Goal: Answer question/provide support: Share knowledge or assist other users

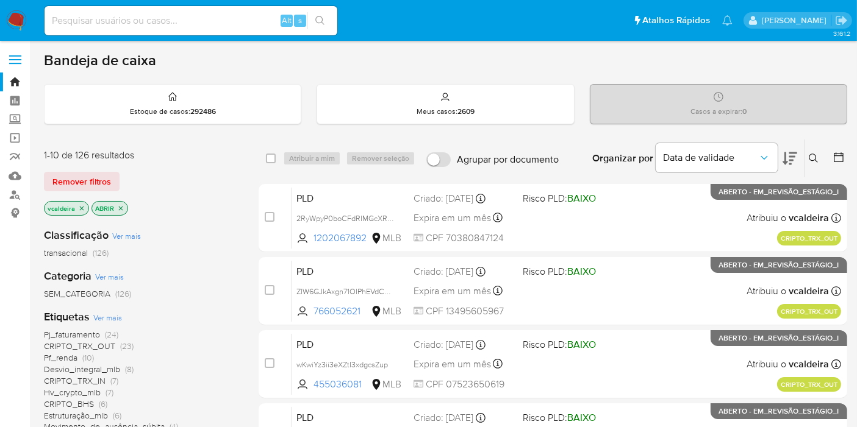
click at [61, 360] on font "Pf_renda" at bounding box center [61, 358] width 34 height 12
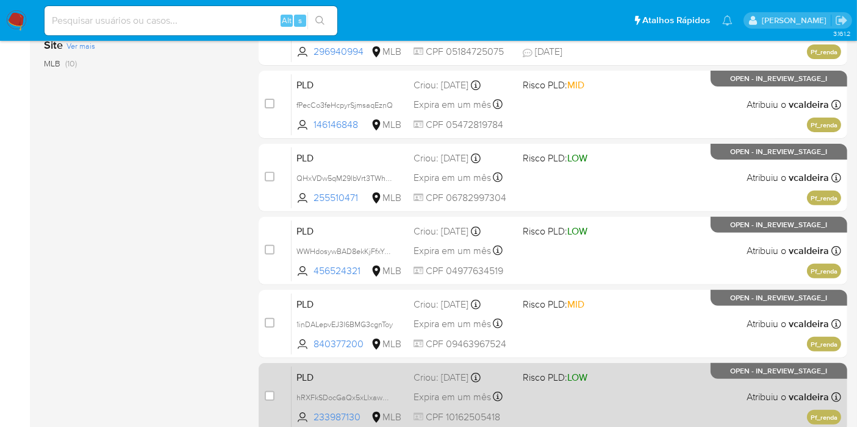
scroll to position [338, 0]
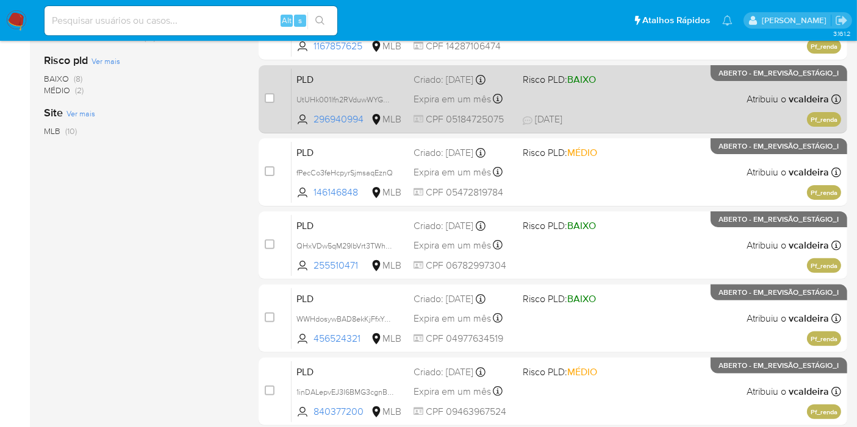
click at [703, 110] on div "PLD UtUHk001lfn2RVduwWYGN3Iz 296940994 MLB Risco PLD: BAIXO Criado: 12/09/2025 …" at bounding box center [565, 99] width 549 height 62
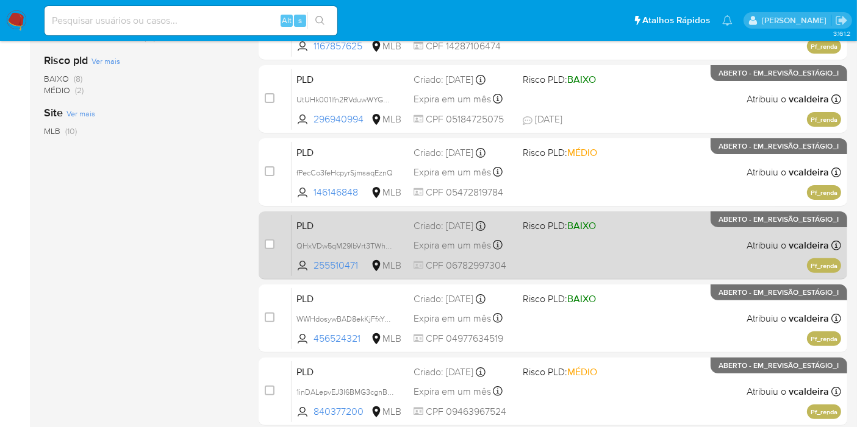
scroll to position [406, 0]
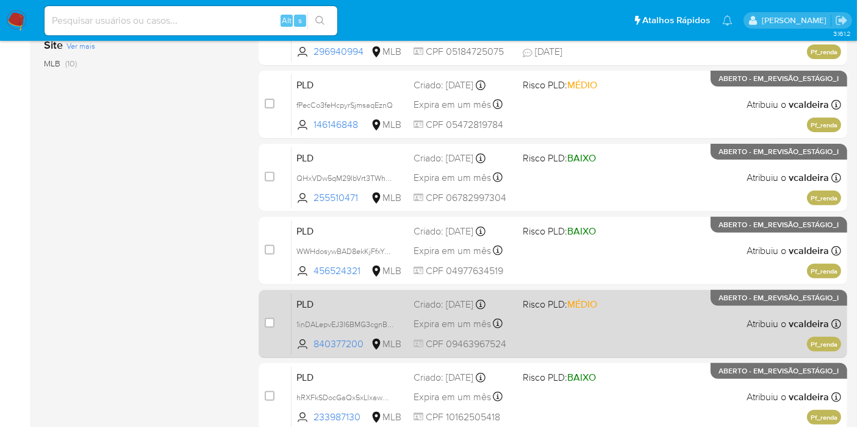
click at [714, 313] on div "PLD 1inDALepvEJ3I6BMG3cgnBrinquedo 840377200 MLB Risco PLD: MÉDIO Criado: 12/09…" at bounding box center [565, 324] width 549 height 62
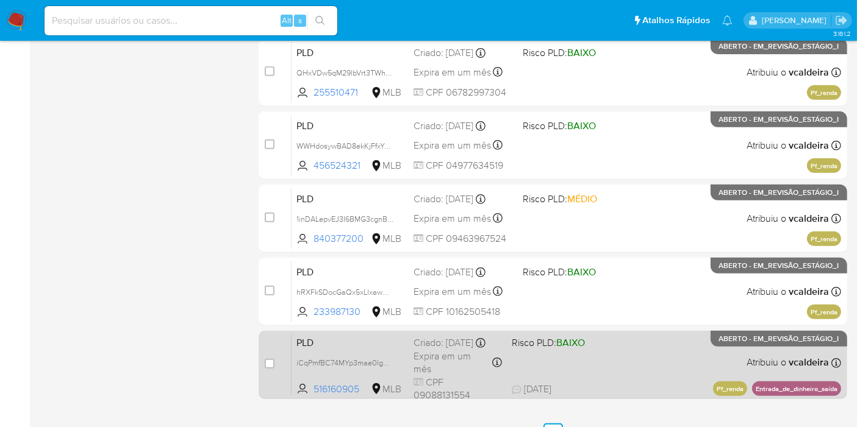
scroll to position [577, 0]
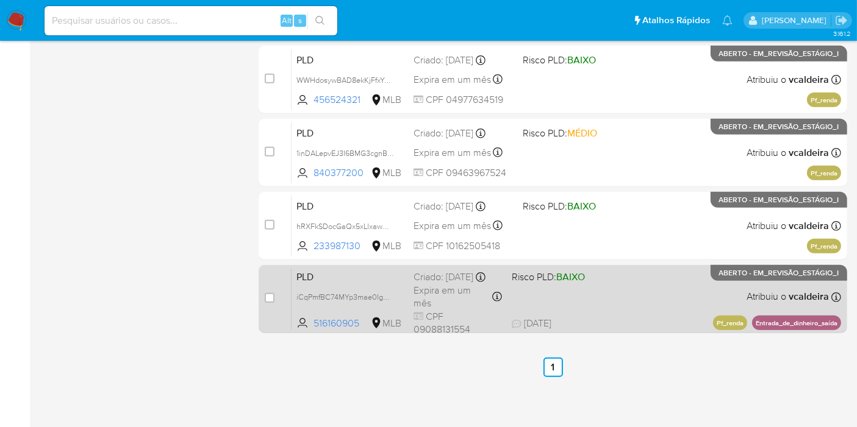
click at [768, 277] on p "ABERTO - EM_REVISÃO_ESTÁGIO_I" at bounding box center [778, 273] width 137 height 16
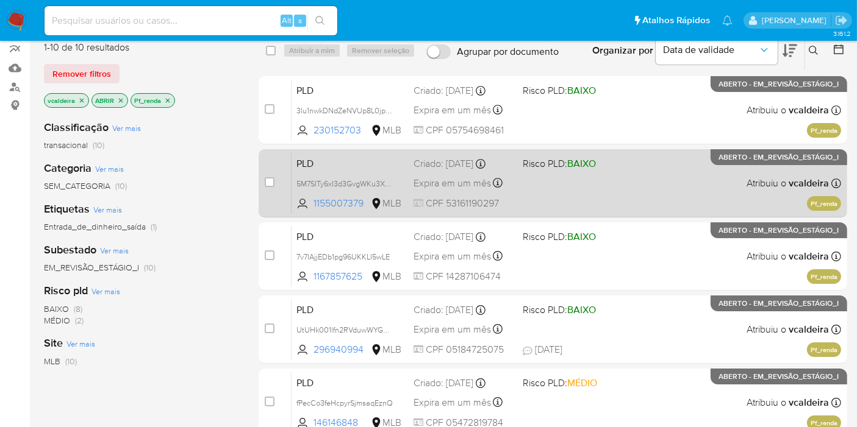
scroll to position [0, 0]
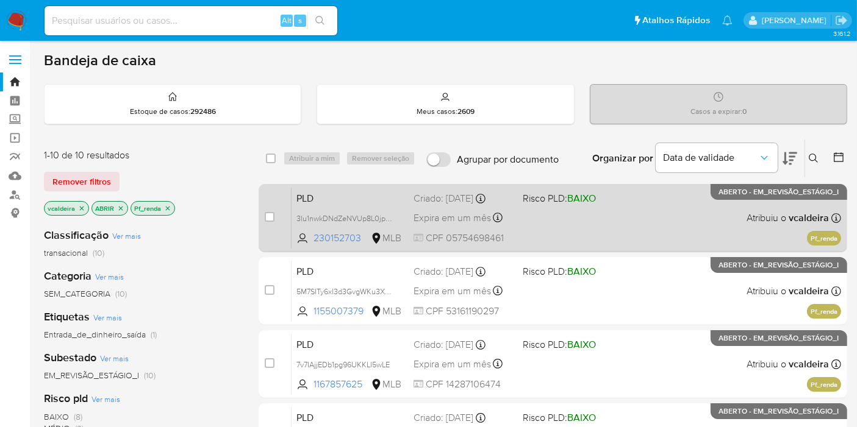
click at [771, 209] on div "PLD 3lu1nwkDNdZeNVUp8L0jpL3r 230152703 MLB Risco PLD: BAIXO Criado: 12/09/2025 …" at bounding box center [565, 218] width 549 height 62
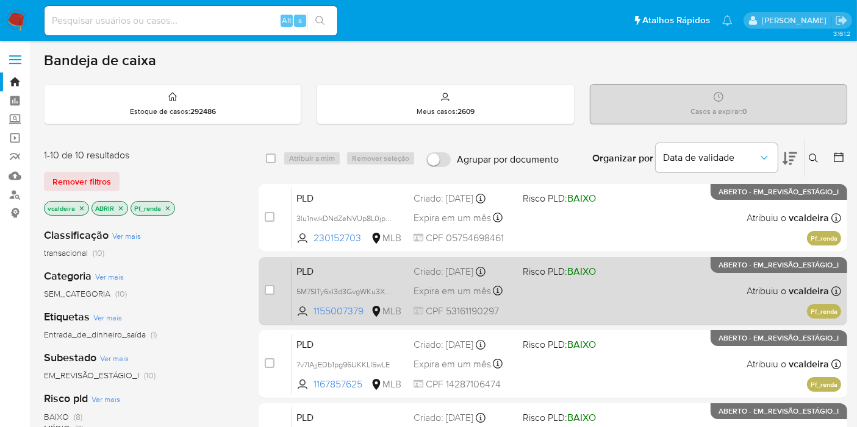
click at [687, 287] on div "PLD 5M7SITy6xI3d3GvgWKu3XT71 1155007379 MLB Risco PLD: BAIXO Criado: 12/09/2025…" at bounding box center [565, 291] width 549 height 62
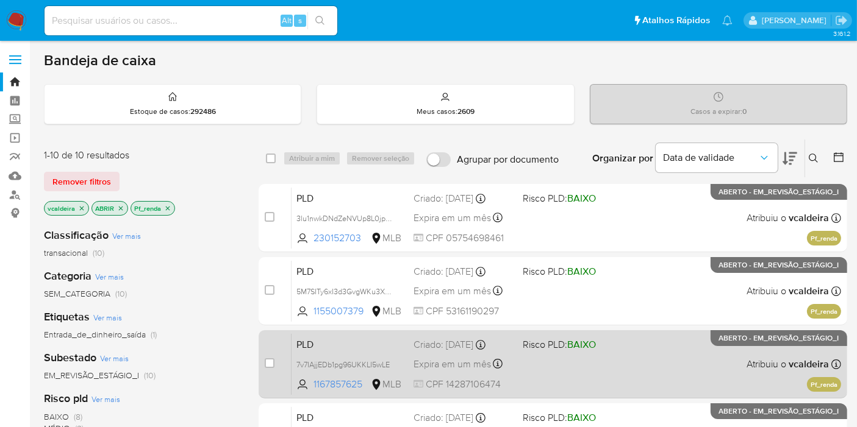
click at [758, 359] on font "Atribuiu o" at bounding box center [766, 363] width 40 height 13
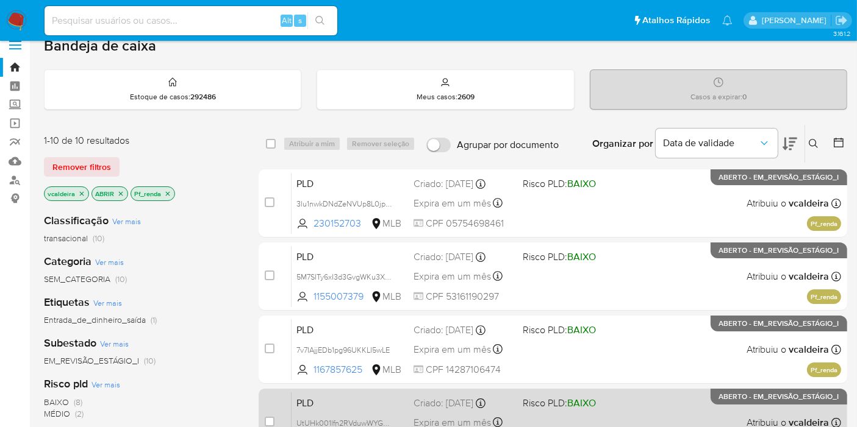
scroll to position [338, 0]
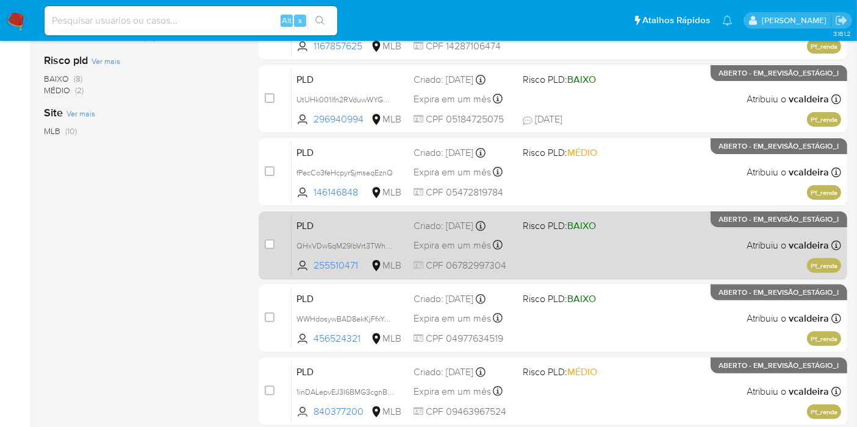
click at [769, 227] on div "PLD QHxVDw5qM29lbVrt3TWhhxAw 255510471 MLB Risco PLD: BAIXO Criado: 12/09/2025 …" at bounding box center [565, 246] width 549 height 62
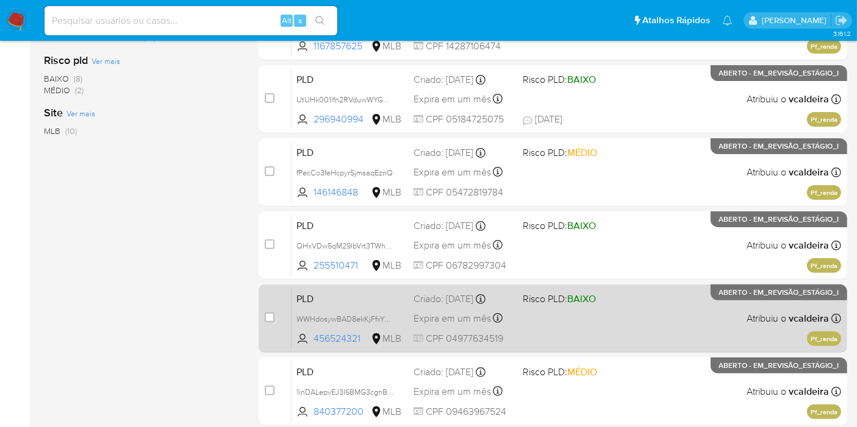
click at [724, 311] on div "PLD WWHdosywBAD8ekKjFfxYv2ny 456524321 MLB Risco PLD: BAIXO Criado: 12/09/2025 …" at bounding box center [565, 319] width 549 height 62
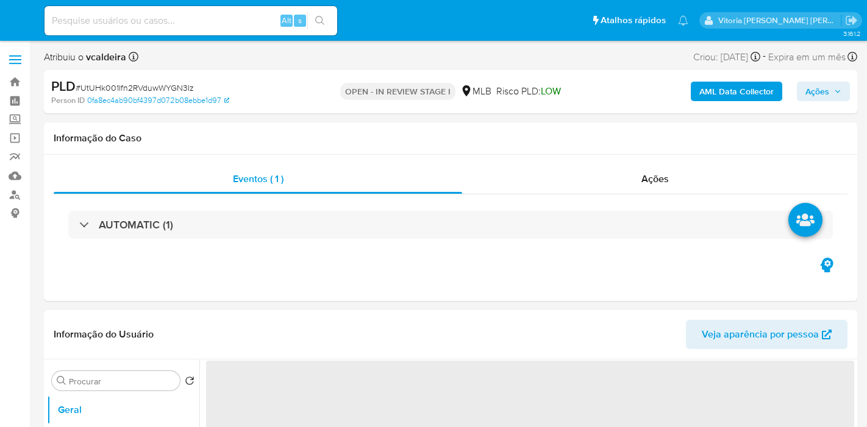
select select "10"
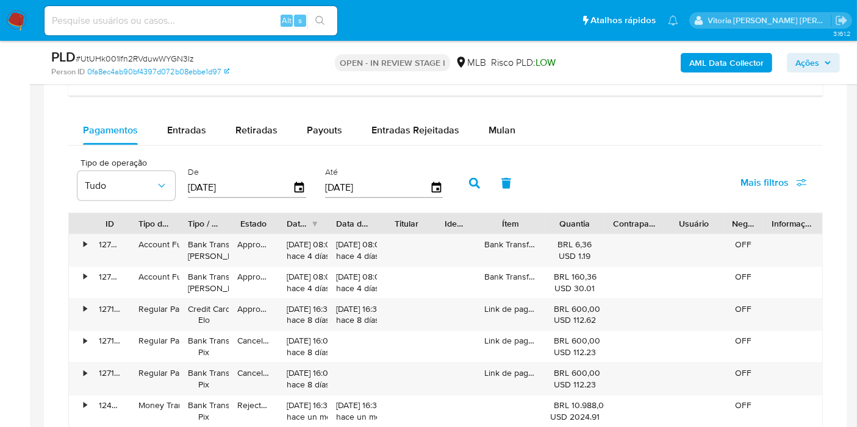
scroll to position [1016, 0]
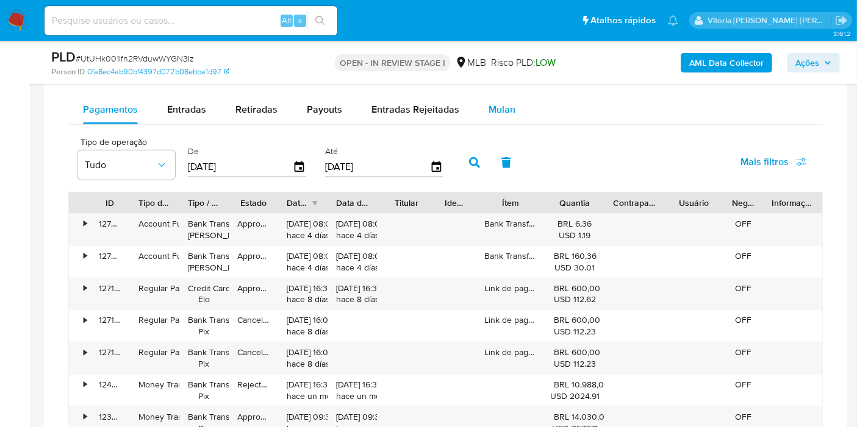
click at [505, 105] on span "Mulan" at bounding box center [501, 109] width 27 height 14
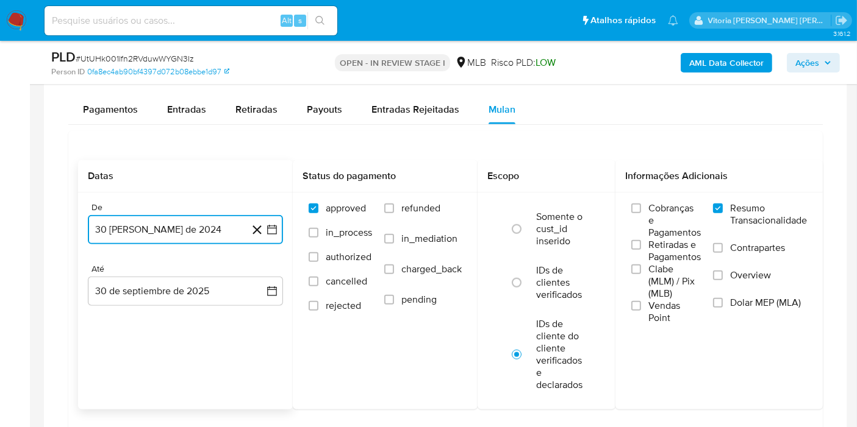
click at [99, 228] on button "30 [PERSON_NAME] de 2024" at bounding box center [185, 229] width 195 height 29
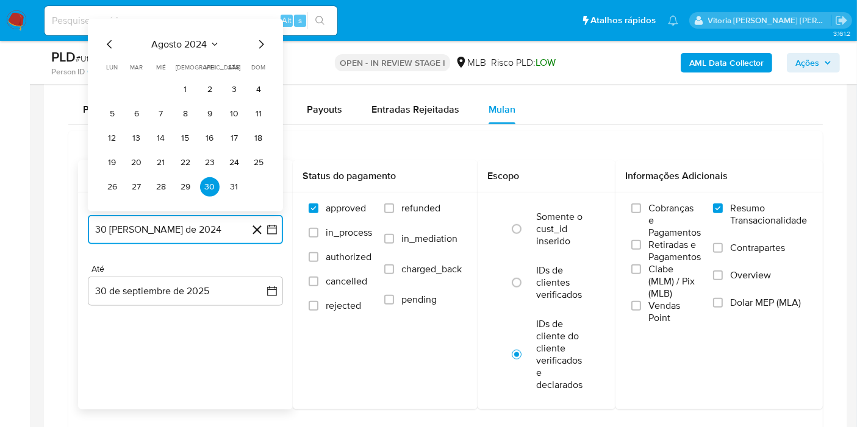
click at [218, 42] on icon "Seleccionar mes y año" at bounding box center [215, 45] width 10 height 10
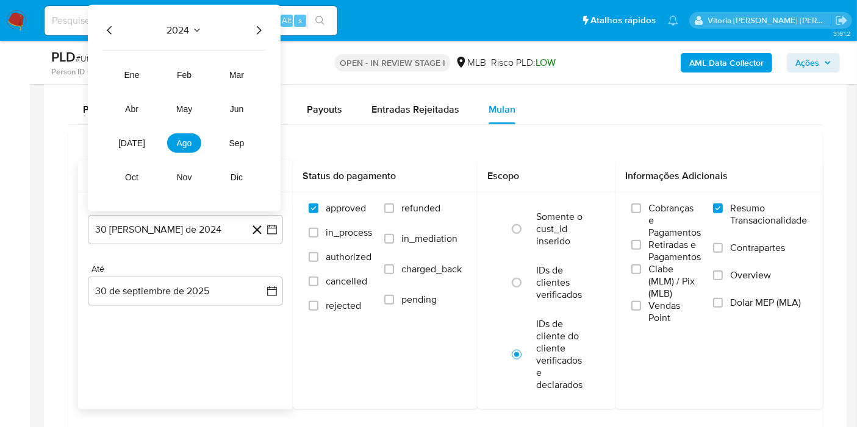
click at [263, 29] on icon "Año siguiente" at bounding box center [258, 30] width 15 height 15
click at [172, 141] on button "ago" at bounding box center [184, 144] width 34 height 20
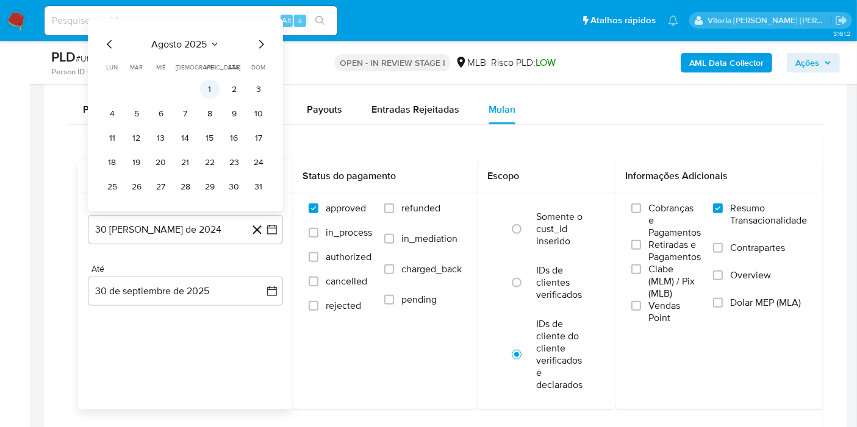
click at [207, 80] on button "1" at bounding box center [210, 90] width 20 height 20
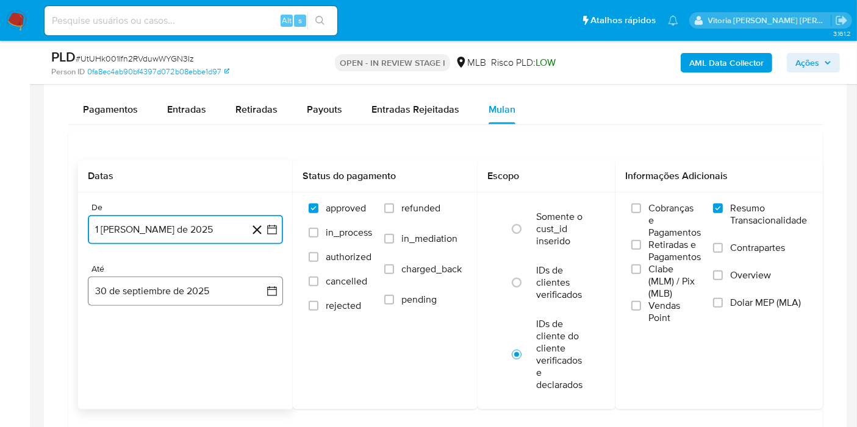
click at [157, 282] on button "30 de septiembre de 2025" at bounding box center [185, 291] width 195 height 29
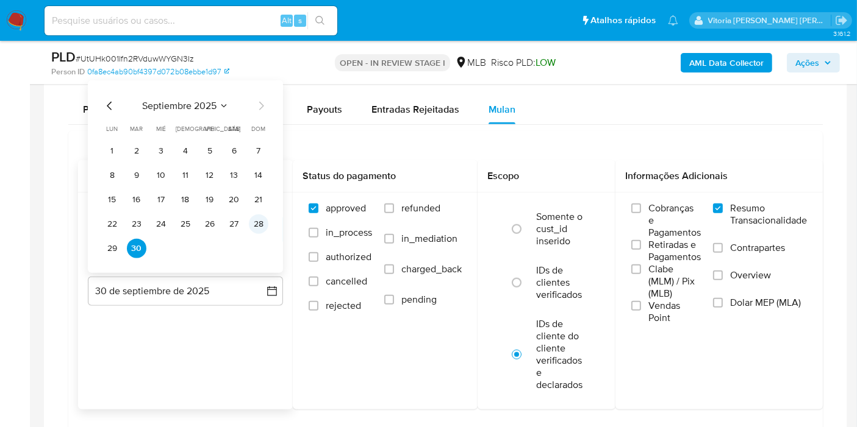
click at [260, 219] on button "28" at bounding box center [259, 225] width 20 height 20
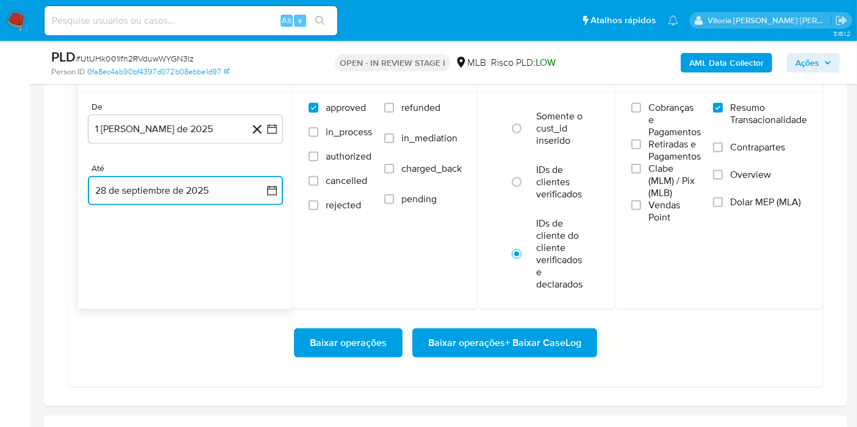
scroll to position [1219, 0]
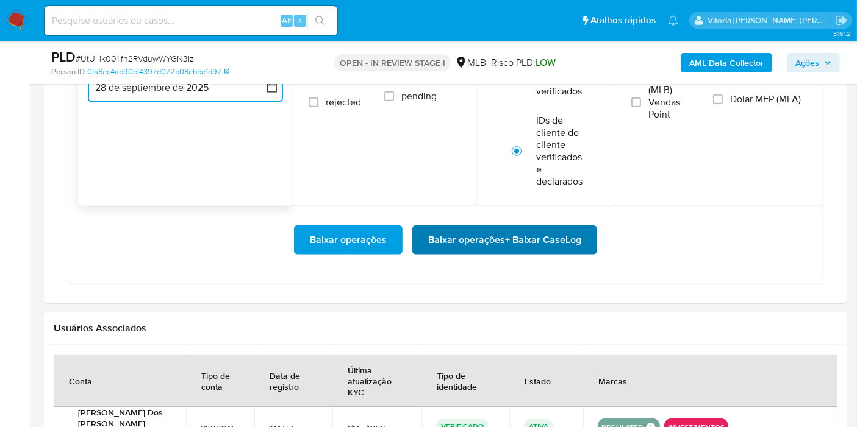
click at [498, 228] on span "Baixar operações + Baixar CaseLog" at bounding box center [504, 240] width 153 height 27
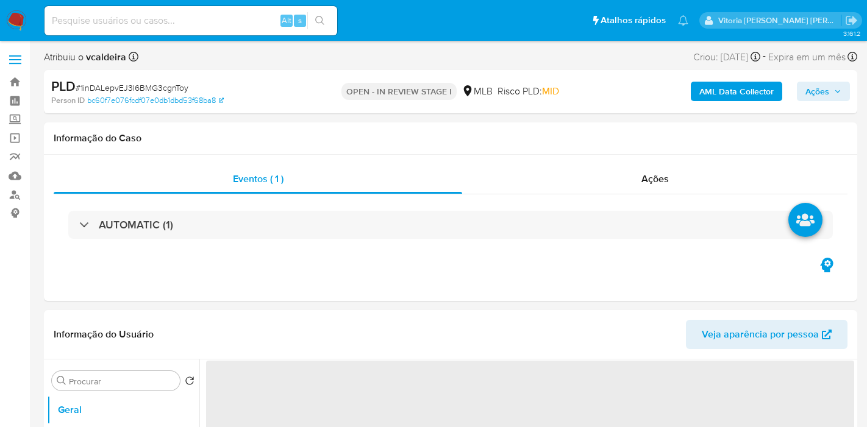
select select "10"
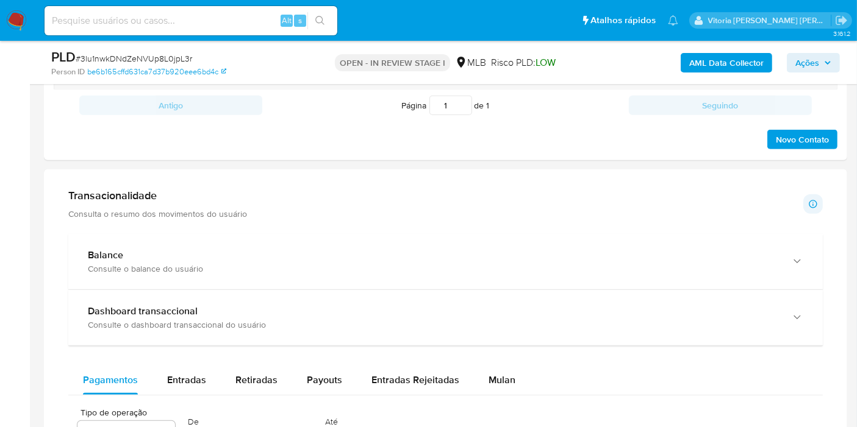
click at [510, 377] on button "Mulan" at bounding box center [502, 380] width 56 height 29
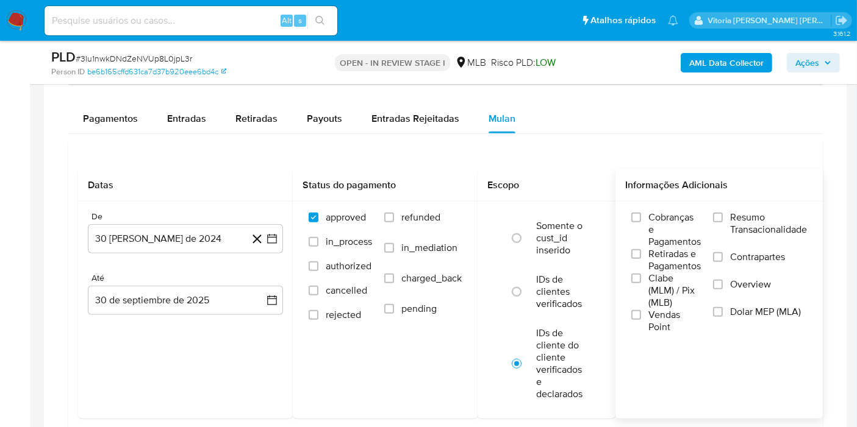
scroll to position [1016, 0]
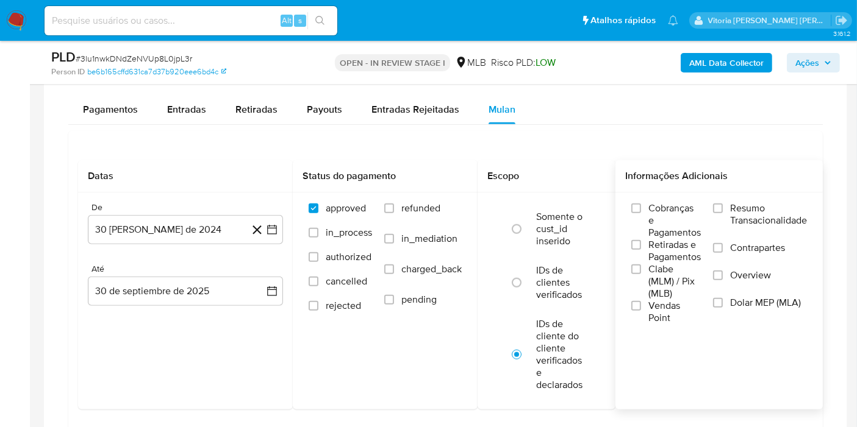
click at [765, 216] on span "Resumo Transacionalidade" at bounding box center [768, 214] width 77 height 24
click at [723, 213] on input "Resumo Transacionalidade" at bounding box center [718, 209] width 10 height 10
click at [142, 229] on button "30 [PERSON_NAME] de 2024" at bounding box center [185, 229] width 195 height 29
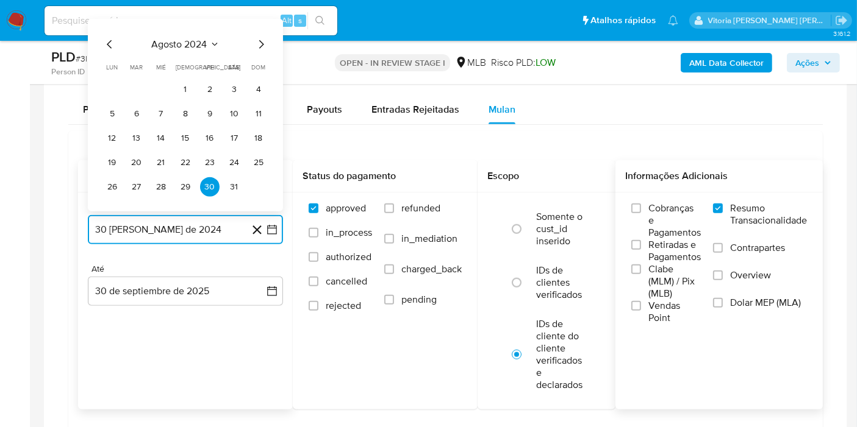
click at [186, 38] on span "agosto 2024" at bounding box center [179, 44] width 55 height 12
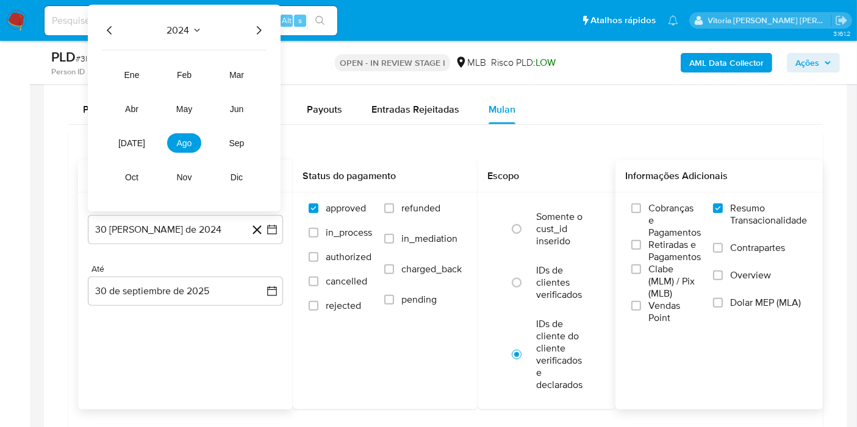
drag, startPoint x: 261, startPoint y: 29, endPoint x: 258, endPoint y: 46, distance: 17.3
click at [260, 30] on icon "Año siguiente" at bounding box center [258, 30] width 15 height 15
click at [193, 140] on button "ago" at bounding box center [184, 144] width 34 height 20
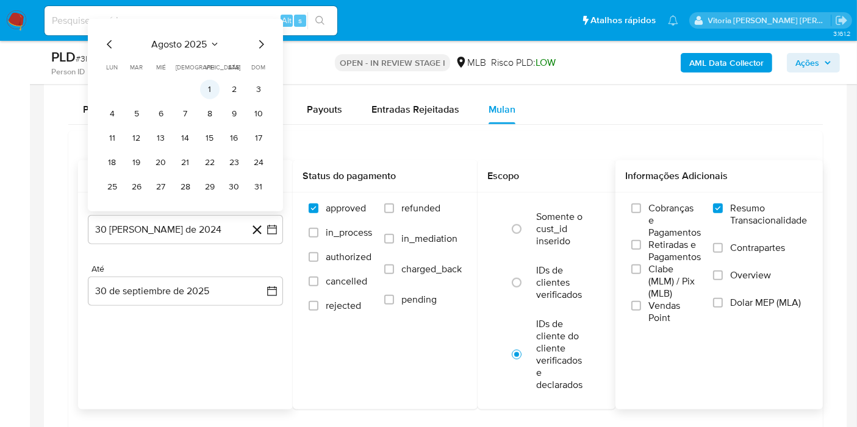
click at [218, 88] on button "1" at bounding box center [210, 90] width 20 height 20
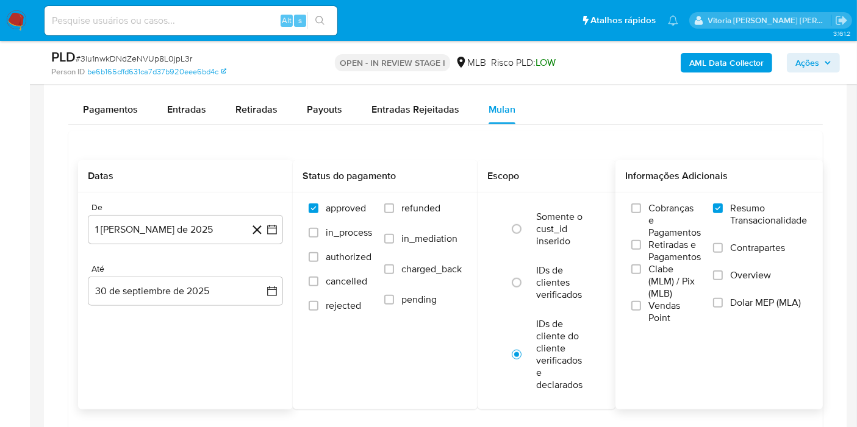
click at [180, 304] on div "De 1 de agosto de 2025 1-08-2025 Até 30 de septiembre de 2025 30-09-2025" at bounding box center [185, 264] width 215 height 143
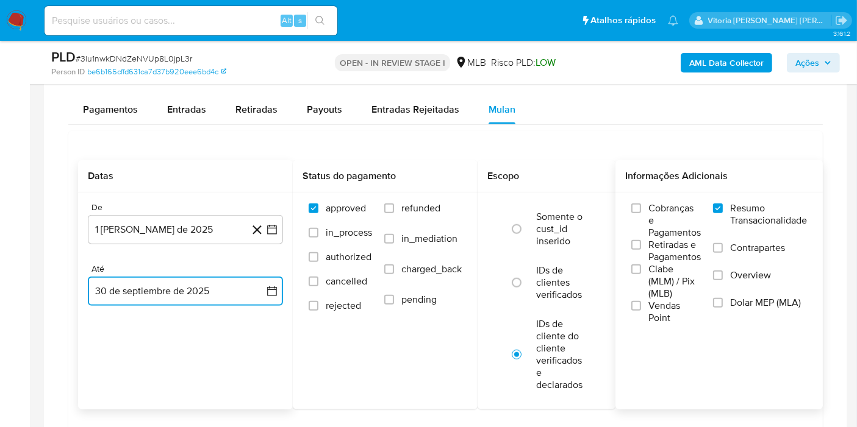
click at [176, 299] on button "30 de septiembre de 2025" at bounding box center [185, 291] width 195 height 29
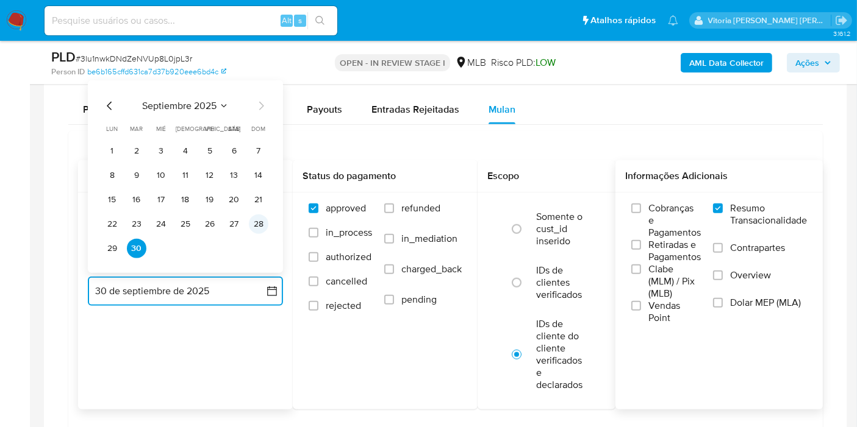
click at [257, 220] on button "28" at bounding box center [259, 225] width 20 height 20
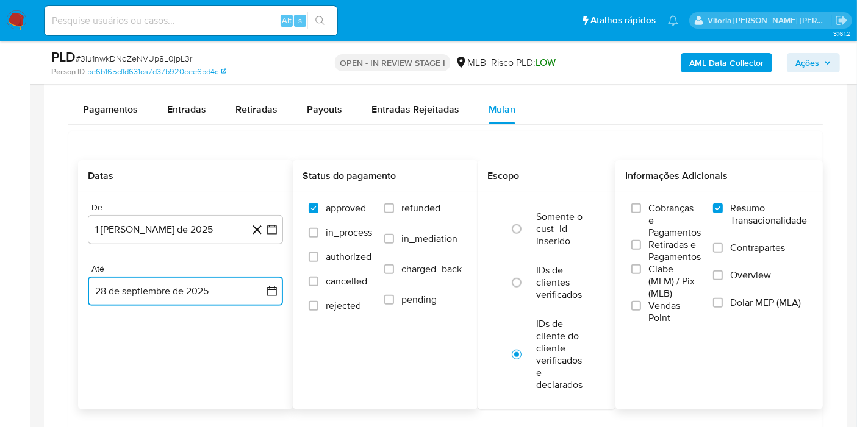
scroll to position [1151, 0]
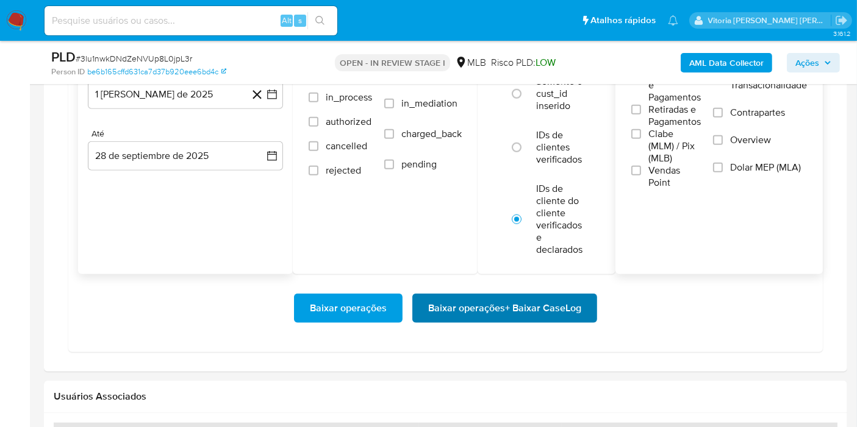
click at [459, 324] on div "Baixar operações Baixar operações + Baixar CaseLog" at bounding box center [445, 308] width 735 height 68
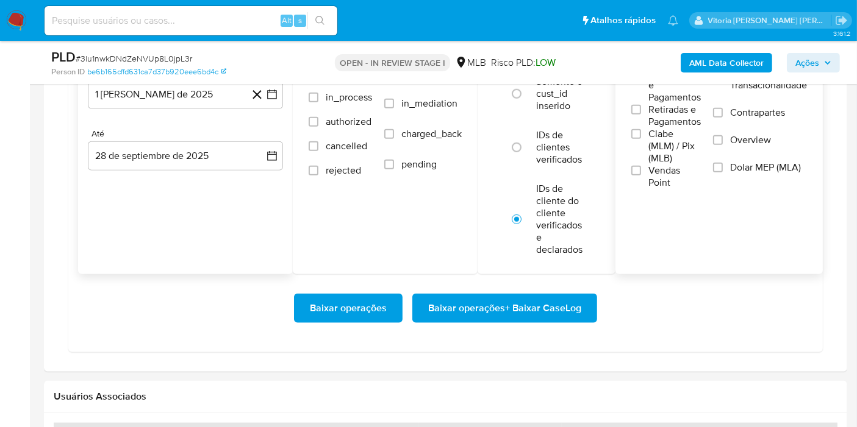
click at [456, 306] on span "Baixar operações + Baixar CaseLog" at bounding box center [504, 308] width 153 height 27
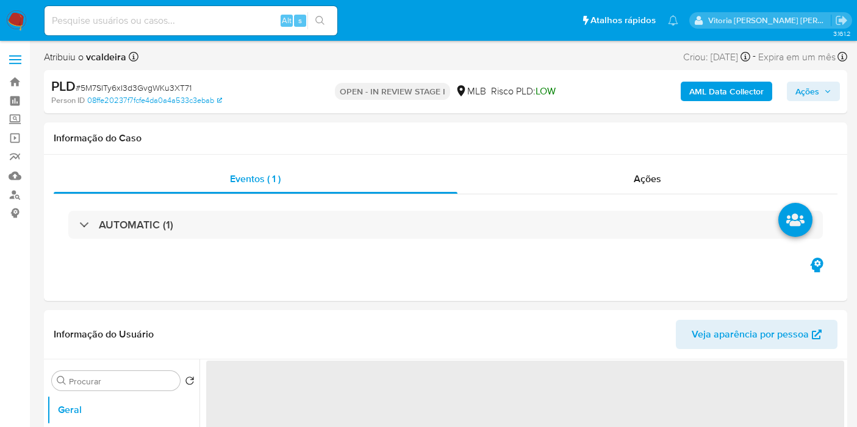
select select "10"
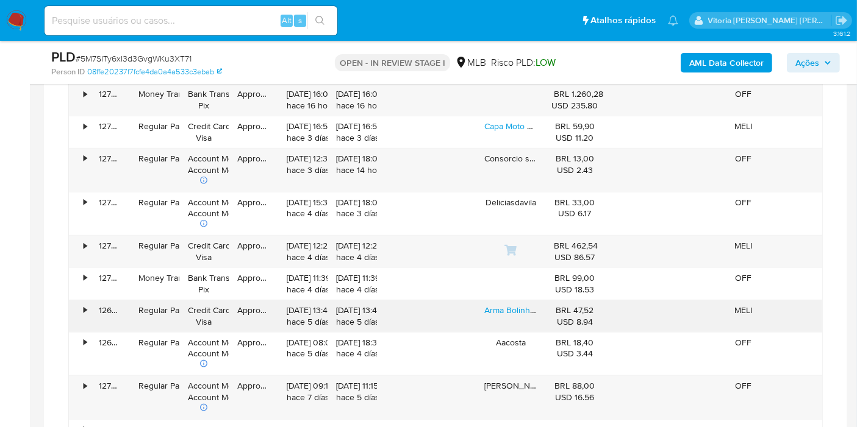
scroll to position [813, 0]
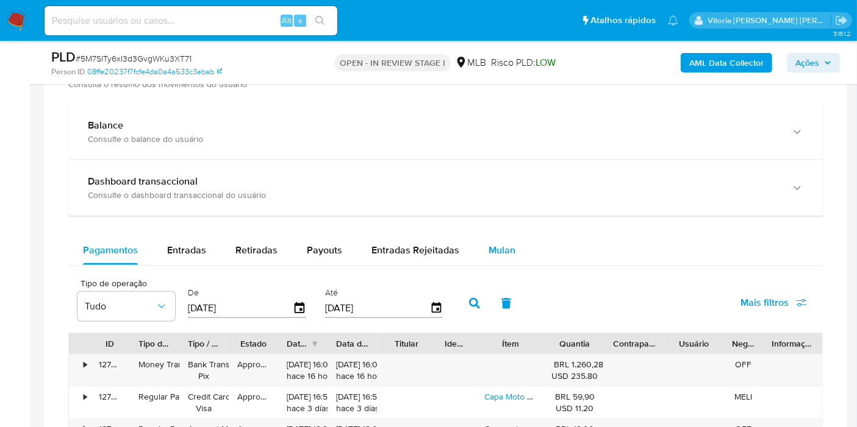
click at [488, 253] on span "Mulan" at bounding box center [501, 250] width 27 height 14
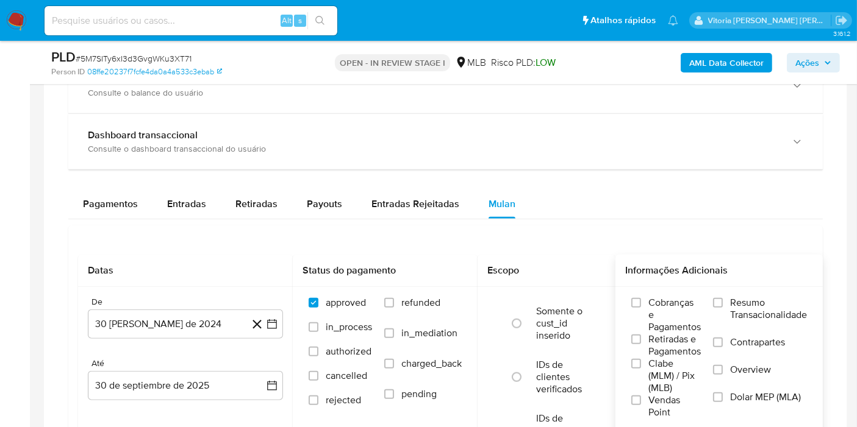
scroll to position [880, 0]
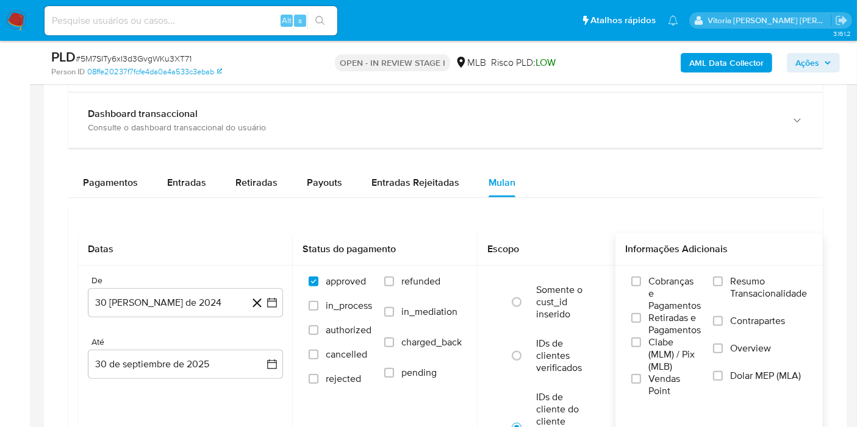
click at [777, 285] on span "Resumo Transacionalidade" at bounding box center [768, 288] width 77 height 24
click at [723, 285] on input "Resumo Transacionalidade" at bounding box center [718, 282] width 10 height 10
click at [171, 309] on button "30 [PERSON_NAME] de 2024" at bounding box center [185, 302] width 195 height 29
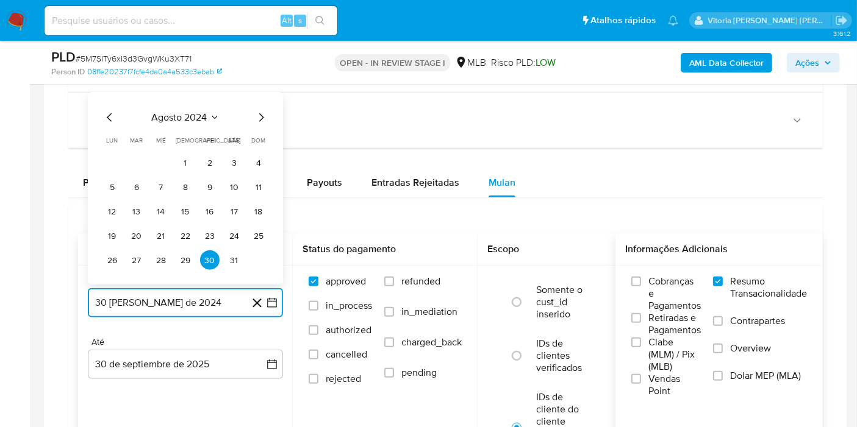
click at [202, 112] on span "agosto 2024" at bounding box center [179, 118] width 55 height 12
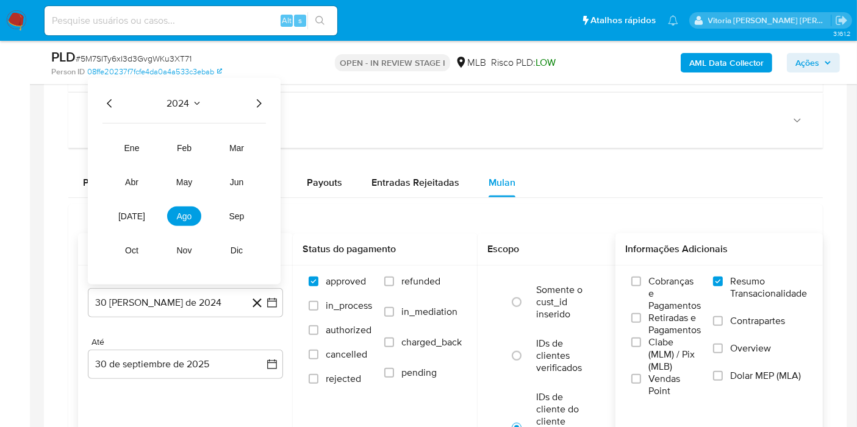
drag, startPoint x: 257, startPoint y: 104, endPoint x: 241, endPoint y: 123, distance: 25.1
click at [257, 102] on icon "Año siguiente" at bounding box center [258, 103] width 15 height 15
click at [184, 225] on tr "ene feb mar abr may jun jul ago sep oct nov dic" at bounding box center [184, 199] width 139 height 122
click at [181, 216] on span "ago" at bounding box center [184, 217] width 15 height 10
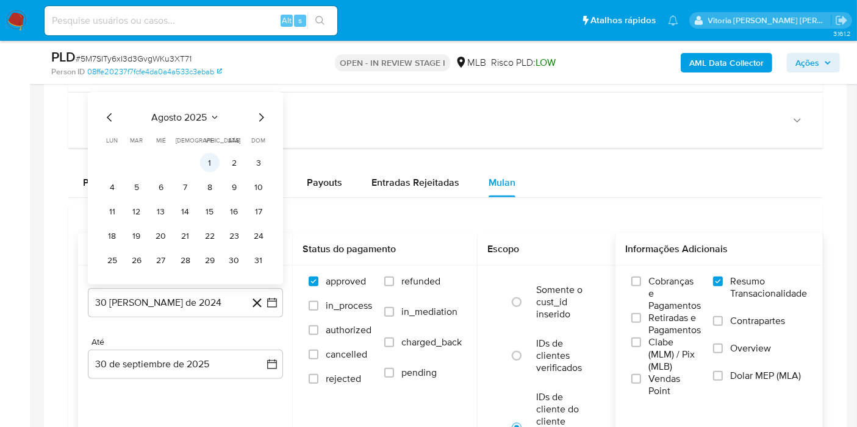
click at [213, 160] on button "1" at bounding box center [210, 163] width 20 height 20
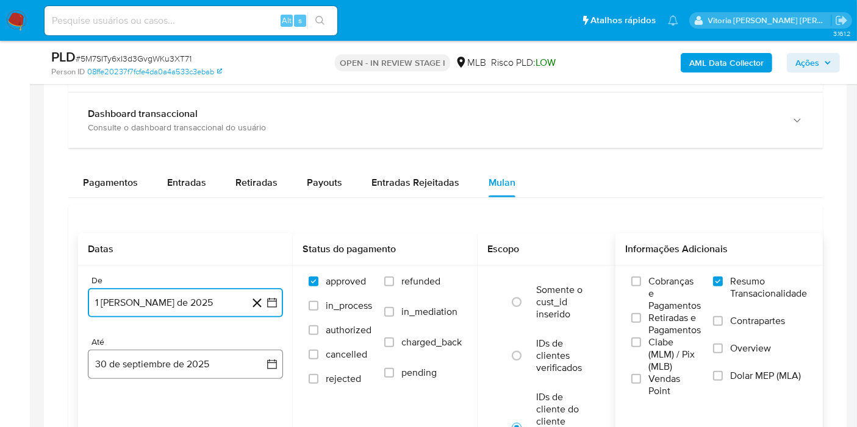
click at [167, 358] on button "30 de septiembre de 2025" at bounding box center [185, 364] width 195 height 29
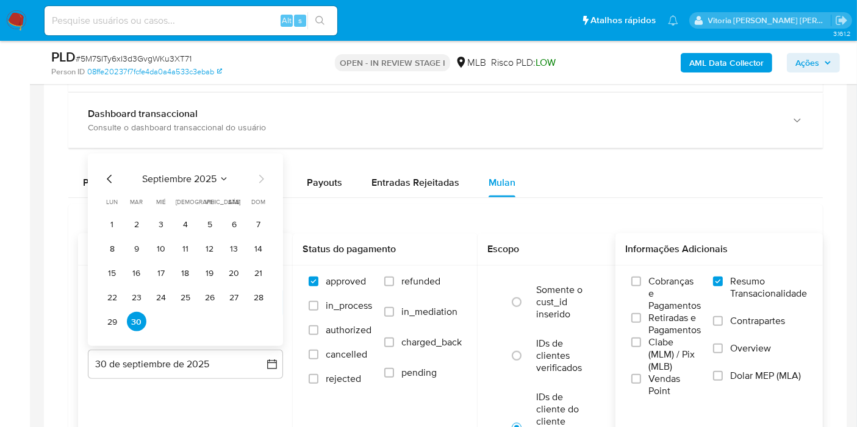
click at [255, 297] on button "28" at bounding box center [259, 298] width 20 height 20
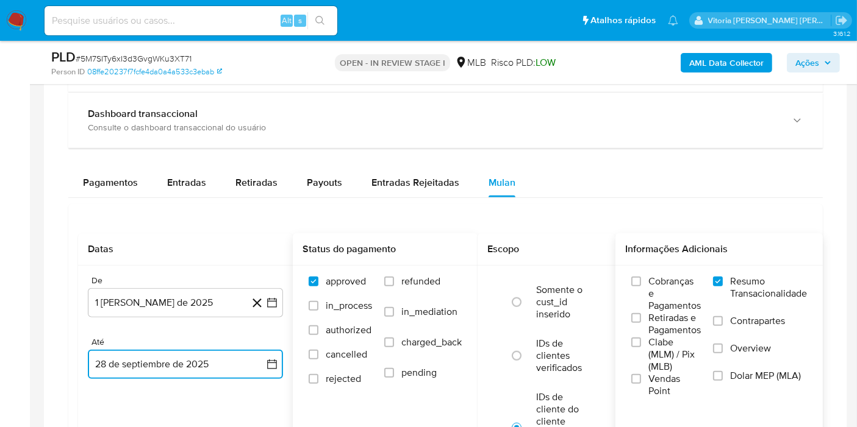
scroll to position [1016, 0]
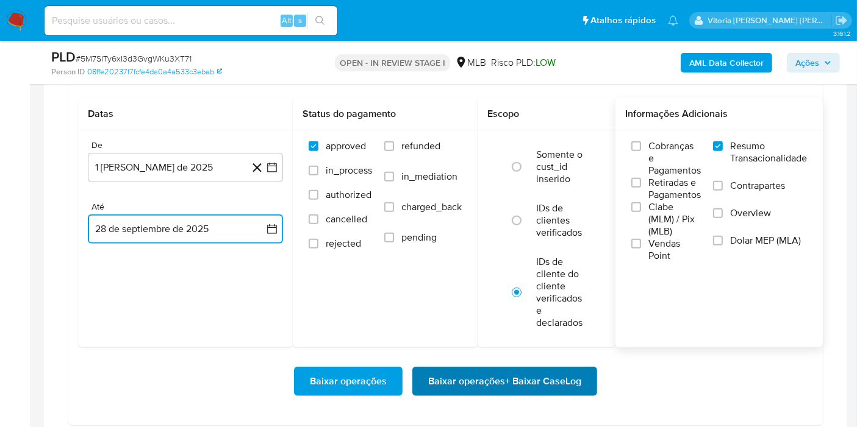
click at [467, 377] on span "Baixar operações + Baixar CaseLog" at bounding box center [504, 381] width 153 height 27
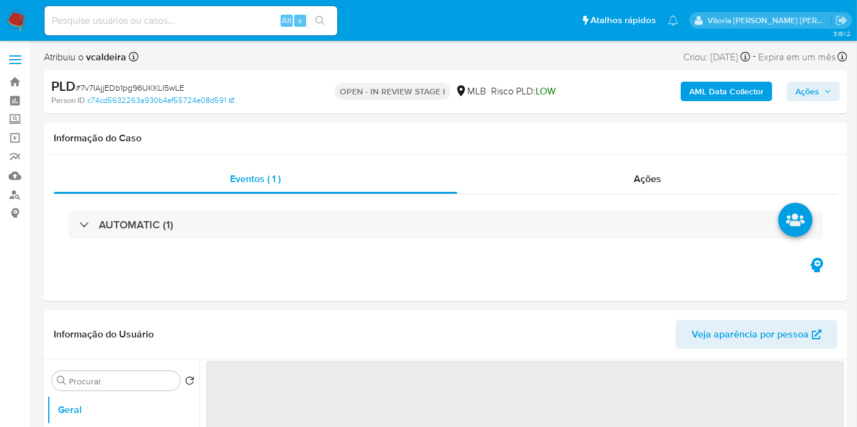
select select "10"
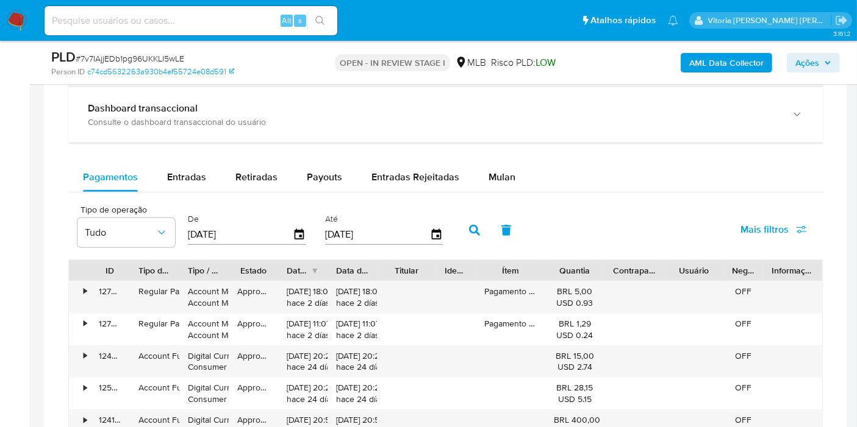
scroll to position [1016, 0]
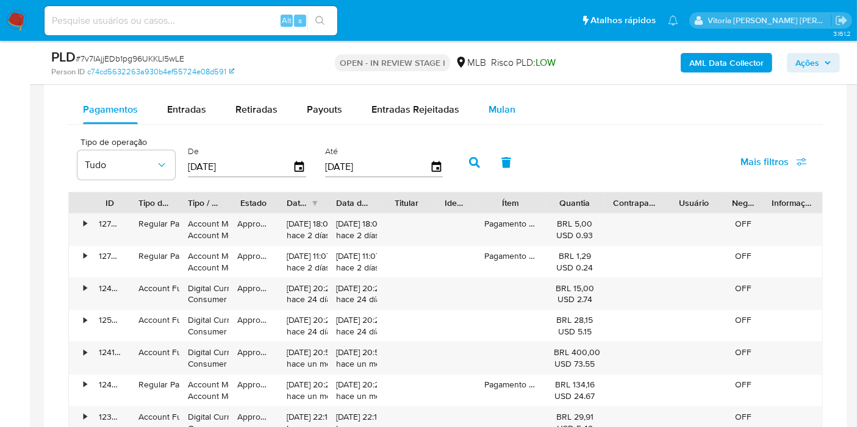
click at [497, 113] on span "Mulan" at bounding box center [501, 109] width 27 height 14
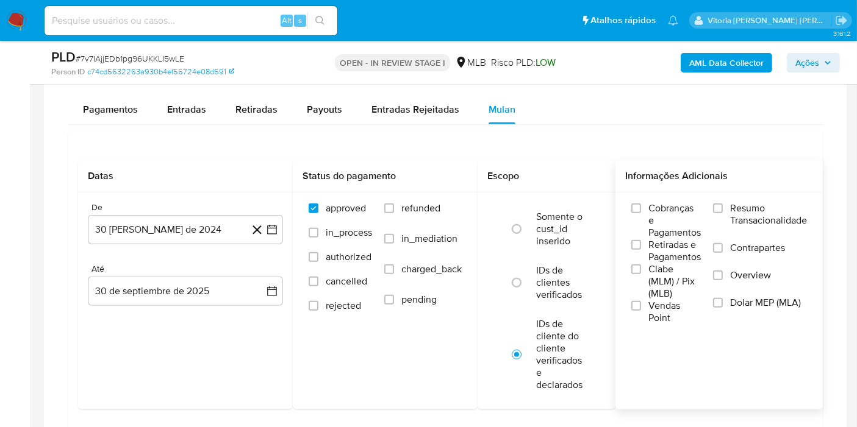
click at [741, 193] on div "Cobranças e Pagamentos Retiradas e Pagamentos Clabe (MLM) / Pix (MLB) Vendas Po…" at bounding box center [718, 263] width 207 height 141
click at [723, 204] on input "Resumo Transacionalidade" at bounding box center [718, 209] width 10 height 10
click at [175, 235] on button "30 [PERSON_NAME] de 2024" at bounding box center [185, 229] width 195 height 29
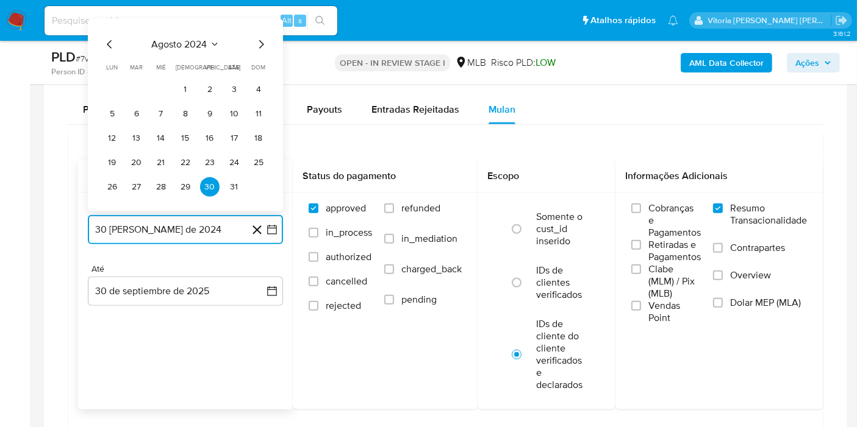
click at [196, 38] on span "agosto 2024" at bounding box center [179, 44] width 55 height 12
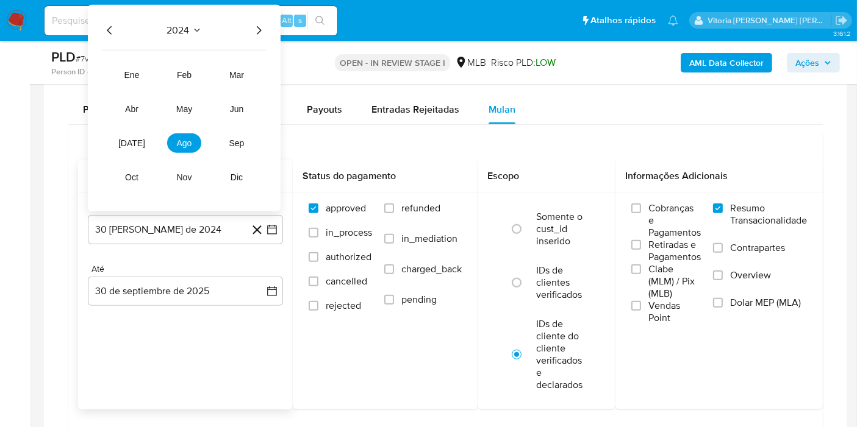
click at [265, 34] on icon "Año siguiente" at bounding box center [258, 30] width 15 height 15
click at [190, 142] on span "ago" at bounding box center [184, 143] width 15 height 10
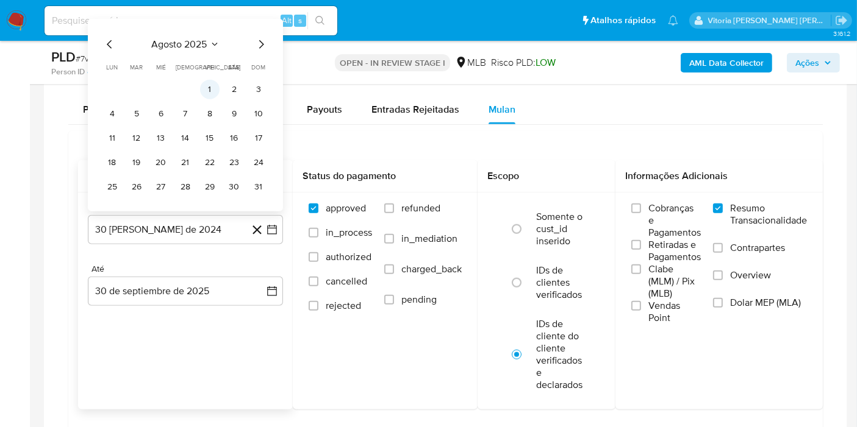
click at [210, 90] on button "1" at bounding box center [210, 90] width 20 height 20
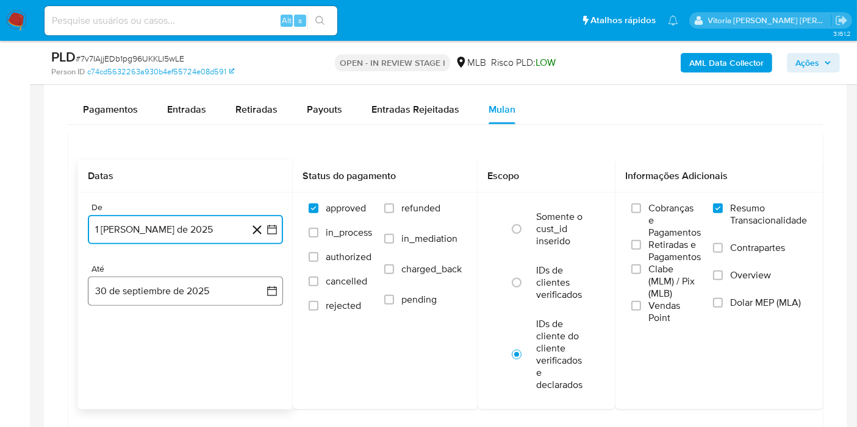
click at [177, 299] on button "30 de septiembre de 2025" at bounding box center [185, 291] width 195 height 29
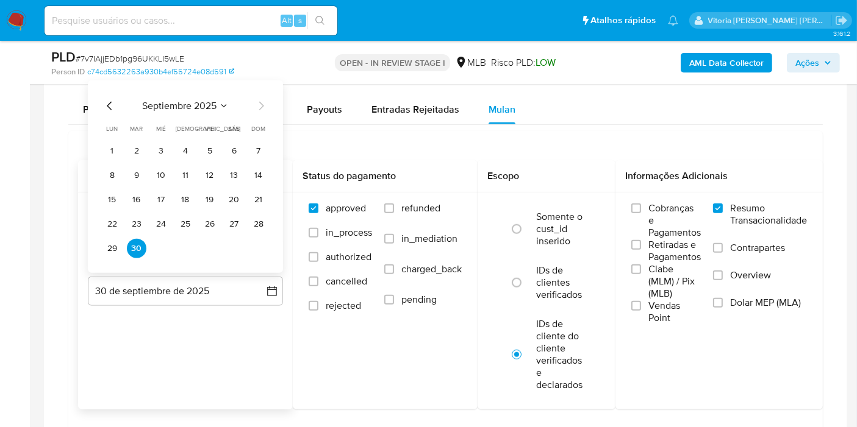
click at [270, 218] on div "septiembre 2025 septiembre 2025 lun lunes mar martes mié miércoles jue jueves v…" at bounding box center [185, 176] width 195 height 193
click at [261, 232] on tbody "1 2 3 4 5 6 7 8 9 10 11 12 13 14 15 16 17 18 19 20 21 22 23 24 25 26 27 28 29 30" at bounding box center [185, 199] width 166 height 117
click at [262, 223] on button "28" at bounding box center [259, 225] width 20 height 20
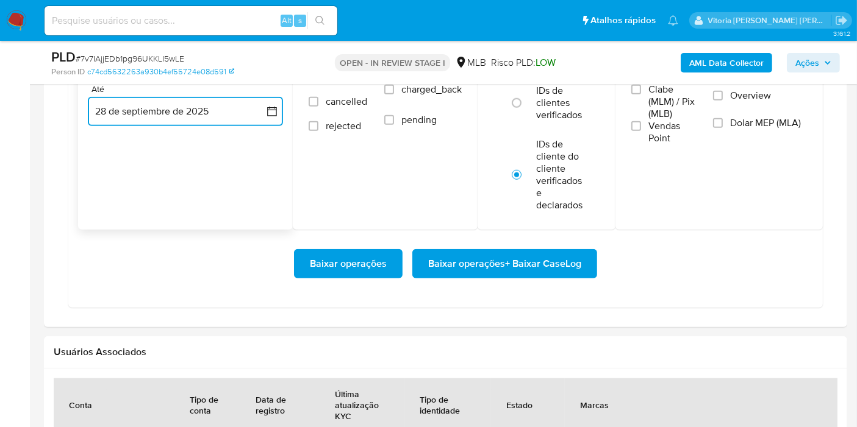
scroll to position [1219, 0]
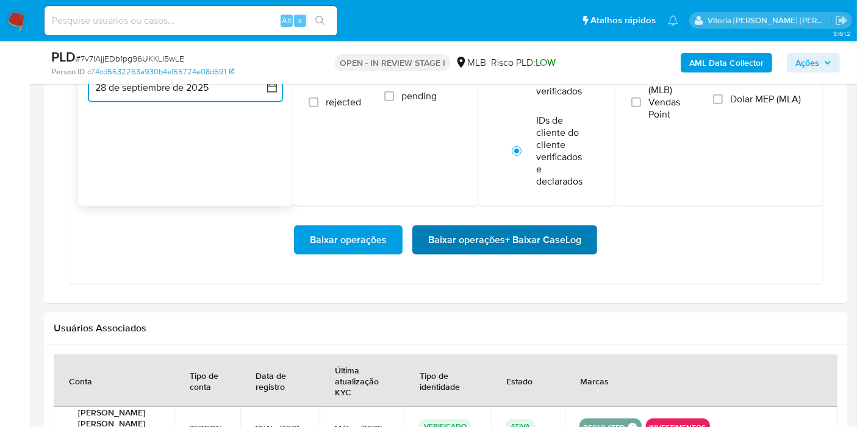
click at [455, 238] on span "Baixar operações + Baixar CaseLog" at bounding box center [504, 240] width 153 height 27
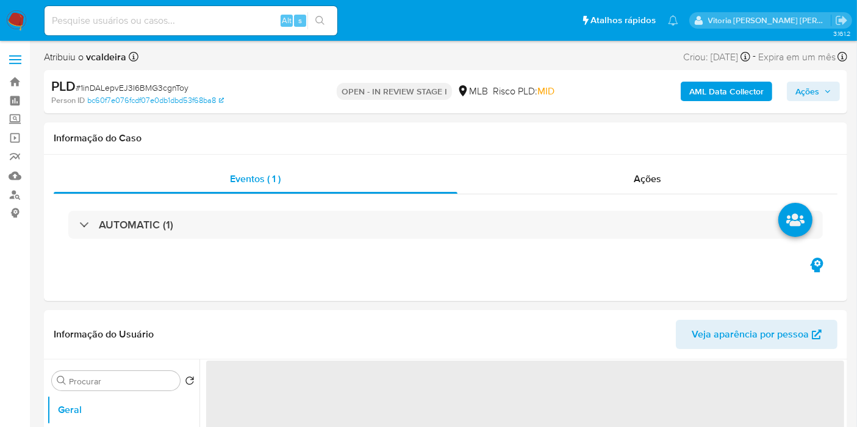
select select "10"
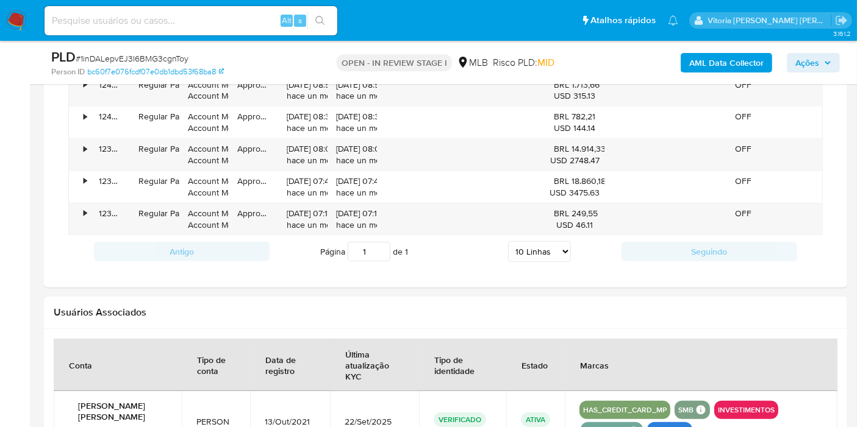
scroll to position [880, 0]
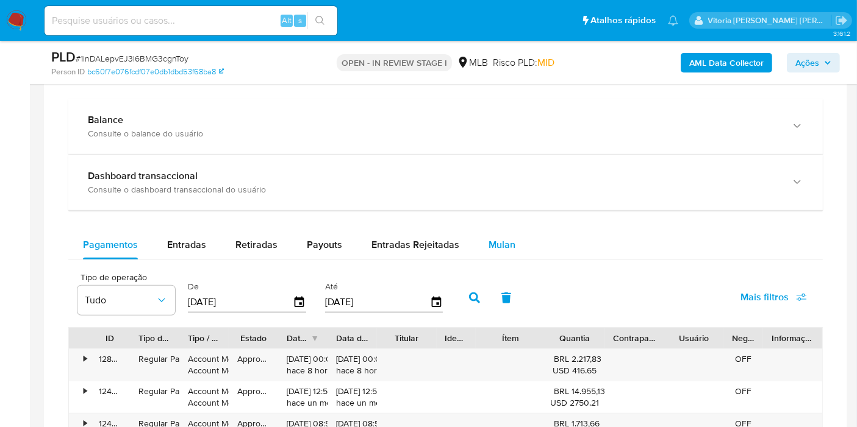
click at [488, 239] on span "Mulan" at bounding box center [501, 245] width 27 height 14
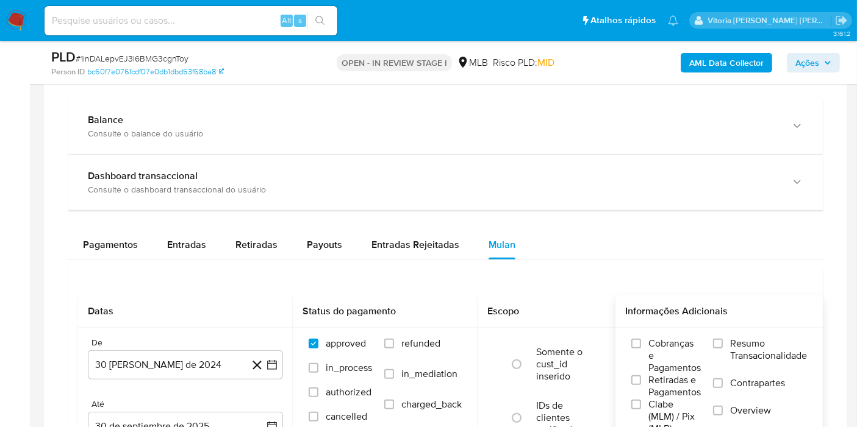
click at [754, 338] on span "Resumo Transacionalidade" at bounding box center [768, 350] width 77 height 24
click at [723, 339] on input "Resumo Transacionalidade" at bounding box center [718, 344] width 10 height 10
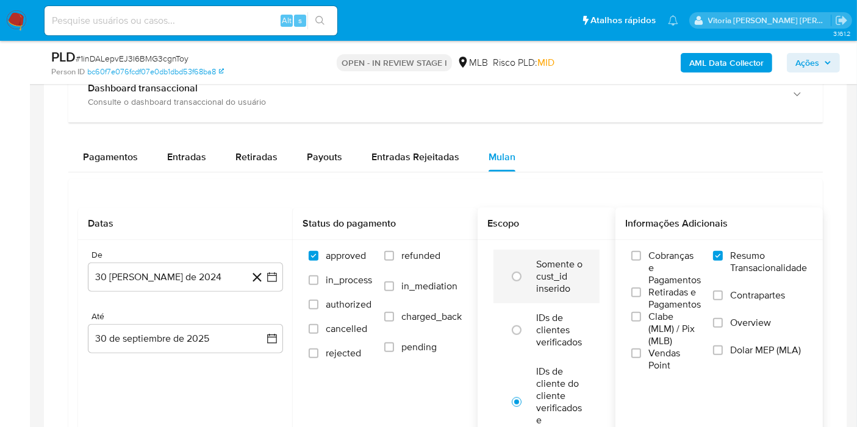
scroll to position [1016, 0]
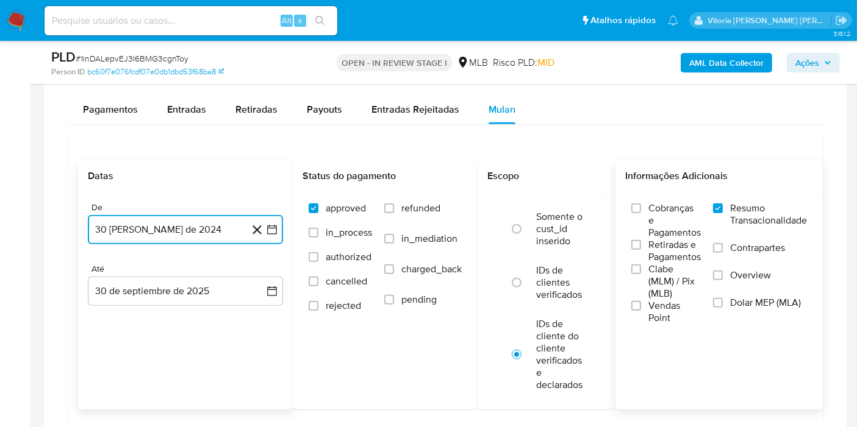
click at [194, 220] on button "30 [PERSON_NAME] de 2024" at bounding box center [185, 229] width 195 height 29
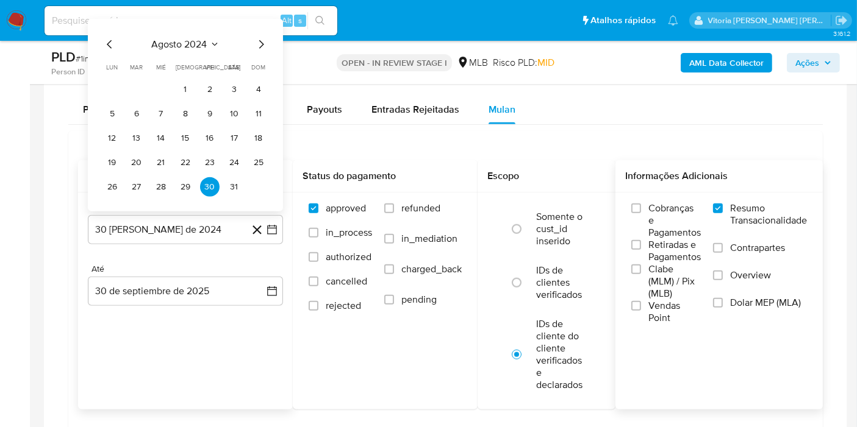
click at [199, 34] on div "agosto 2024 agosto 2024 lun lunes mar martes mié miércoles jue jueves vie viern…" at bounding box center [185, 115] width 195 height 193
click at [206, 41] on span "agosto 2024" at bounding box center [179, 44] width 55 height 12
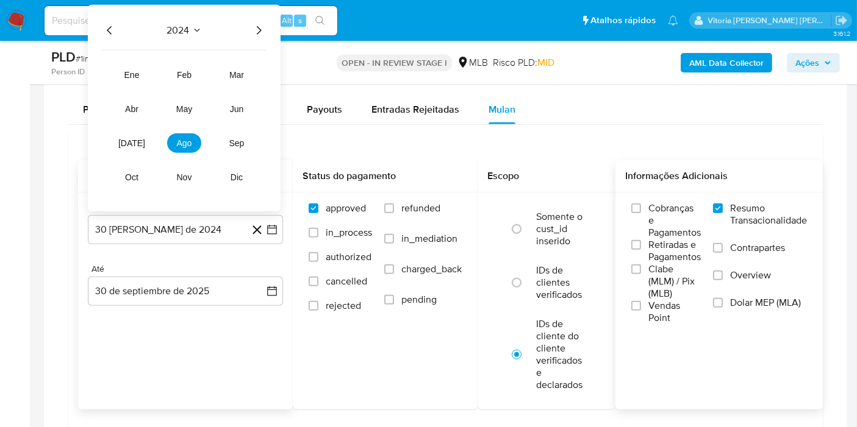
click at [259, 27] on icon "Año siguiente" at bounding box center [259, 30] width 5 height 9
click at [190, 146] on button "ago" at bounding box center [184, 144] width 34 height 20
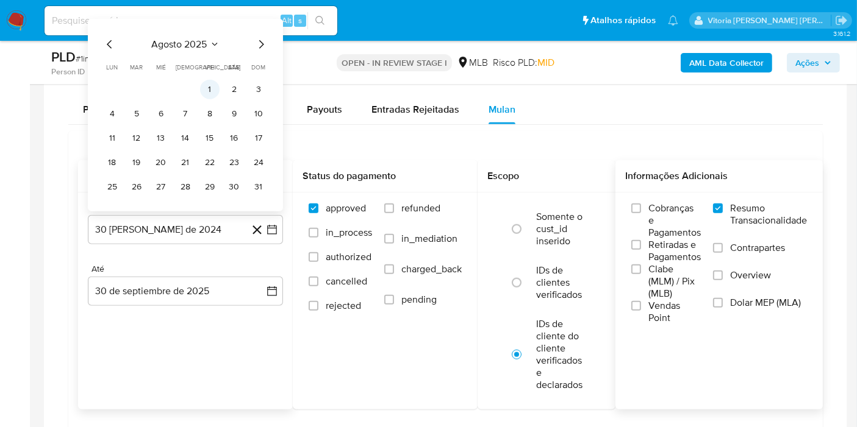
click at [216, 80] on button "1" at bounding box center [210, 90] width 20 height 20
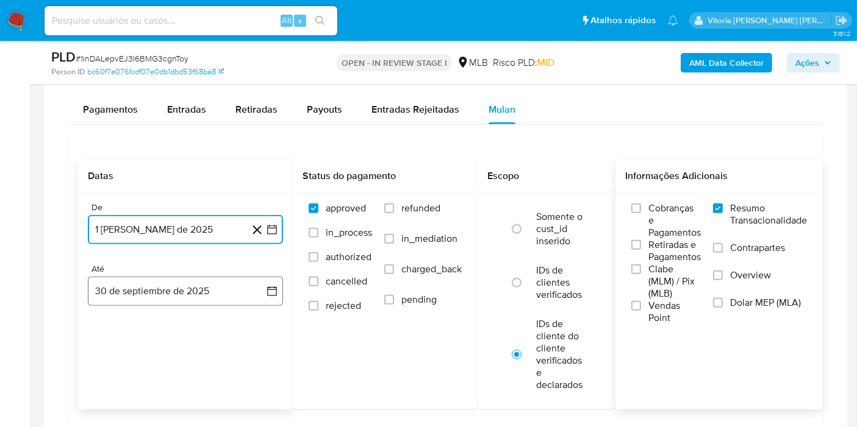
click at [132, 286] on button "30 de septiembre de 2025" at bounding box center [185, 291] width 195 height 29
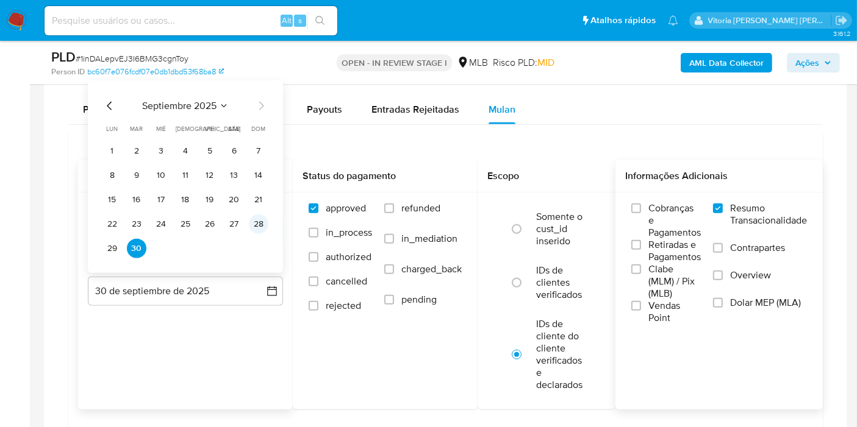
click at [257, 221] on button "28" at bounding box center [259, 225] width 20 height 20
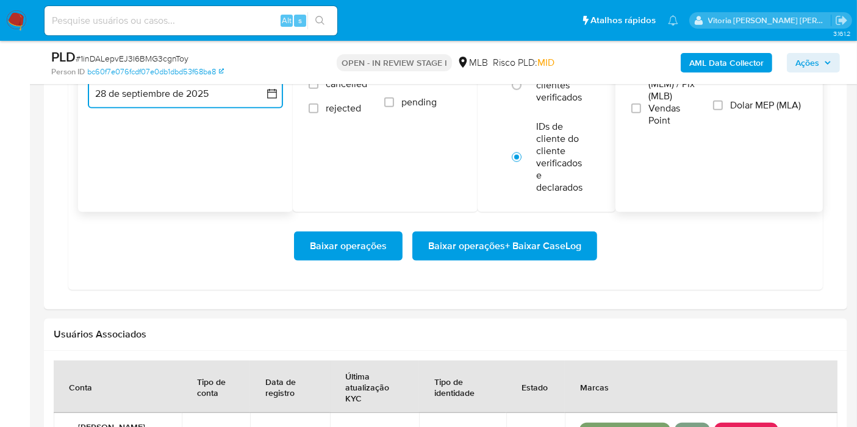
scroll to position [1219, 0]
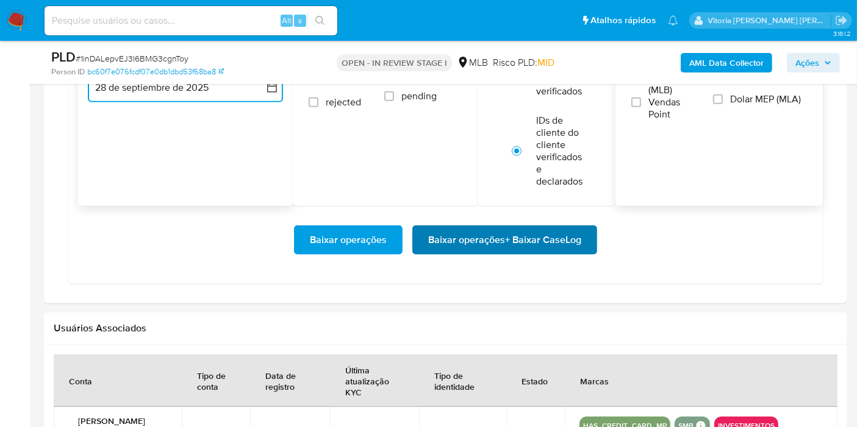
click at [458, 239] on span "Baixar operações + Baixar CaseLog" at bounding box center [504, 240] width 153 height 27
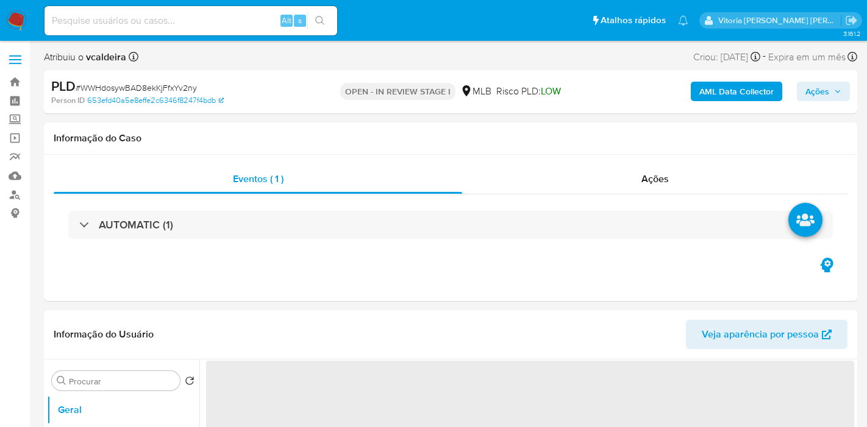
select select "10"
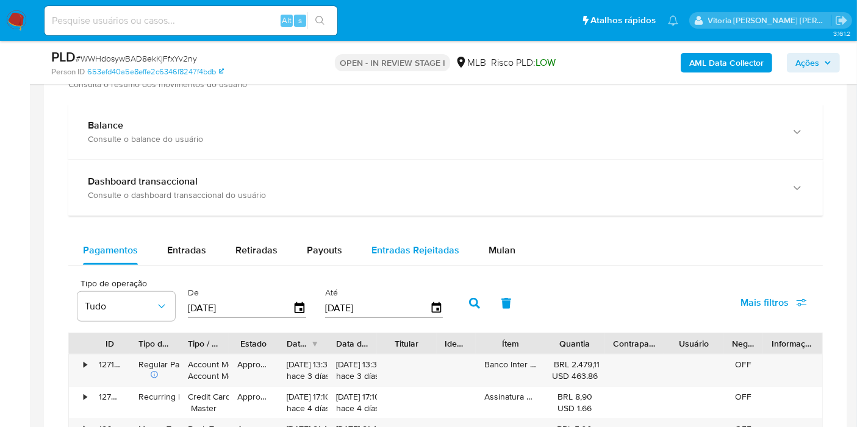
scroll to position [813, 0]
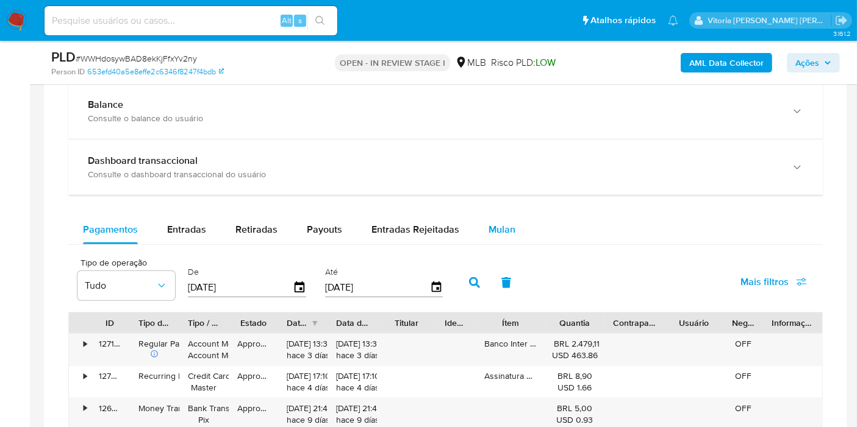
click at [495, 219] on div "Mulan" at bounding box center [501, 229] width 27 height 29
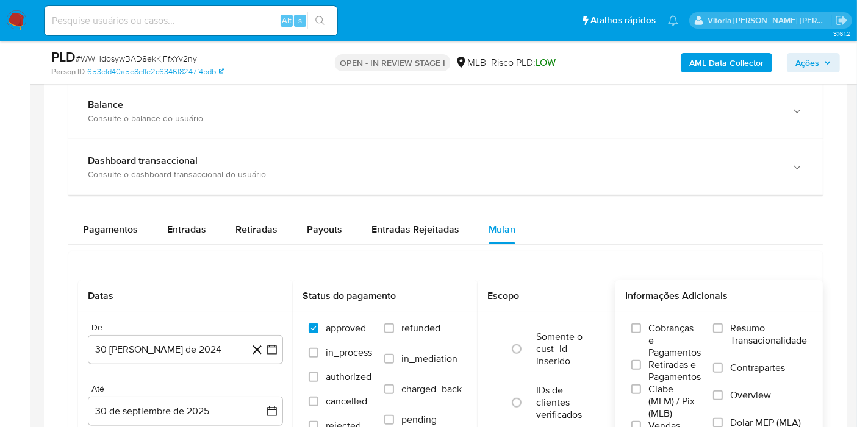
click at [767, 344] on span "Resumo Transacionalidade" at bounding box center [768, 335] width 77 height 24
click at [723, 334] on input "Resumo Transacionalidade" at bounding box center [718, 329] width 10 height 10
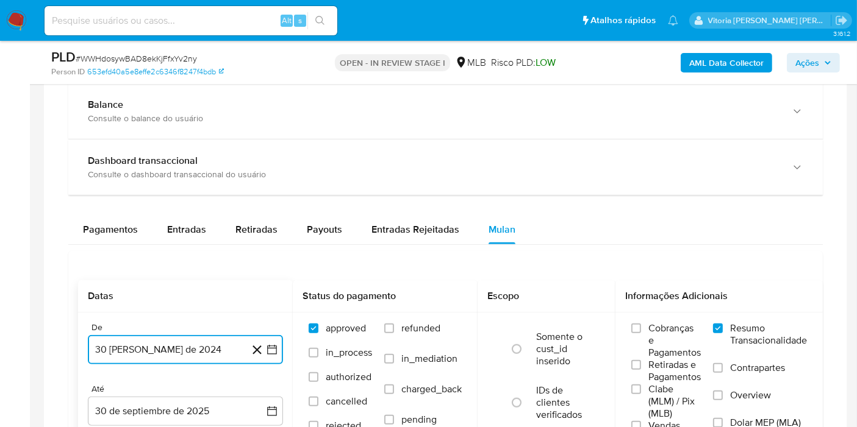
click at [142, 341] on button "[DATE]" at bounding box center [185, 349] width 195 height 29
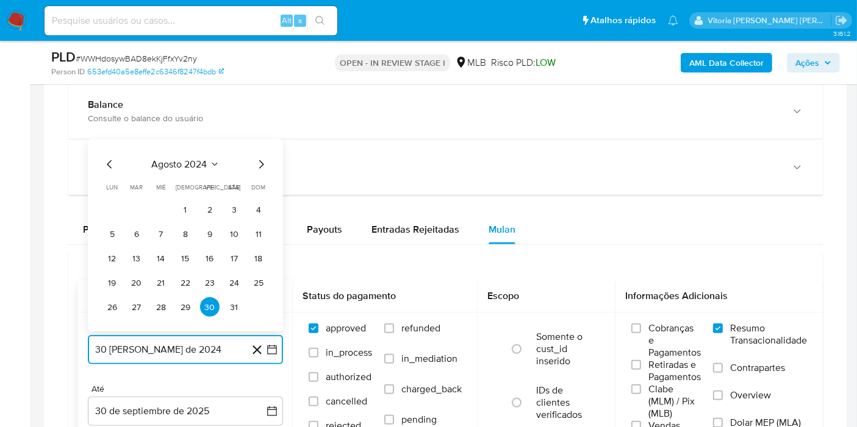
click at [187, 159] on span "agosto 2024" at bounding box center [179, 165] width 55 height 12
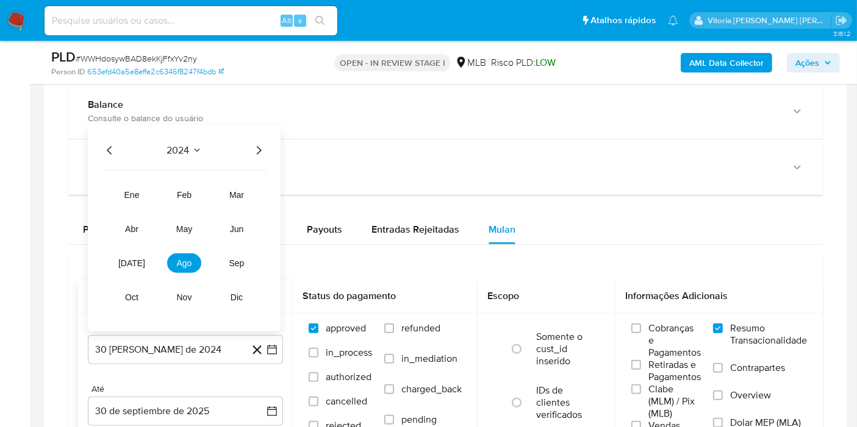
click at [260, 148] on icon "Año siguiente" at bounding box center [259, 150] width 5 height 9
click at [195, 260] on button "ago" at bounding box center [184, 264] width 34 height 20
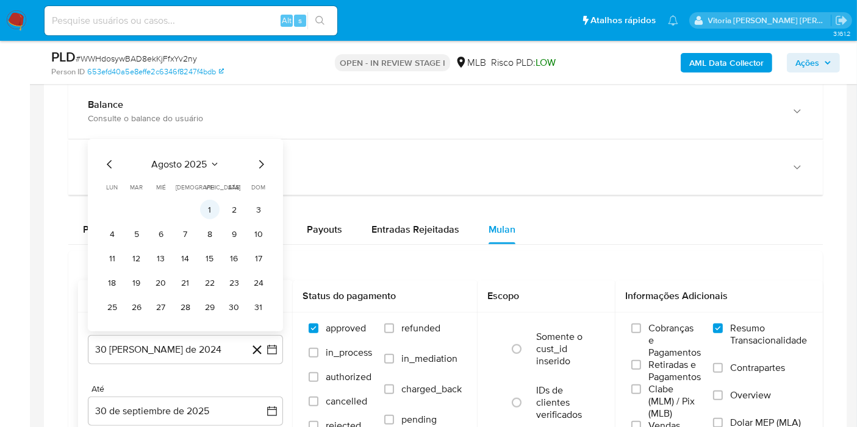
click at [216, 210] on button "1" at bounding box center [210, 210] width 20 height 20
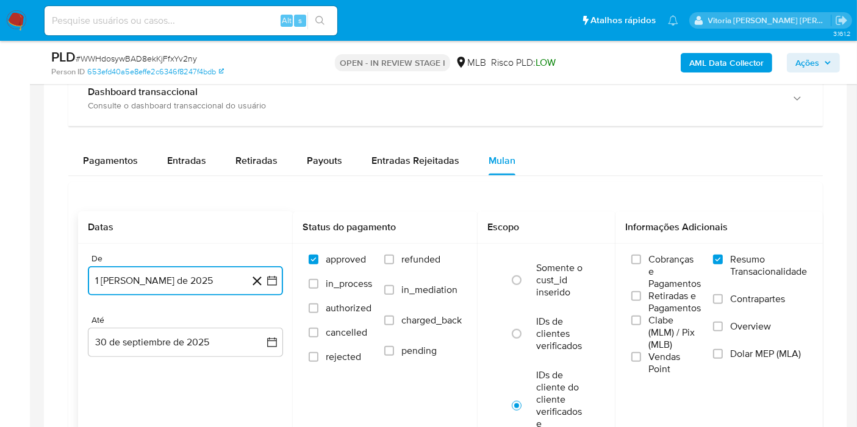
scroll to position [948, 0]
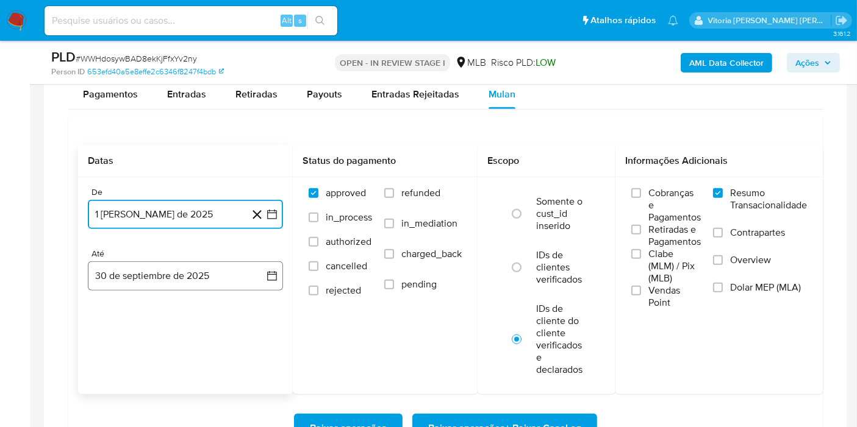
click at [184, 276] on button "30 de septiembre de 2025" at bounding box center [185, 276] width 195 height 29
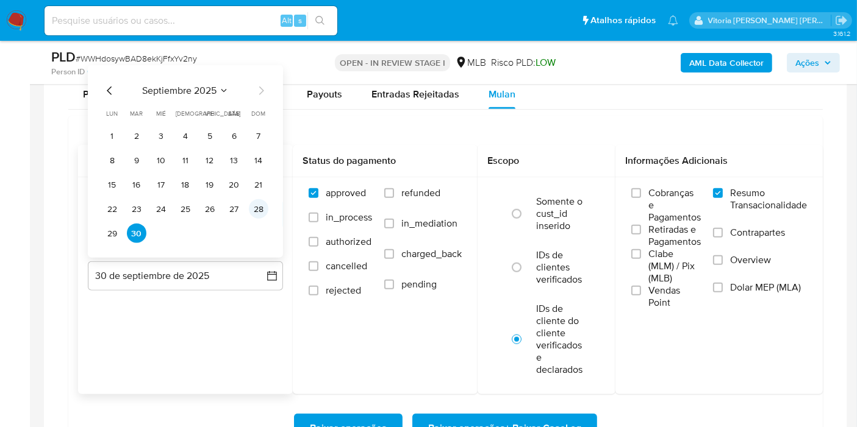
click at [254, 202] on button "28" at bounding box center [259, 209] width 20 height 20
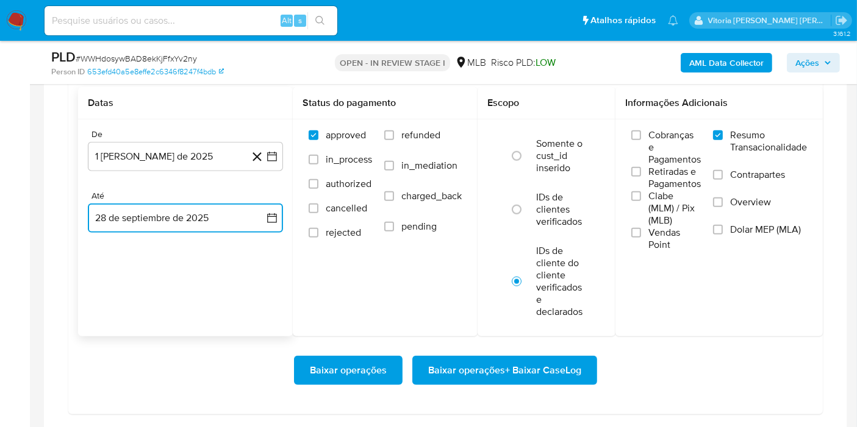
scroll to position [1083, 0]
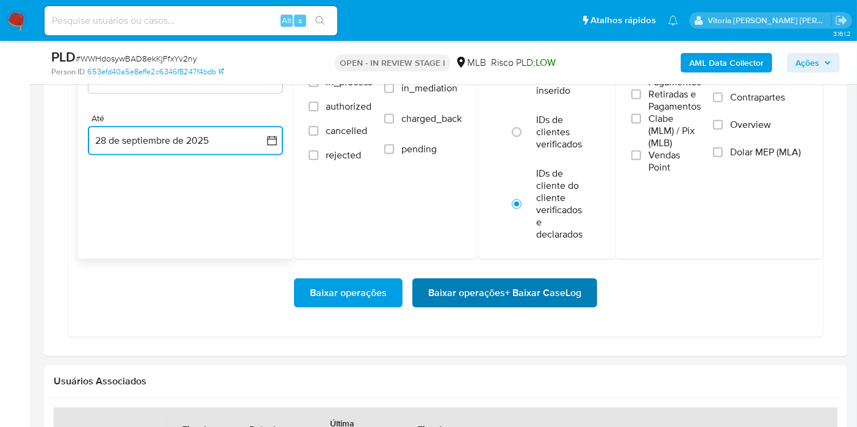
click at [515, 286] on span "Baixar operações + Baixar CaseLog" at bounding box center [504, 293] width 153 height 27
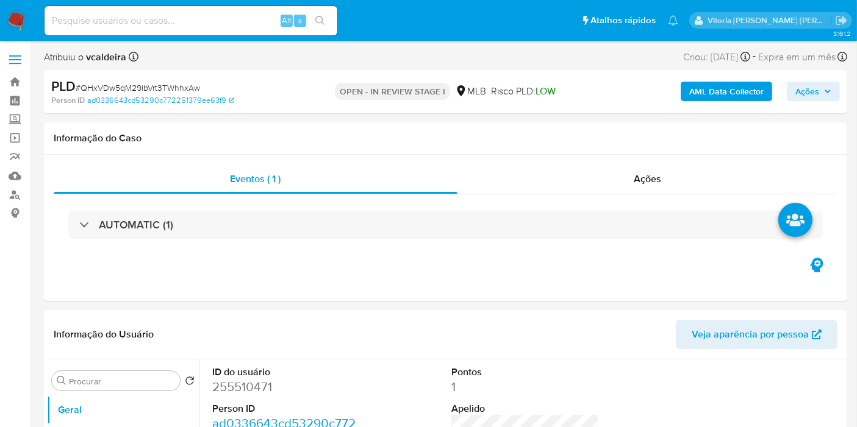
select select "10"
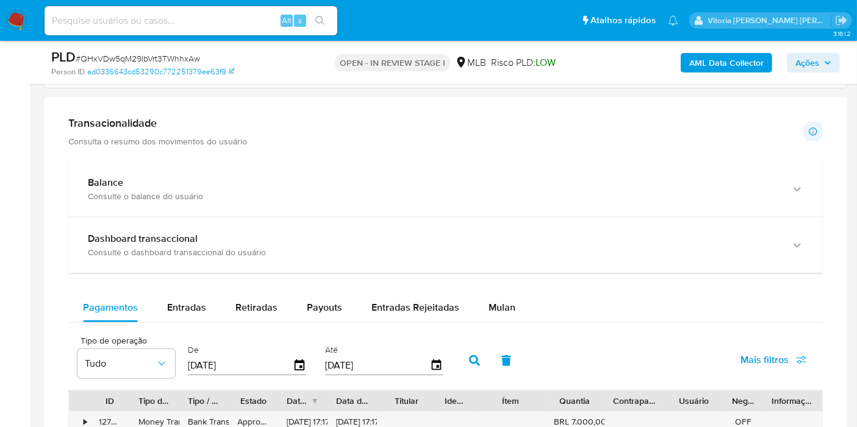
scroll to position [948, 0]
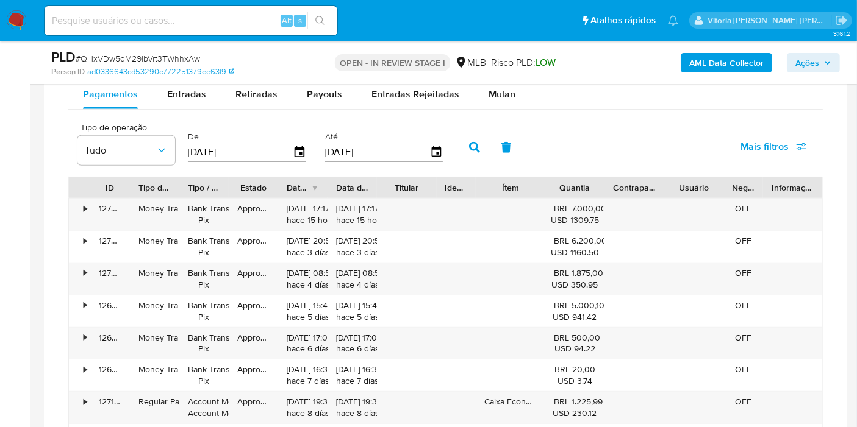
click at [505, 84] on div "PLD # QHxVDw5qM29lbVrt3TWhhxAw Person ID ad0336643cd53290c772251379ee63f9 OPEN …" at bounding box center [445, 62] width 803 height 43
click at [504, 97] on span "Mulan" at bounding box center [501, 94] width 27 height 14
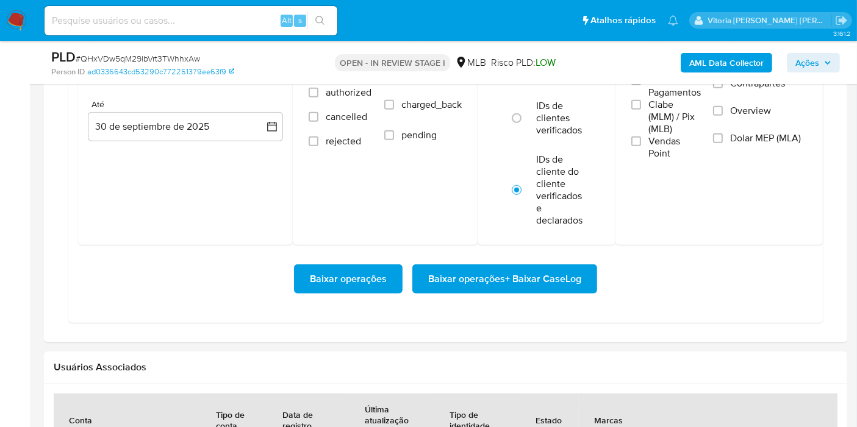
scroll to position [1016, 0]
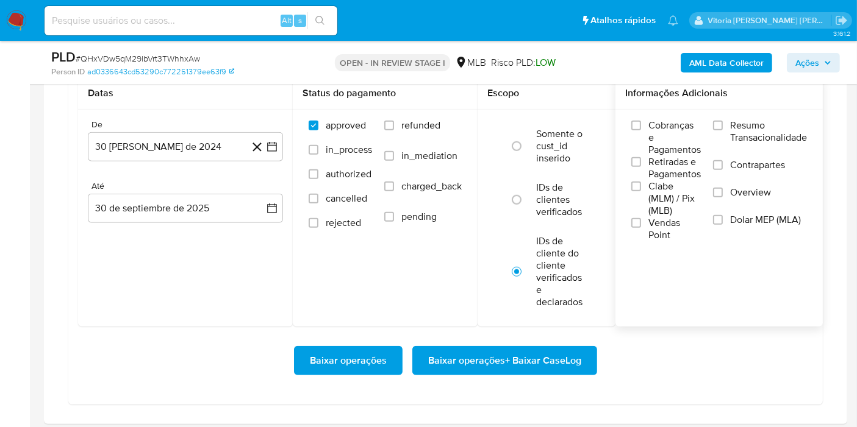
click at [774, 141] on span "Resumo Transacionalidade" at bounding box center [768, 132] width 77 height 24
click at [723, 130] on input "Resumo Transacionalidade" at bounding box center [718, 126] width 10 height 10
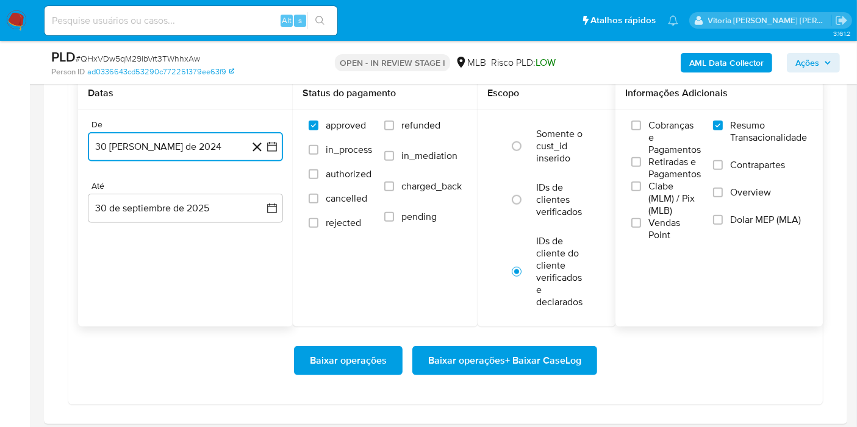
click at [163, 151] on button "[DATE]" at bounding box center [185, 146] width 195 height 29
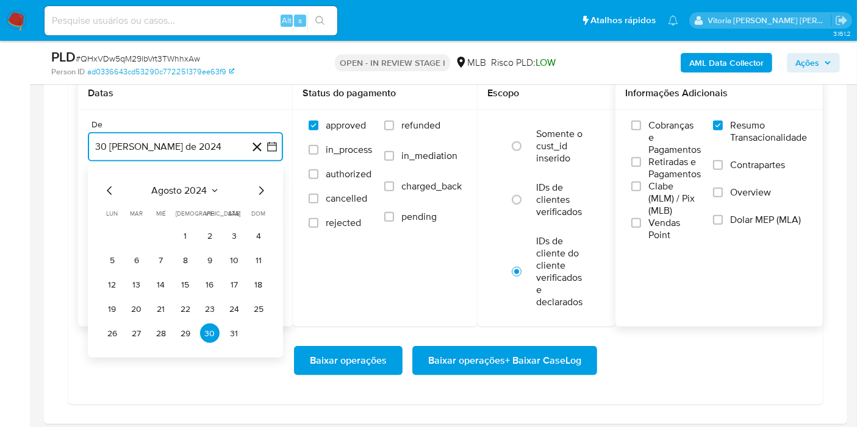
click at [203, 187] on span "agosto 2024" at bounding box center [179, 191] width 55 height 12
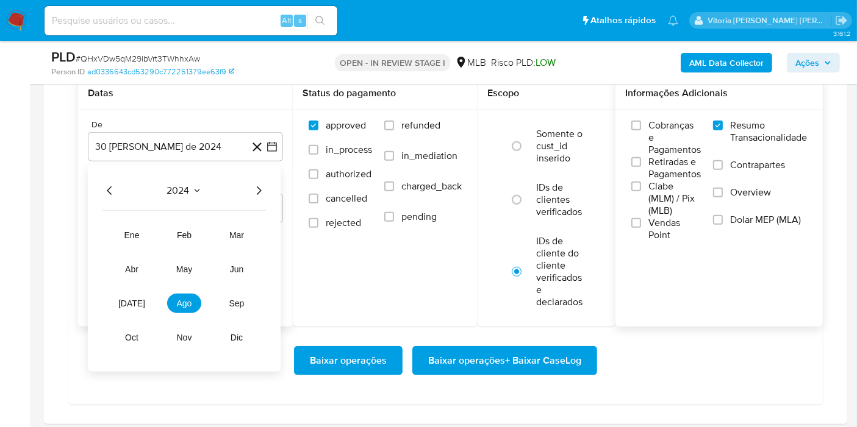
click at [251, 190] on icon "Año siguiente" at bounding box center [258, 191] width 15 height 15
click at [187, 307] on button "ago" at bounding box center [184, 304] width 34 height 20
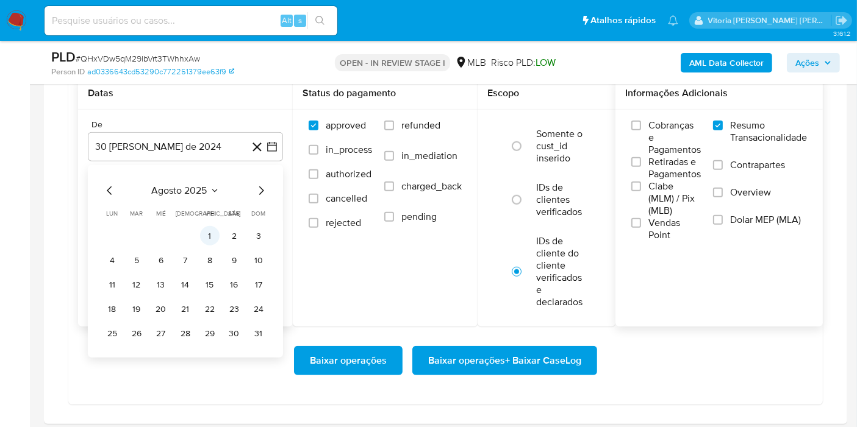
click at [212, 229] on button "1" at bounding box center [210, 236] width 20 height 20
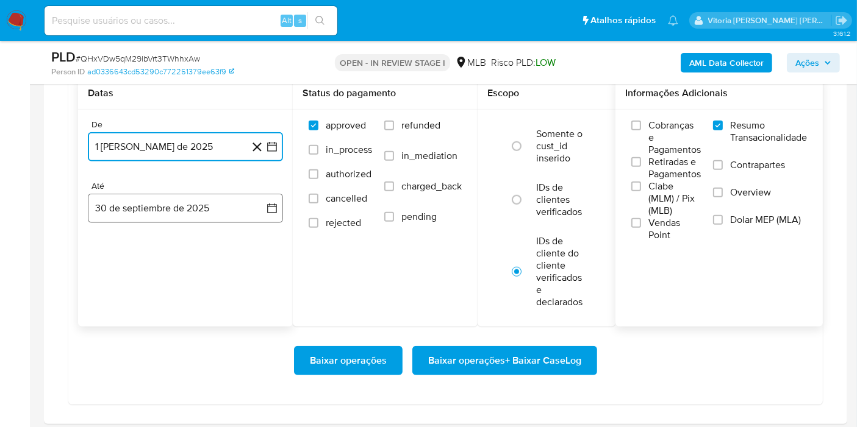
click at [147, 215] on button "30 de septiembre de 2025" at bounding box center [185, 208] width 195 height 29
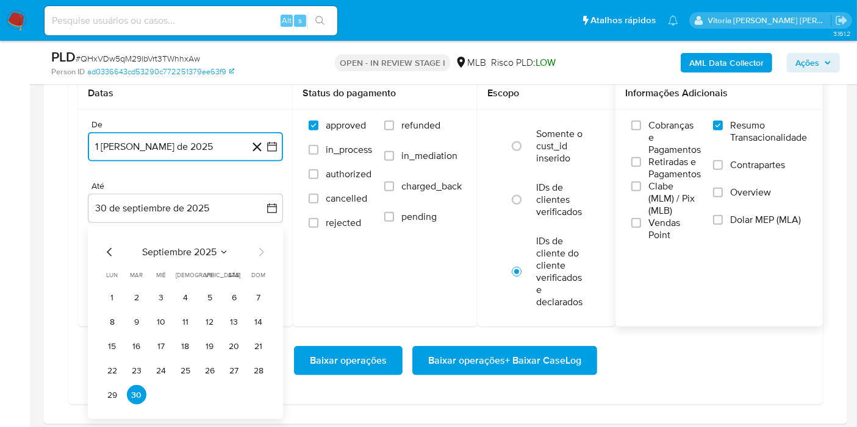
click at [256, 369] on button "28" at bounding box center [259, 371] width 20 height 20
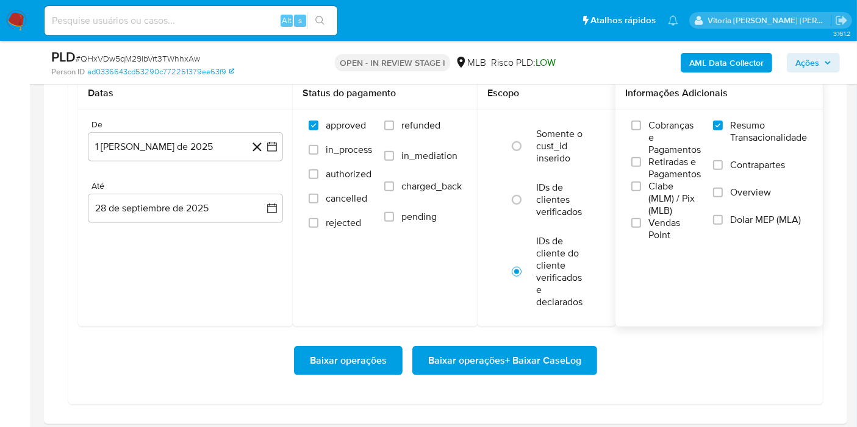
click at [491, 343] on div "Baixar operações Baixar operações + Baixar CaseLog" at bounding box center [445, 361] width 735 height 68
click at [487, 355] on span "Baixar operações + Baixar CaseLog" at bounding box center [504, 361] width 153 height 27
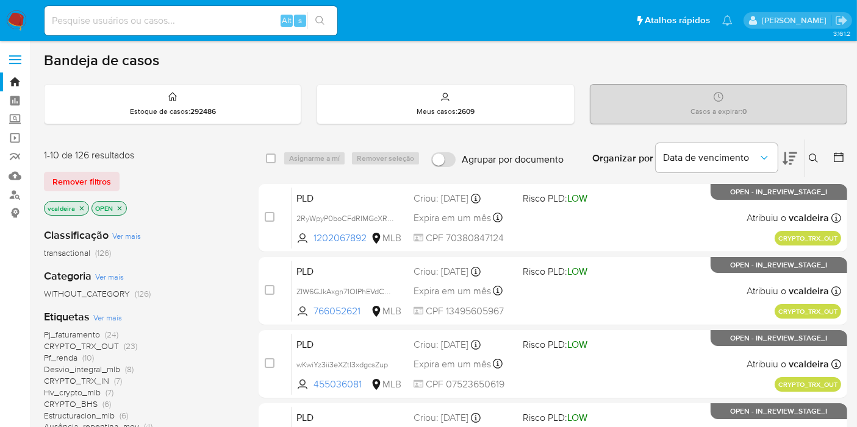
click at [184, 27] on input at bounding box center [191, 21] width 293 height 16
paste input "1inDALepvEJ3I6BMG3cgnToy"
type input "1inDALepvEJ3I6BMG3cgnToy"
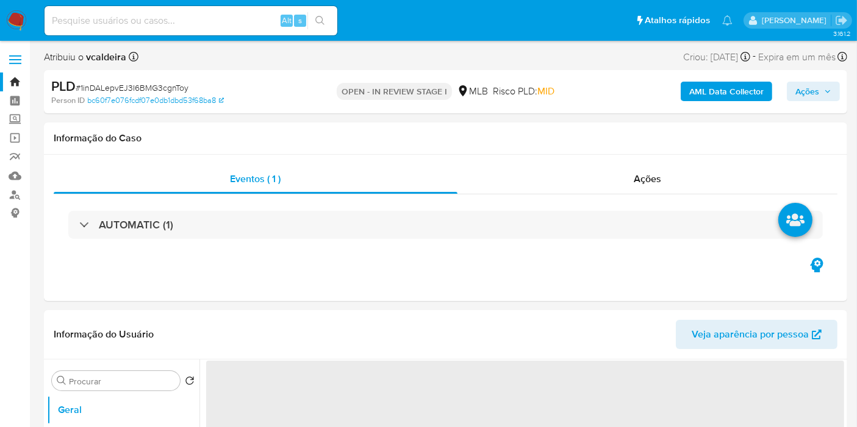
select select "10"
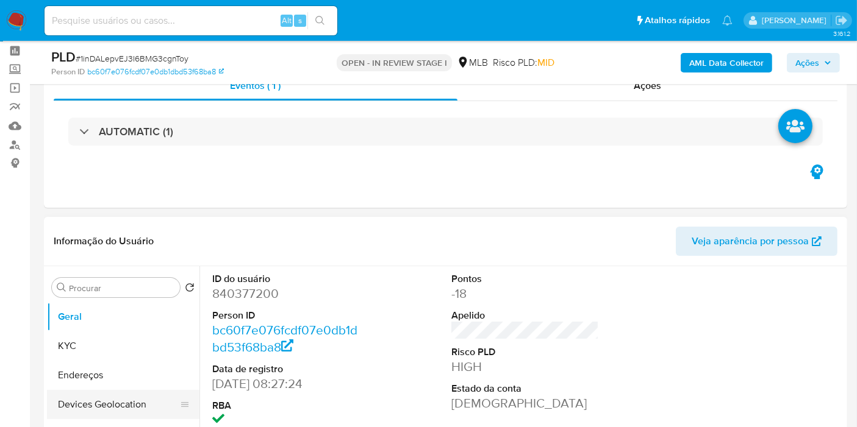
scroll to position [68, 0]
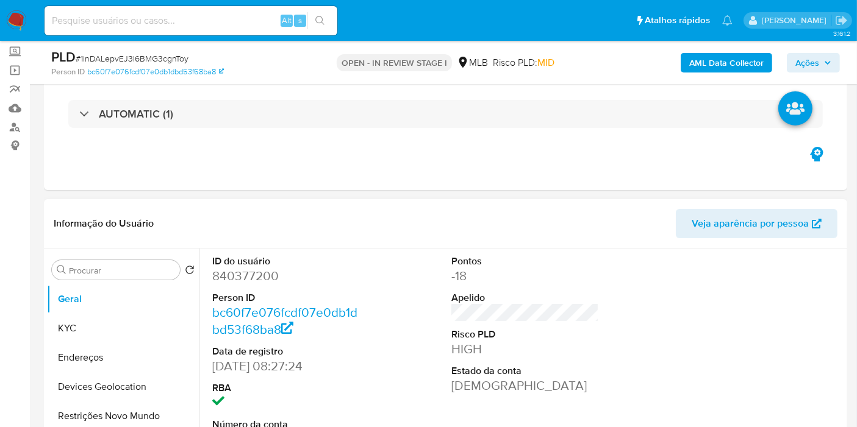
click at [226, 279] on dd "840377200" at bounding box center [286, 276] width 148 height 17
copy dd "840377200"
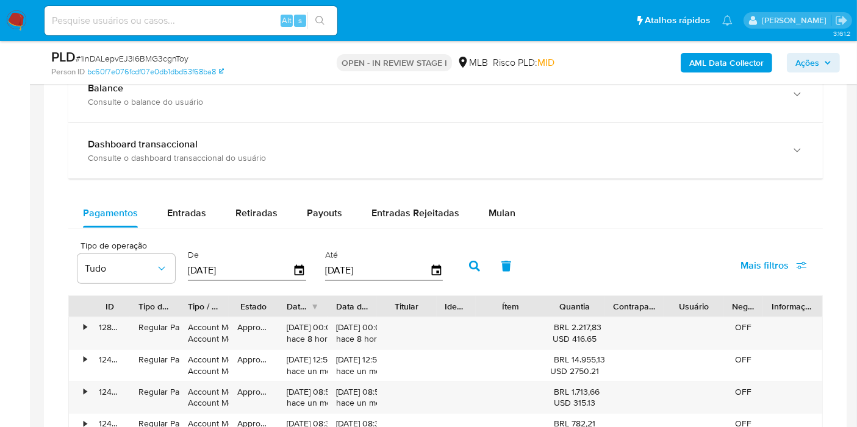
scroll to position [880, 0]
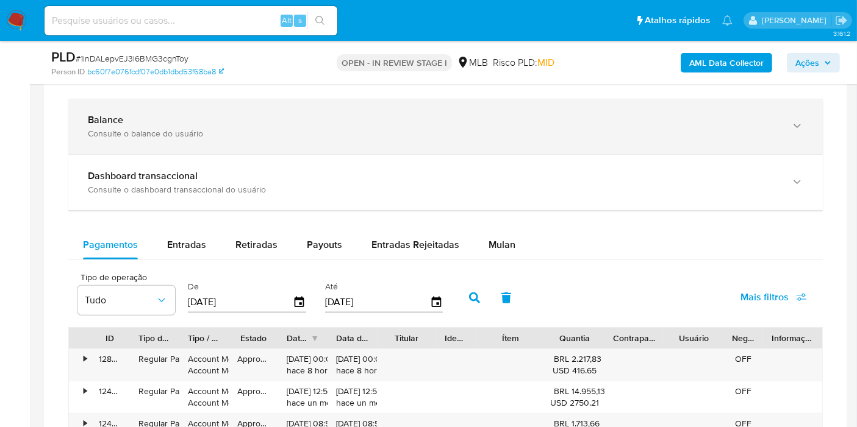
click at [120, 141] on div "Balance Consulte o balance do usuário" at bounding box center [445, 126] width 754 height 55
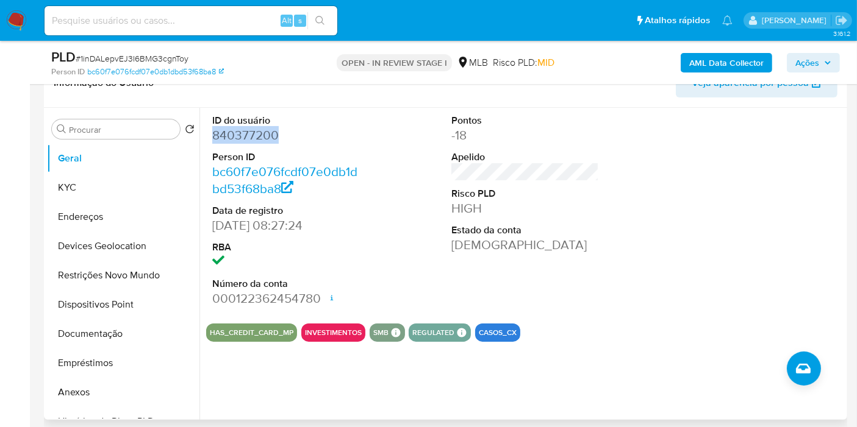
scroll to position [203, 0]
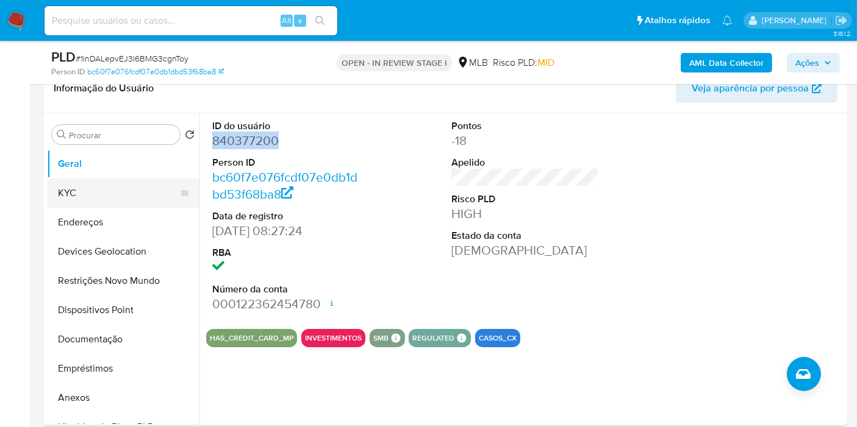
click at [110, 199] on button "KYC" at bounding box center [118, 193] width 143 height 29
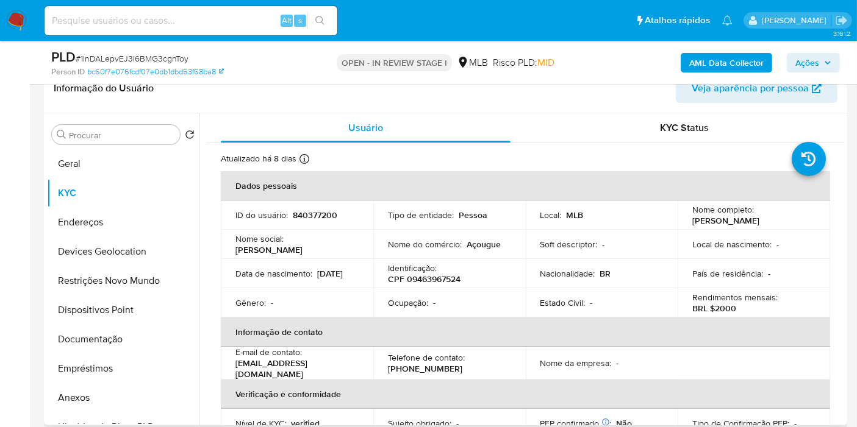
click at [303, 210] on p "840377200" at bounding box center [315, 215] width 45 height 11
click at [434, 285] on p "CPF 09463967524" at bounding box center [424, 279] width 73 height 11
copy p "09463967524"
click at [310, 207] on td "ID do usuário : 840377200" at bounding box center [297, 215] width 152 height 29
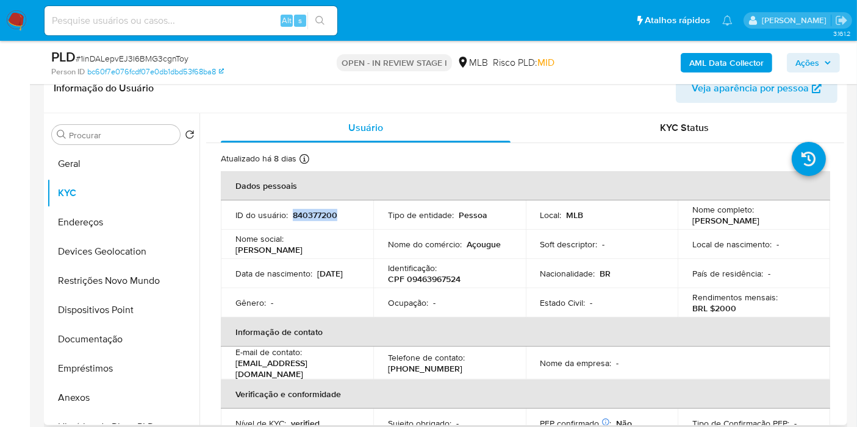
drag, startPoint x: 310, startPoint y: 207, endPoint x: 304, endPoint y: 216, distance: 10.9
click at [312, 207] on td "ID do usuário : 840377200" at bounding box center [297, 215] width 152 height 29
copy p "840377200"
click at [88, 345] on button "Documentação" at bounding box center [118, 339] width 143 height 29
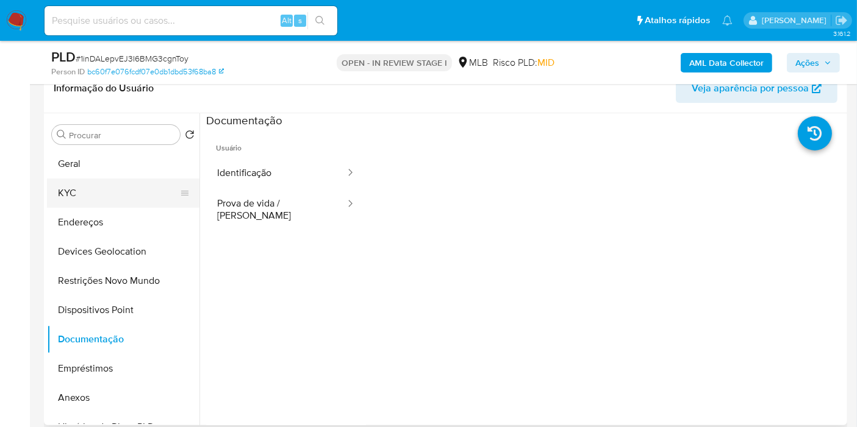
click at [65, 193] on button "KYC" at bounding box center [118, 193] width 143 height 29
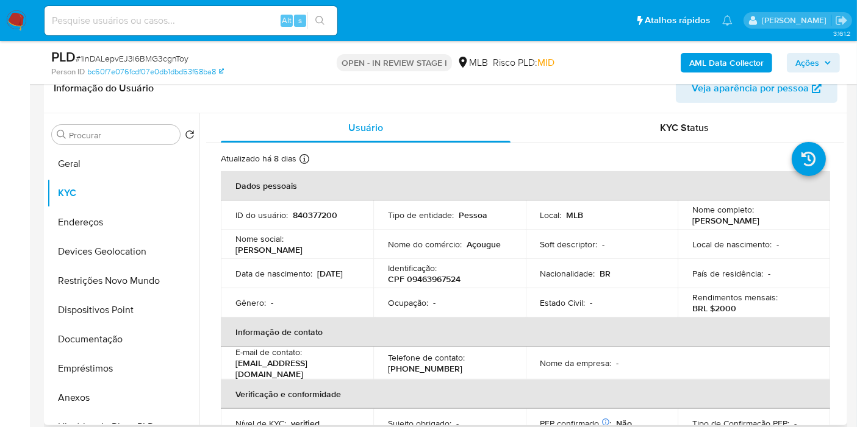
click at [413, 285] on p "CPF 09463967524" at bounding box center [424, 279] width 73 height 11
click at [415, 285] on p "CPF 09463967524" at bounding box center [424, 279] width 73 height 11
copy p "09463967524"
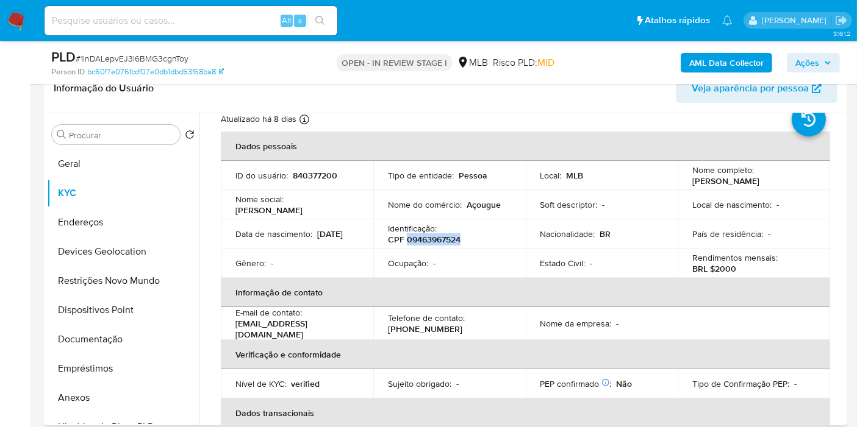
scroll to position [15, 0]
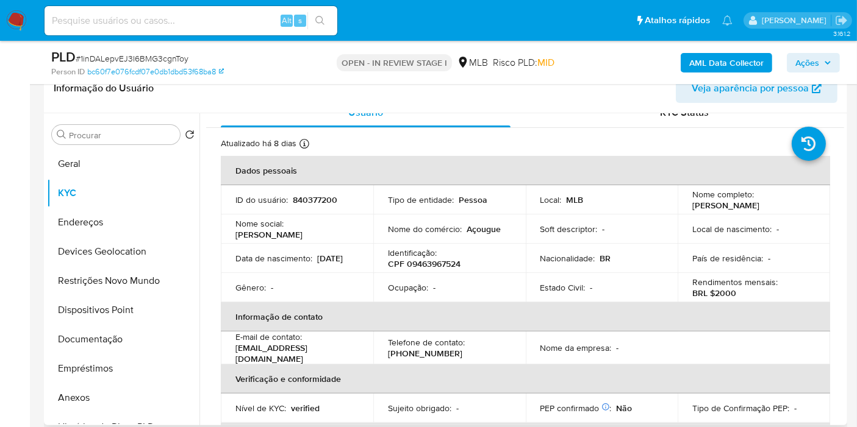
click at [477, 239] on td "Nome do comércio : Açougue" at bounding box center [449, 229] width 152 height 29
click at [475, 234] on p "Açougue" at bounding box center [483, 229] width 34 height 11
copy p "Açougue"
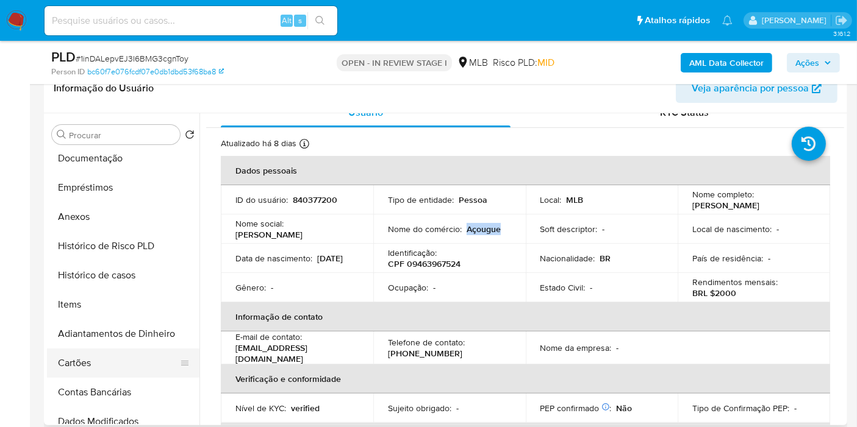
scroll to position [203, 0]
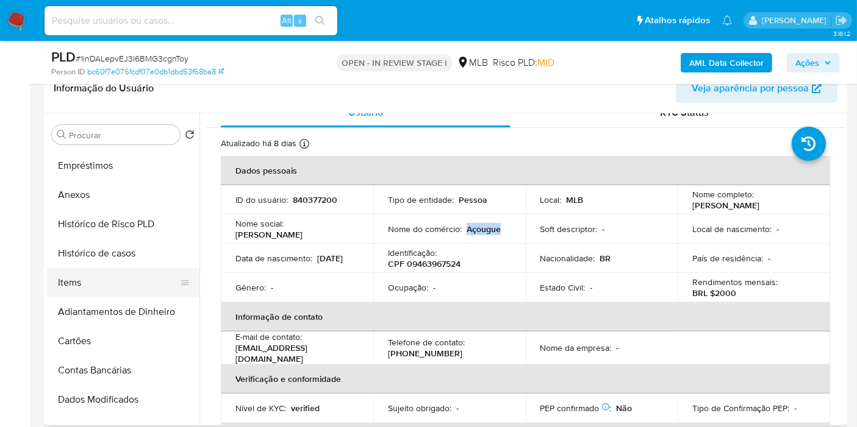
click at [78, 284] on button "Items" at bounding box center [118, 282] width 143 height 29
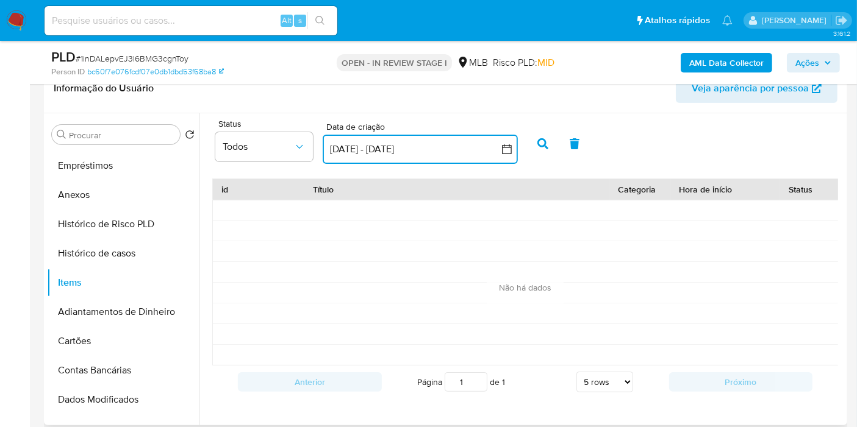
drag, startPoint x: 366, startPoint y: 146, endPoint x: 383, endPoint y: 152, distance: 18.3
click at [365, 146] on button "31 ago 2025 - 30 sep 2025" at bounding box center [420, 149] width 195 height 29
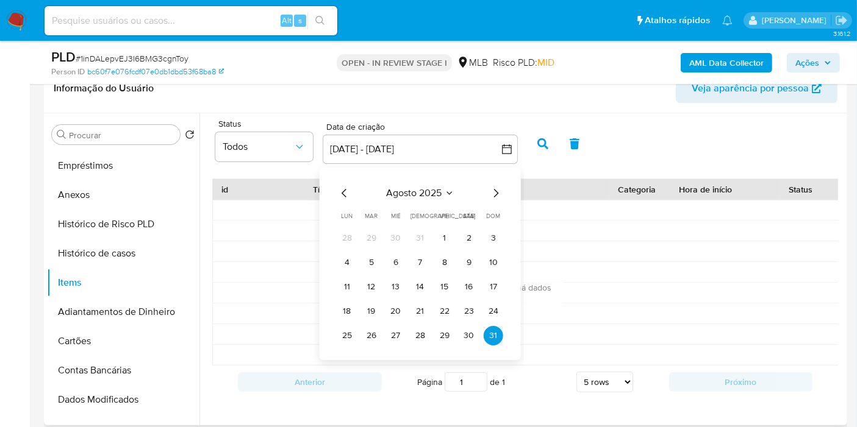
click at [448, 190] on icon "Seleccionar mes y año" at bounding box center [449, 193] width 10 height 10
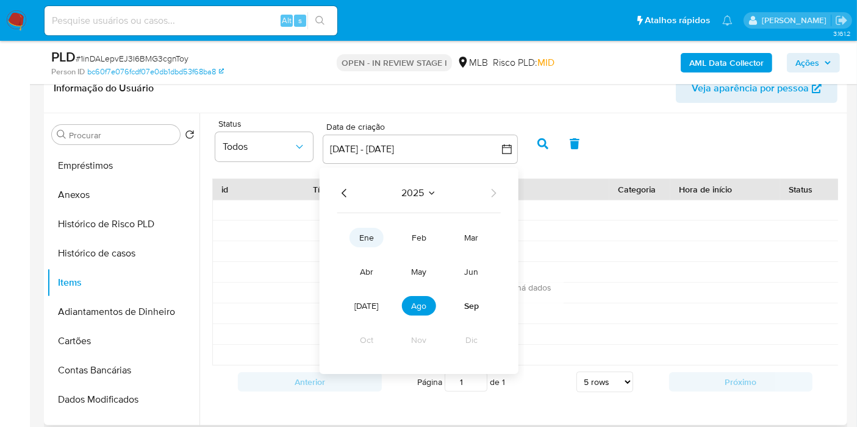
click at [355, 236] on button "ene" at bounding box center [366, 238] width 34 height 20
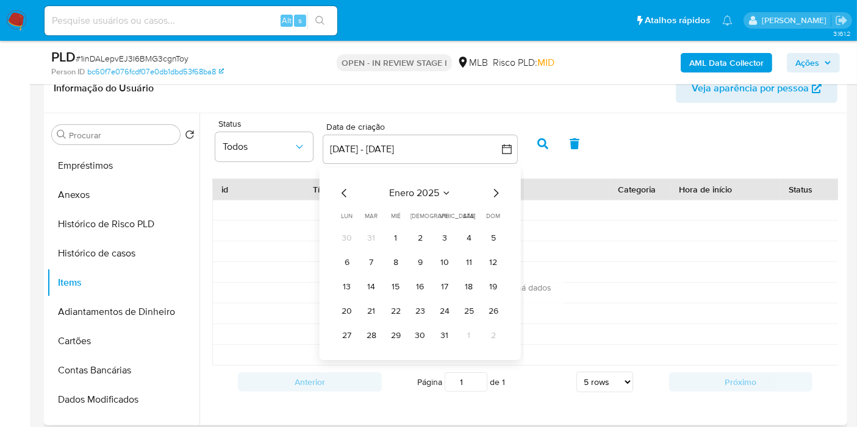
click at [405, 241] on tr "30 31 1 2 3 4 5" at bounding box center [420, 239] width 166 height 20
click at [398, 236] on button "1" at bounding box center [396, 239] width 20 height 20
click at [440, 189] on button "enero 2025" at bounding box center [420, 193] width 62 height 12
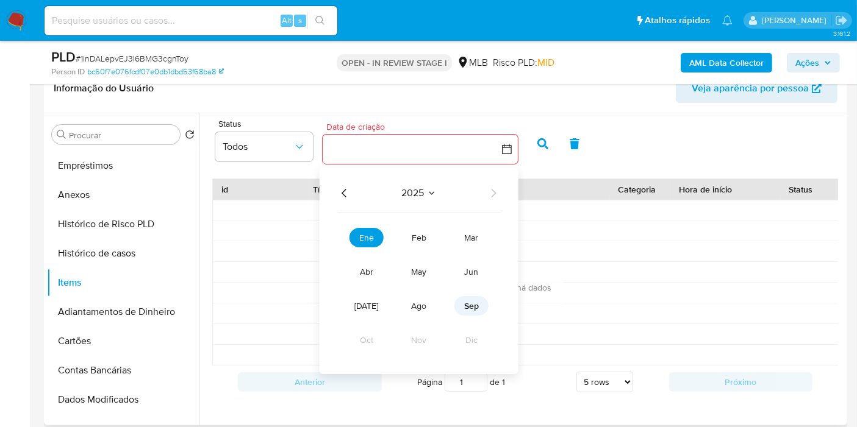
click at [466, 306] on span "sep" at bounding box center [471, 306] width 15 height 12
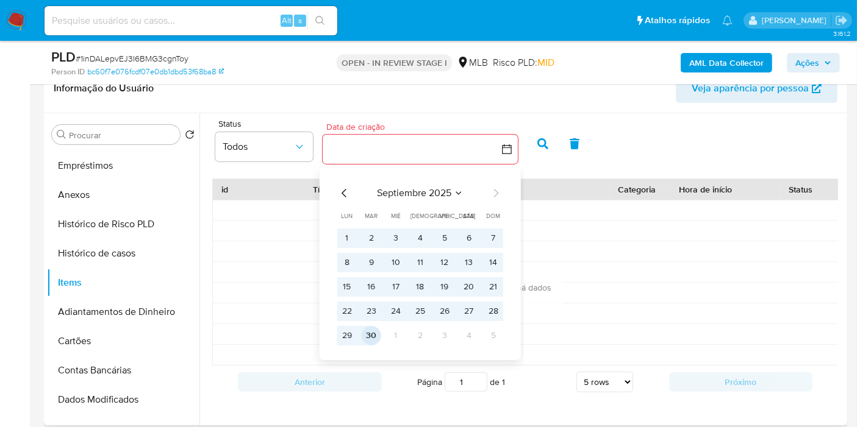
click at [366, 334] on button "30" at bounding box center [372, 336] width 20 height 20
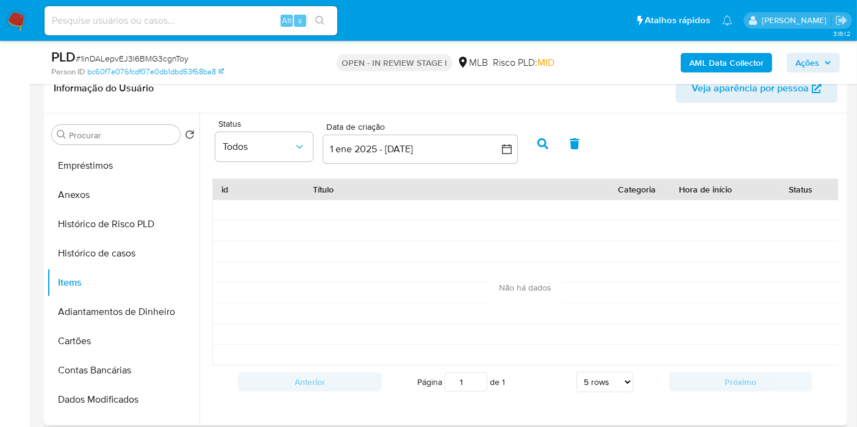
click at [530, 139] on button "button" at bounding box center [543, 143] width 32 height 29
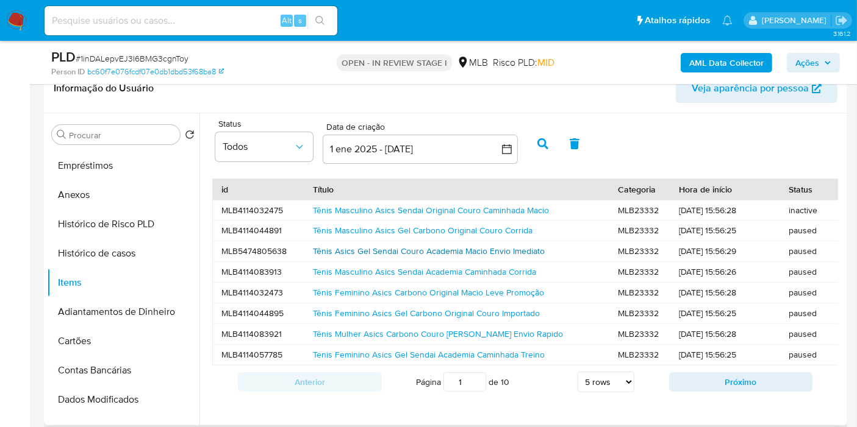
click at [408, 252] on link "Tênis Asics Gel Sendai Couro Academia Macio Envio Imediato" at bounding box center [429, 251] width 232 height 12
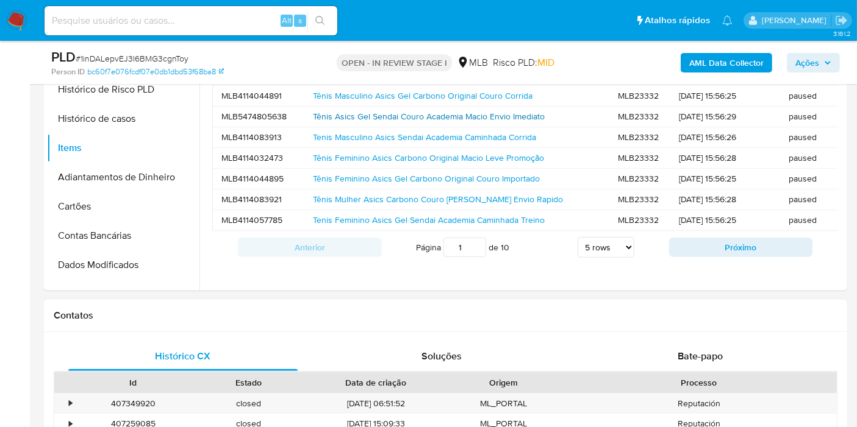
scroll to position [338, 0]
click at [685, 252] on button "Próximo" at bounding box center [741, 247] width 144 height 20
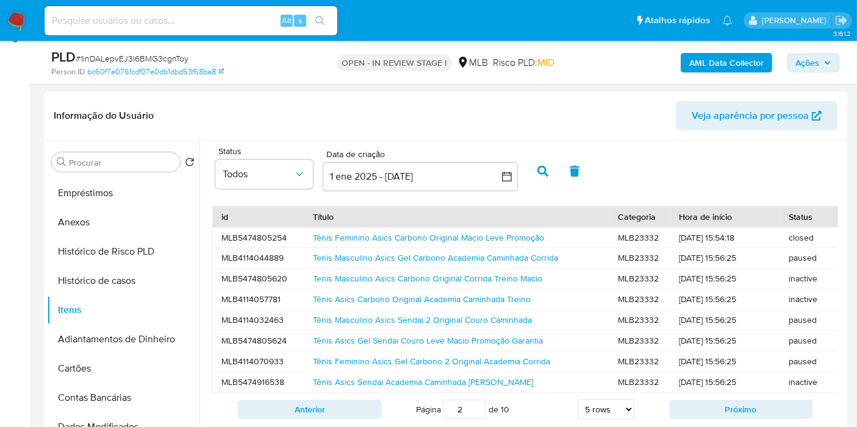
scroll to position [203, 0]
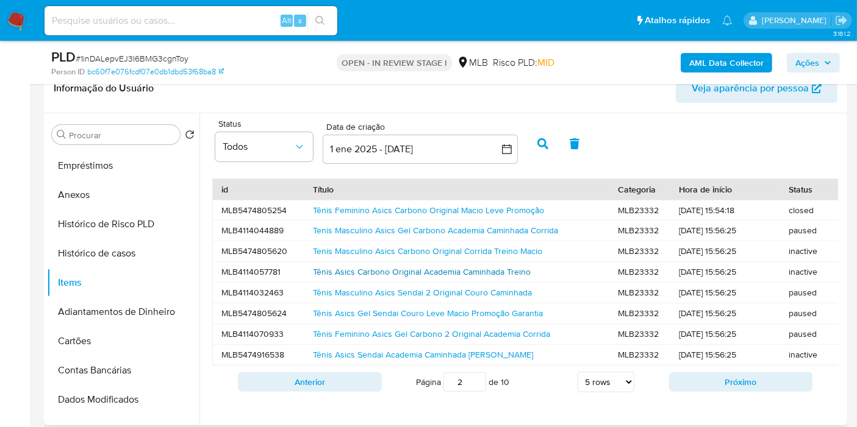
click at [357, 272] on link "Tênis Asics Carbono Original Academia Caminhada Treino" at bounding box center [422, 272] width 218 height 12
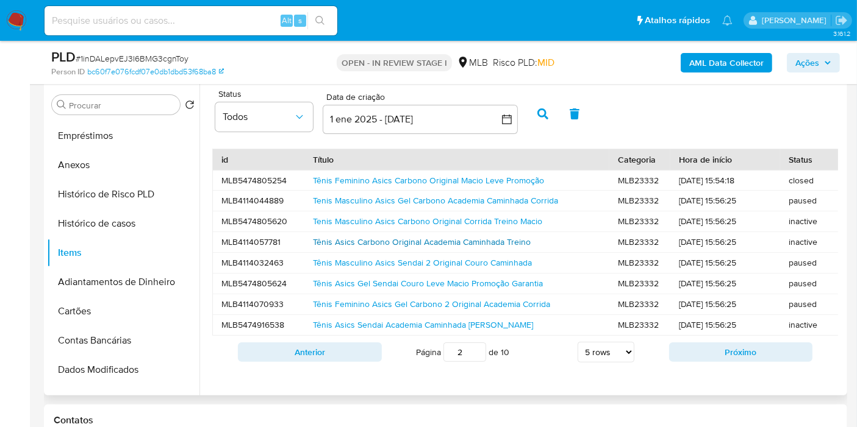
scroll to position [271, 0]
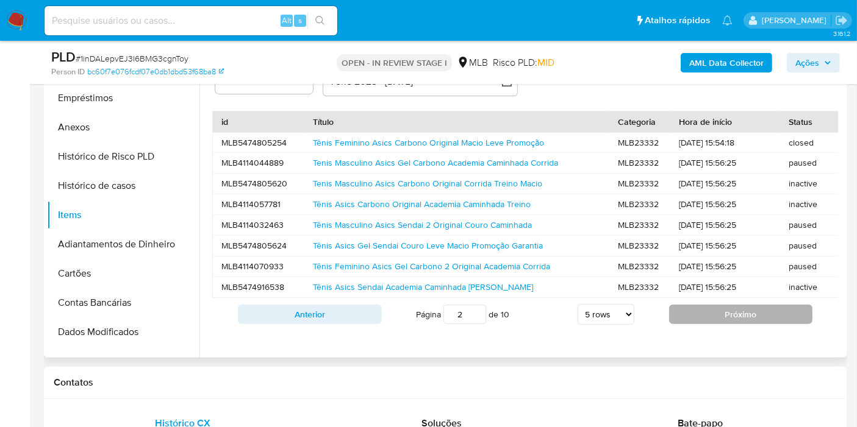
click at [726, 324] on button "Próximo" at bounding box center [741, 315] width 144 height 20
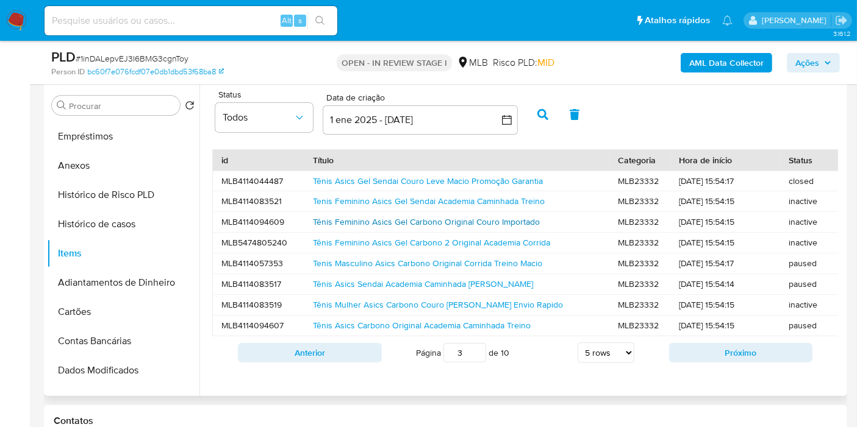
scroll to position [203, 0]
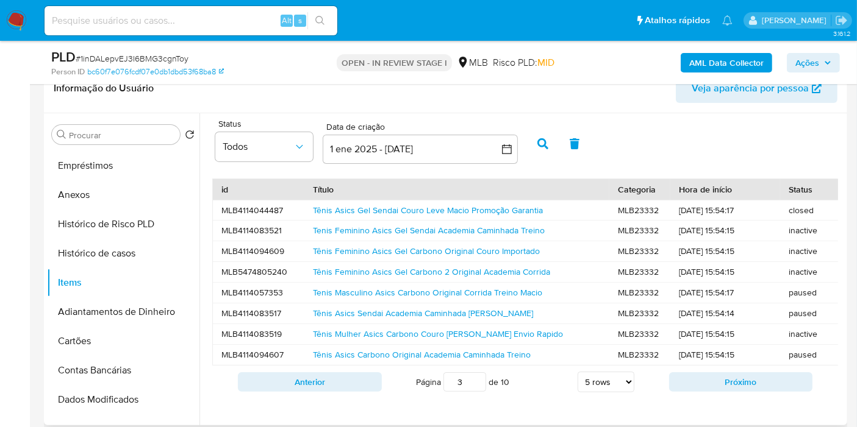
drag, startPoint x: 710, startPoint y: 385, endPoint x: 700, endPoint y: 386, distance: 9.8
click at [710, 385] on button "Próximo" at bounding box center [741, 383] width 144 height 20
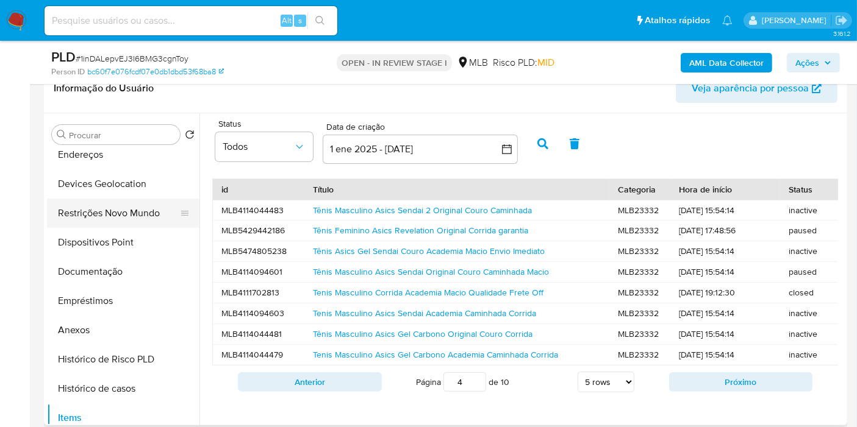
scroll to position [0, 0]
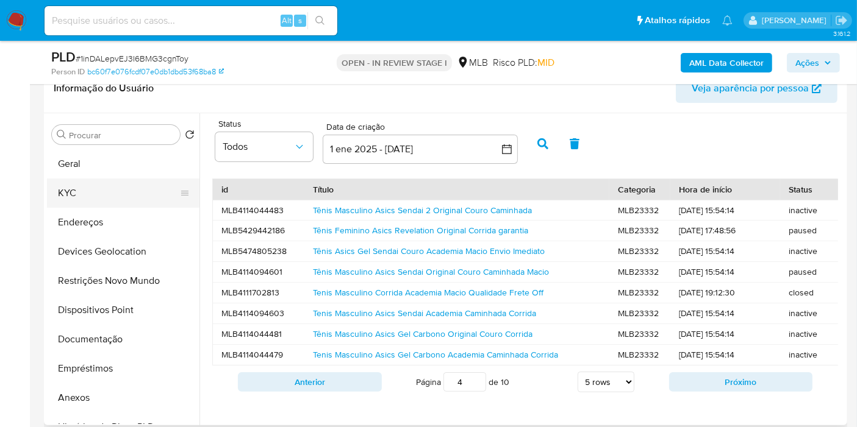
click at [99, 191] on button "KYC" at bounding box center [118, 193] width 143 height 29
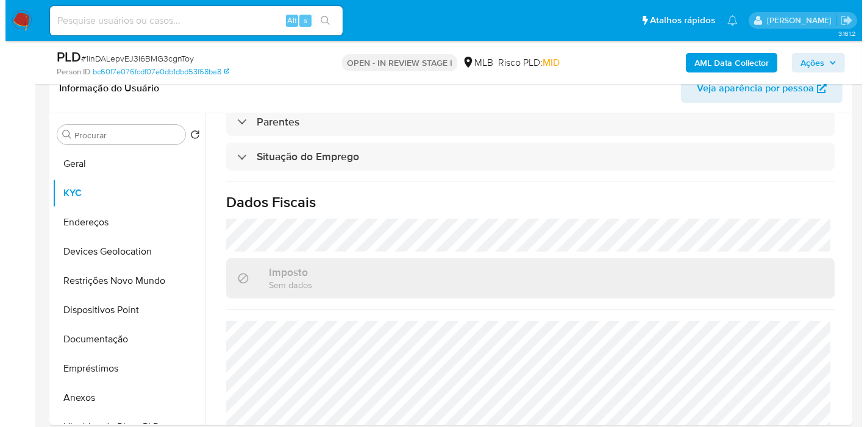
scroll to position [490, 0]
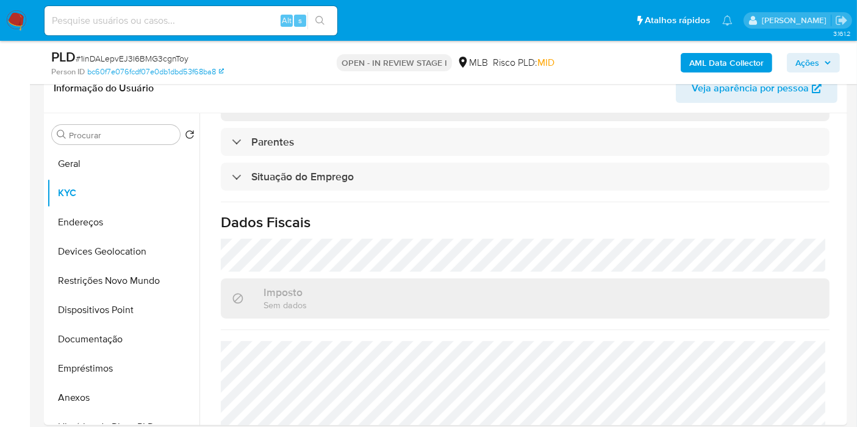
click at [744, 59] on b "AML Data Collector" at bounding box center [726, 63] width 74 height 20
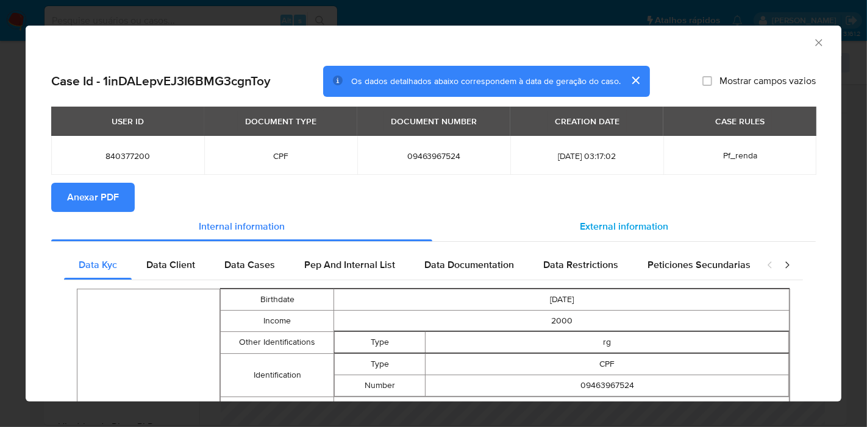
click at [569, 221] on div "External information" at bounding box center [624, 226] width 384 height 29
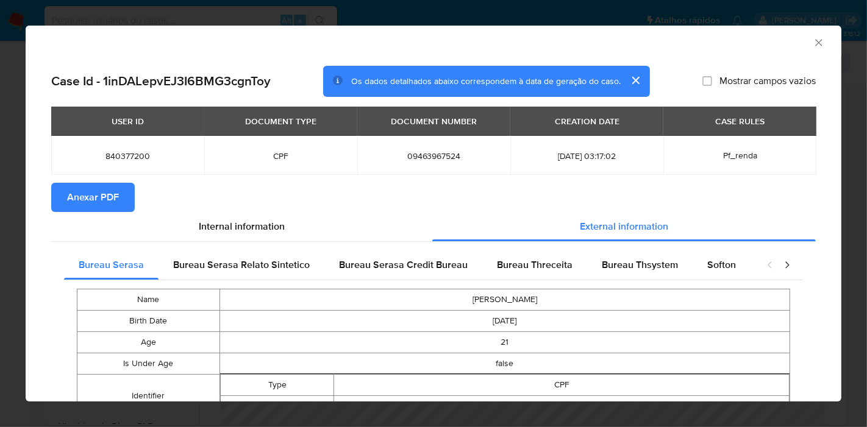
drag, startPoint x: 123, startPoint y: 195, endPoint x: 118, endPoint y: 201, distance: 7.8
click at [122, 195] on button "Anexar PDF" at bounding box center [93, 197] width 84 height 29
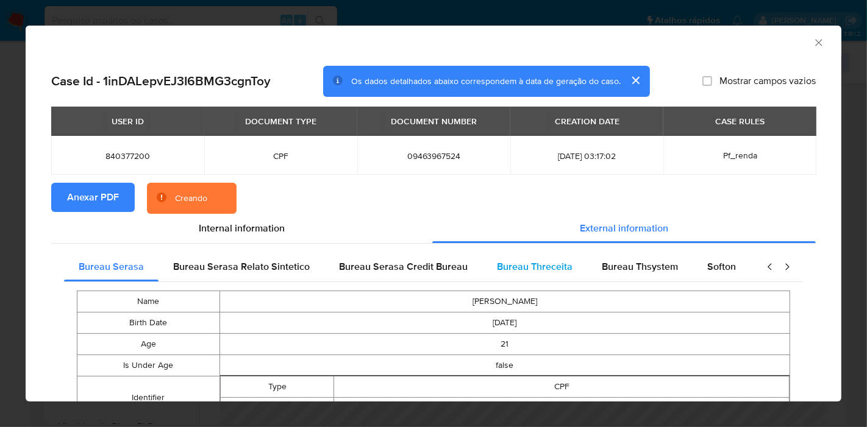
scroll to position [0, 410]
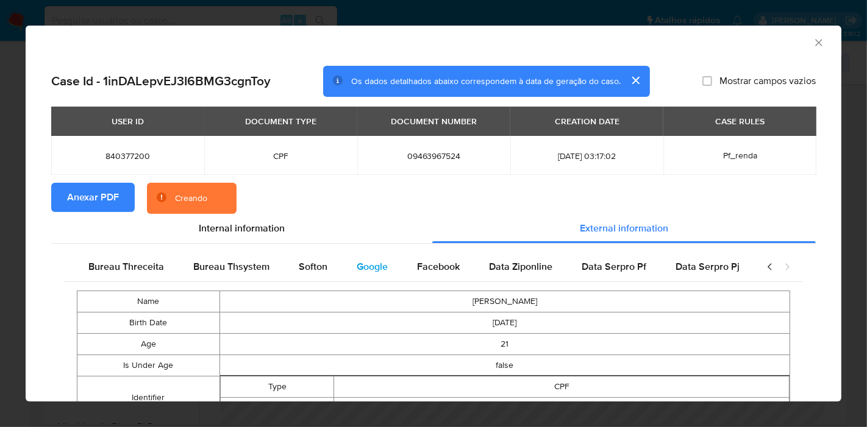
click at [357, 270] on span "Google" at bounding box center [372, 267] width 31 height 14
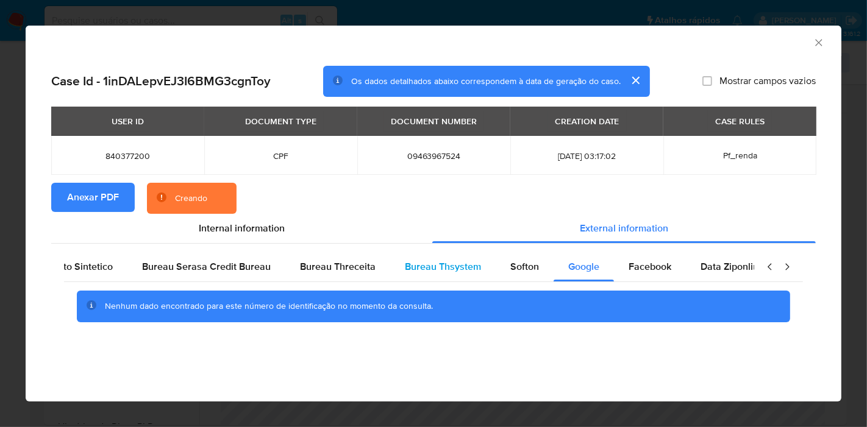
scroll to position [0, 0]
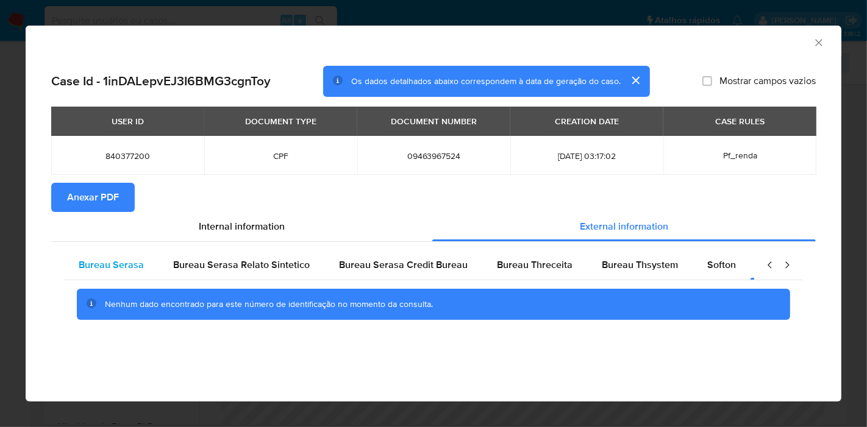
click at [137, 276] on div "Bureau Serasa" at bounding box center [111, 265] width 95 height 29
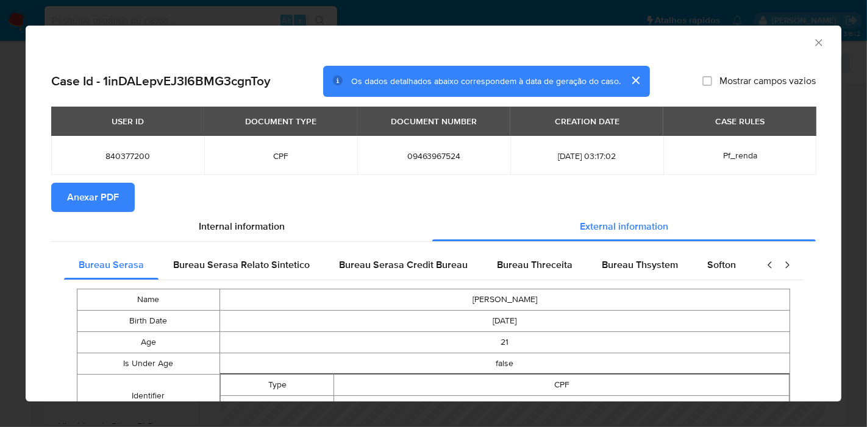
click at [430, 198] on section "Anexar PDF" at bounding box center [433, 197] width 765 height 29
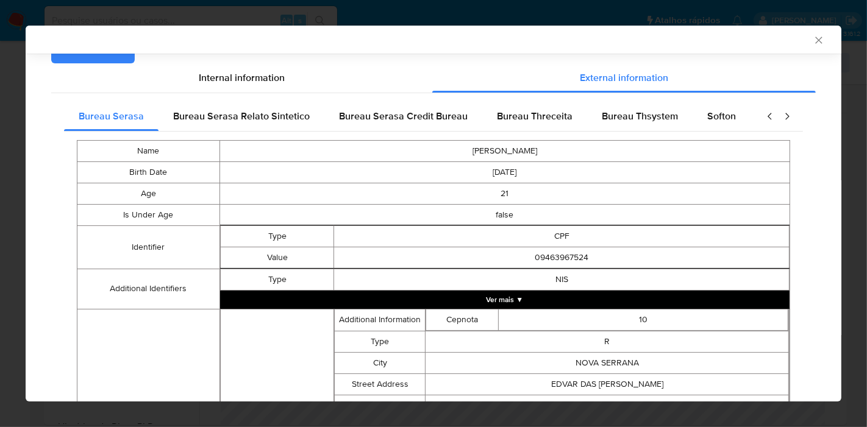
scroll to position [374, 0]
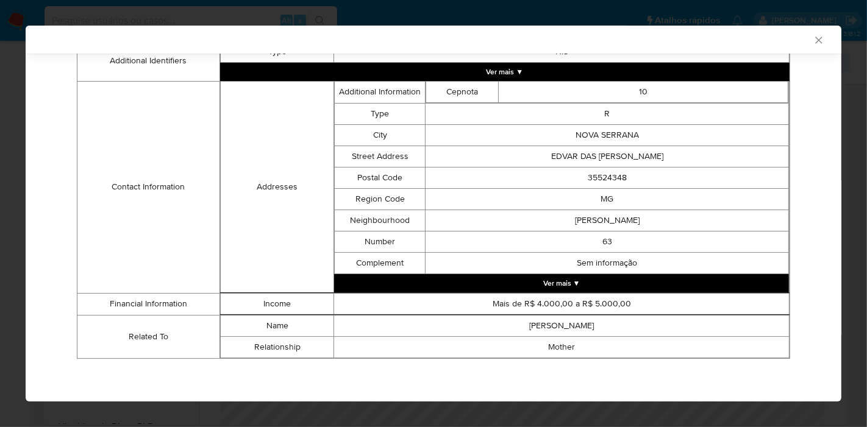
drag, startPoint x: 841, startPoint y: 310, endPoint x: 835, endPoint y: 299, distance: 12.0
click at [836, 300] on div "AML Data Collector Case Id - 1inDALepvEJ3I6BMG3cgnToy Os dados detalhados abaix…" at bounding box center [434, 214] width 816 height 376
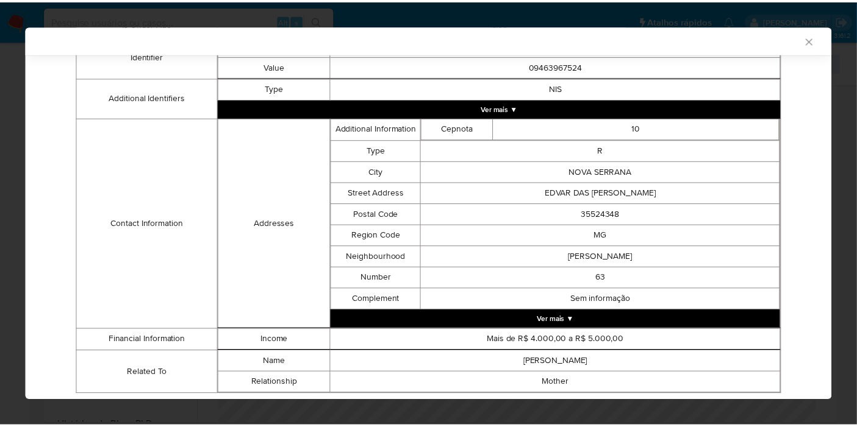
scroll to position [332, 0]
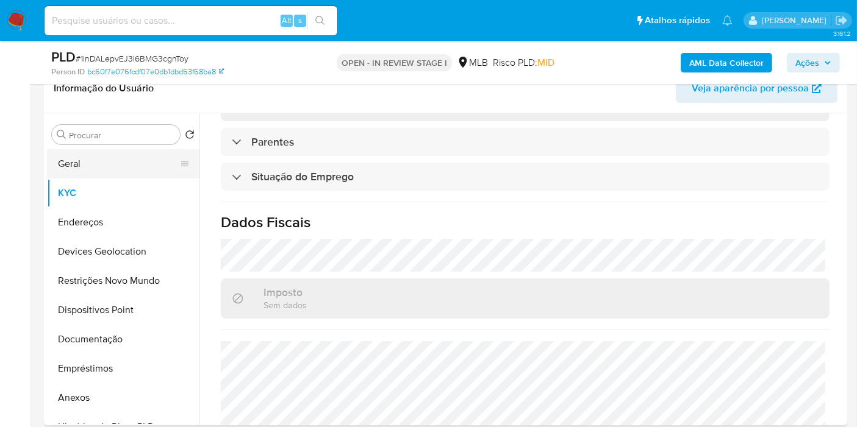
click at [74, 165] on button "Geral" at bounding box center [118, 163] width 143 height 29
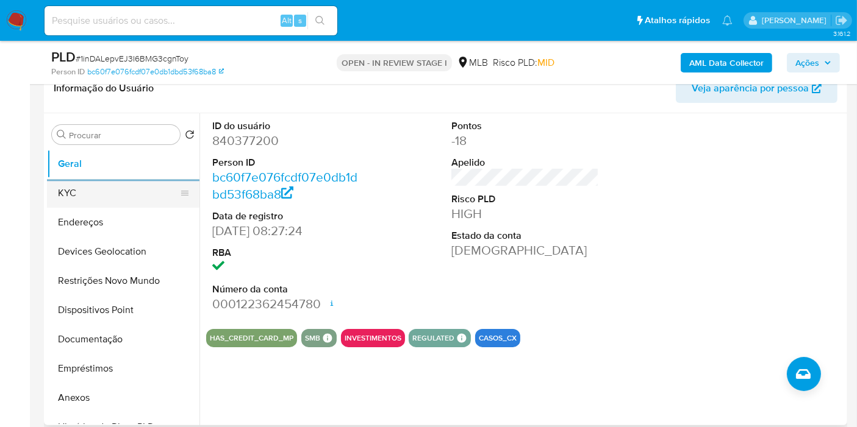
click at [89, 183] on button "KYC" at bounding box center [118, 193] width 143 height 29
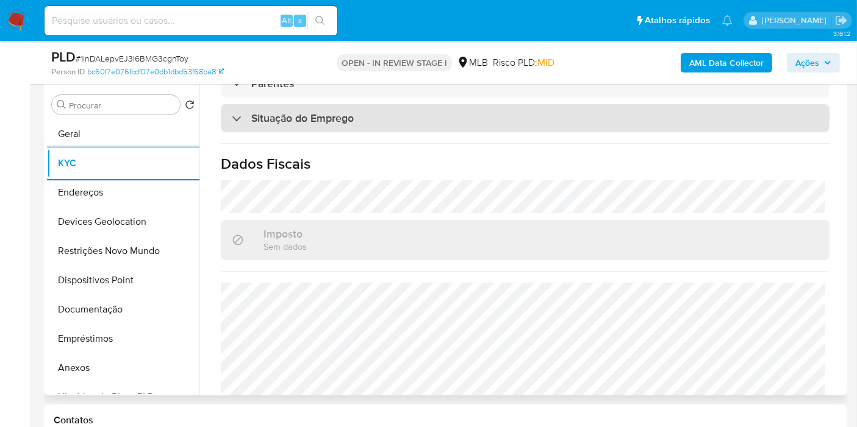
scroll to position [557, 0]
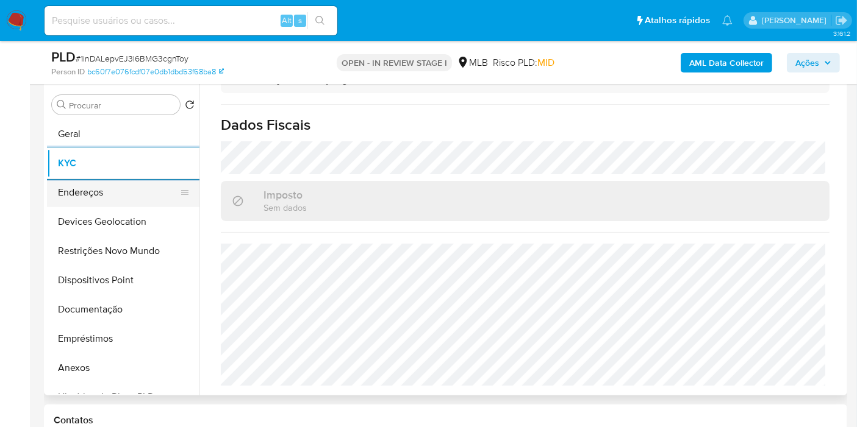
click at [102, 189] on button "Endereços" at bounding box center [118, 192] width 143 height 29
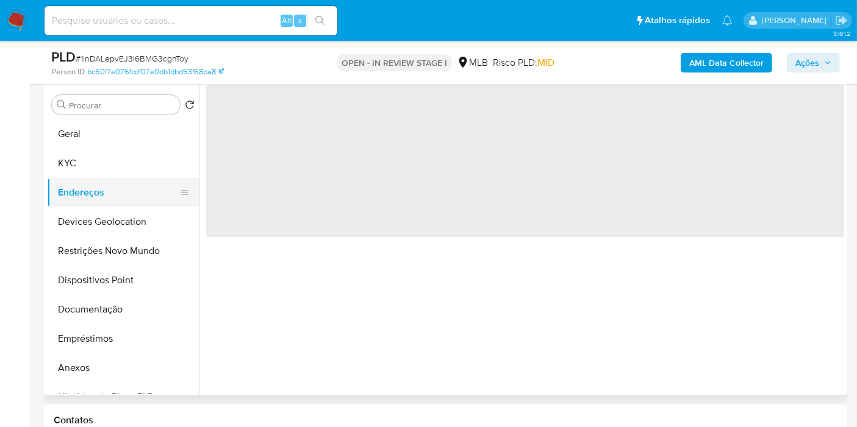
scroll to position [0, 0]
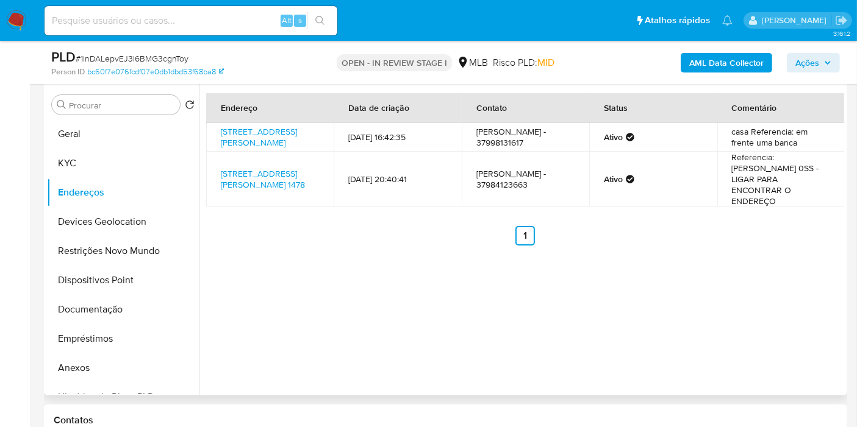
click at [310, 238] on ul "Anterior 1 Siguiente" at bounding box center [525, 236] width 638 height 20
click at [82, 220] on button "Devices Geolocation" at bounding box center [118, 221] width 143 height 29
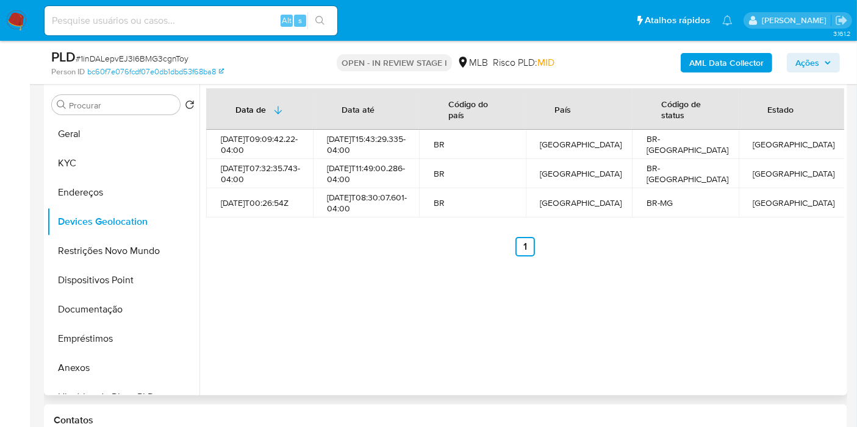
drag, startPoint x: 337, startPoint y: 283, endPoint x: 418, endPoint y: 153, distance: 153.1
click at [385, 276] on div "Data de Data até Código do país País Código de status Estado 2025-06-03T09:09:4…" at bounding box center [521, 240] width 644 height 312
click at [88, 253] on button "Restrições Novo Mundo" at bounding box center [118, 251] width 143 height 29
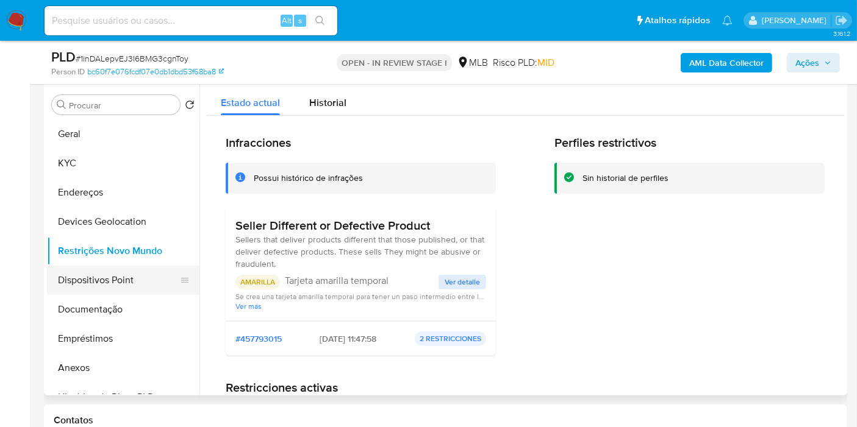
click at [74, 287] on button "Dispositivos Point" at bounding box center [118, 280] width 143 height 29
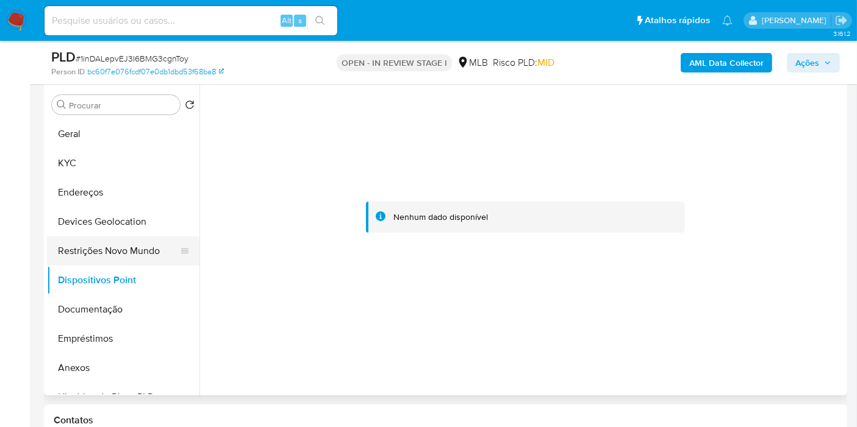
click at [91, 244] on button "Restrições Novo Mundo" at bounding box center [118, 251] width 143 height 29
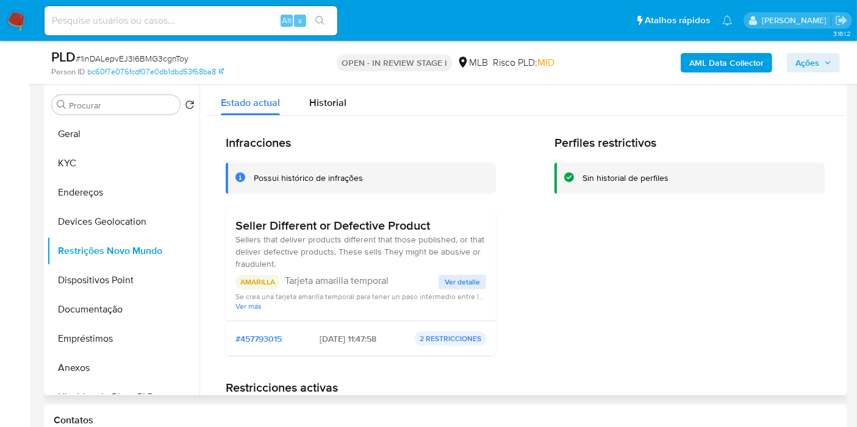
drag, startPoint x: 448, startPoint y: 222, endPoint x: 205, endPoint y: 221, distance: 242.7
click at [205, 221] on div at bounding box center [521, 240] width 644 height 312
click at [75, 168] on button "KYC" at bounding box center [118, 163] width 143 height 29
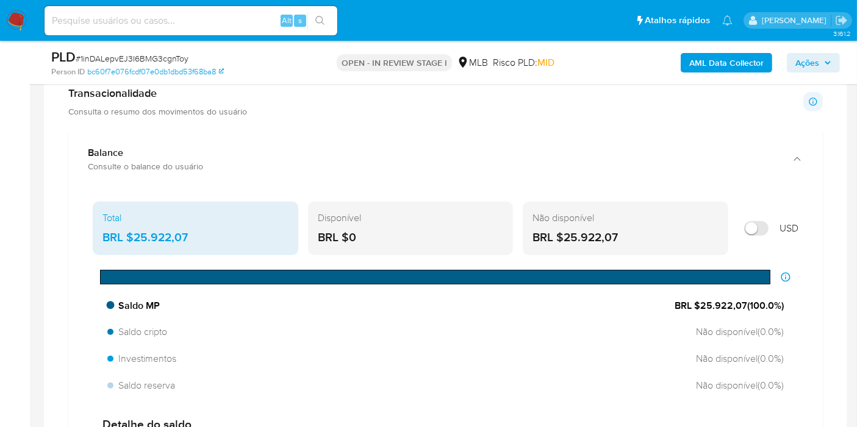
scroll to position [979, 0]
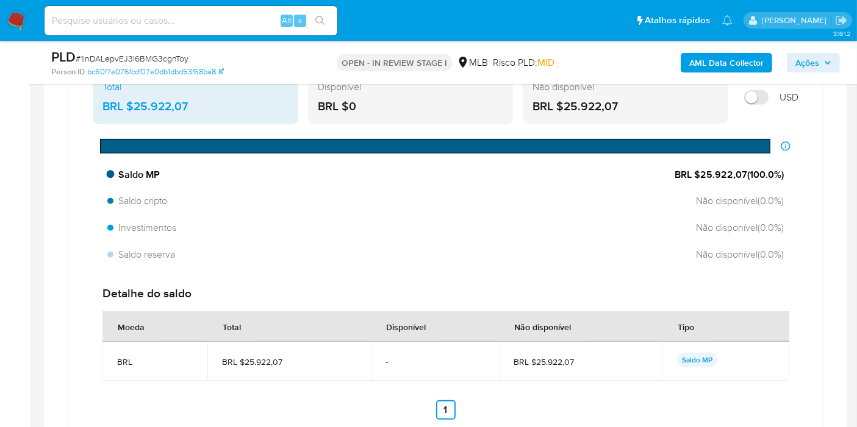
drag, startPoint x: 742, startPoint y: 170, endPoint x: 677, endPoint y: 165, distance: 65.5
click at [700, 173] on span "BRL $25.922,07 ( 100.0 %)" at bounding box center [728, 174] width 109 height 13
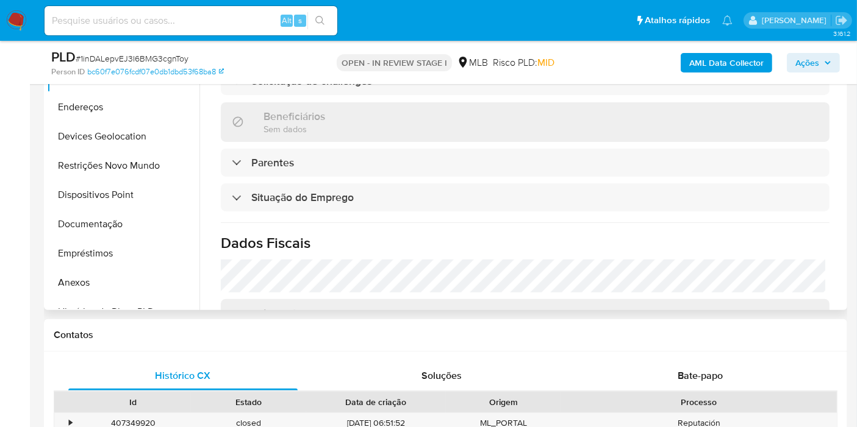
scroll to position [165, 0]
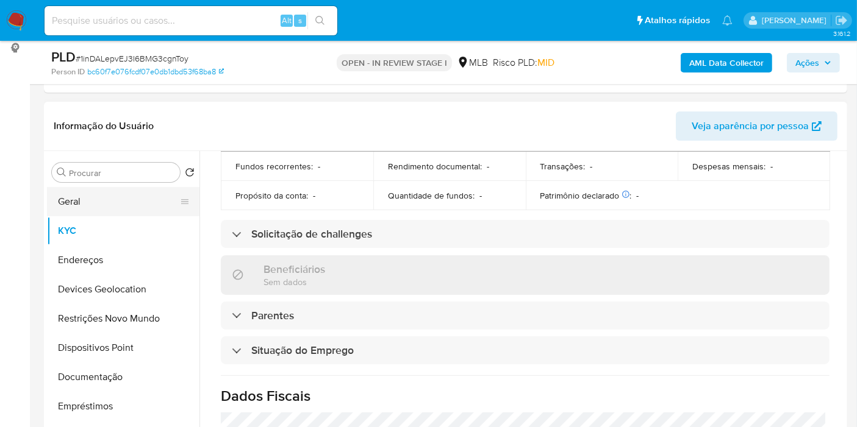
click at [87, 194] on button "Geral" at bounding box center [118, 201] width 143 height 29
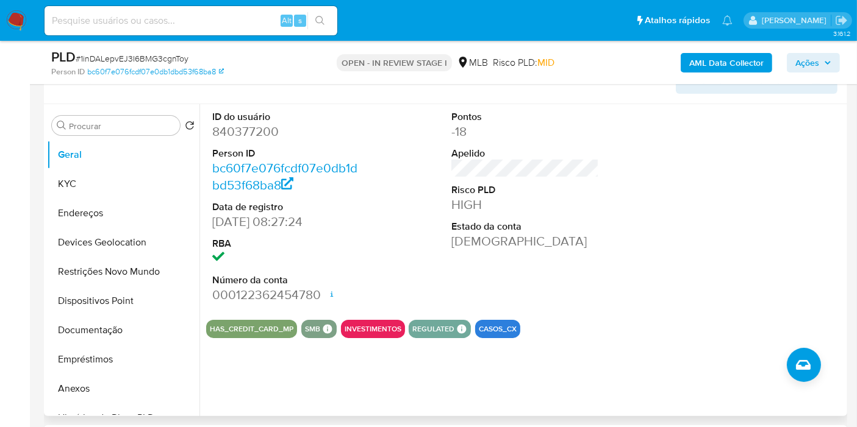
scroll to position [233, 0]
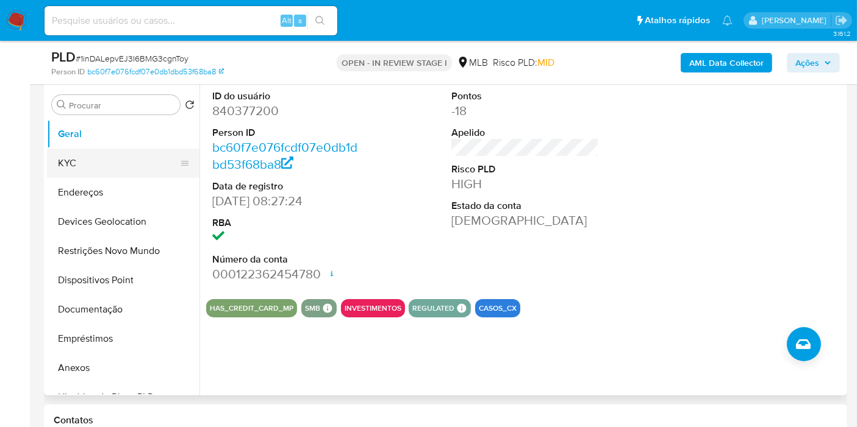
click at [76, 160] on button "KYC" at bounding box center [118, 163] width 143 height 29
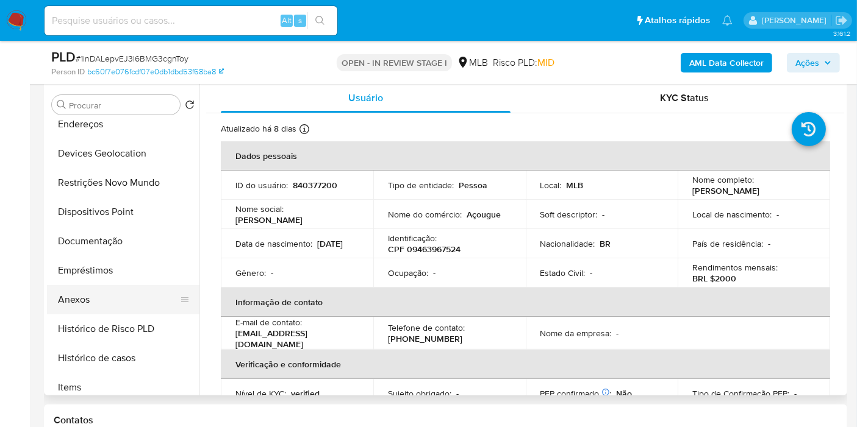
scroll to position [135, 0]
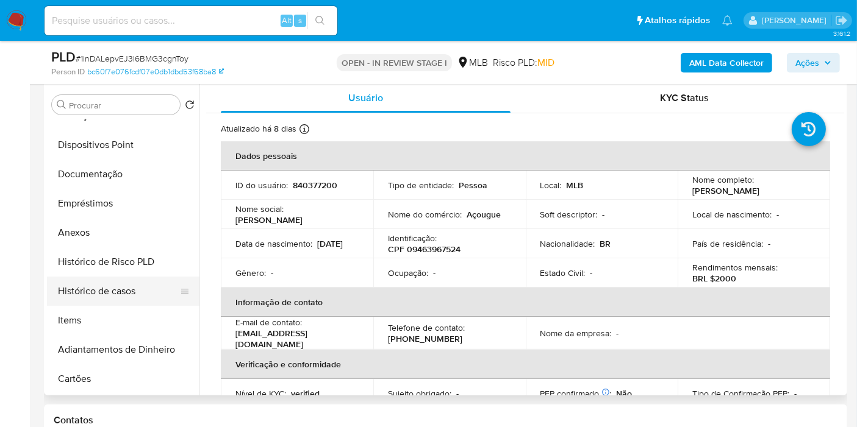
click at [105, 285] on button "Histórico de casos" at bounding box center [118, 291] width 143 height 29
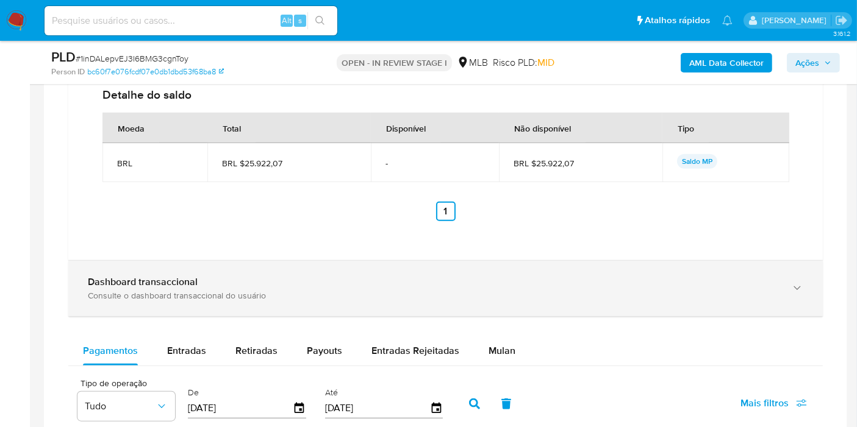
scroll to position [1249, 0]
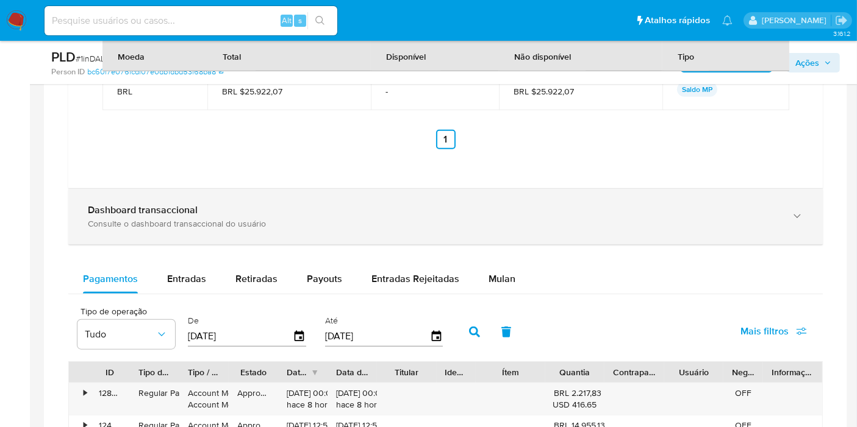
click at [154, 218] on div "Consulte o dashboard transaccional do usuário" at bounding box center [433, 223] width 691 height 11
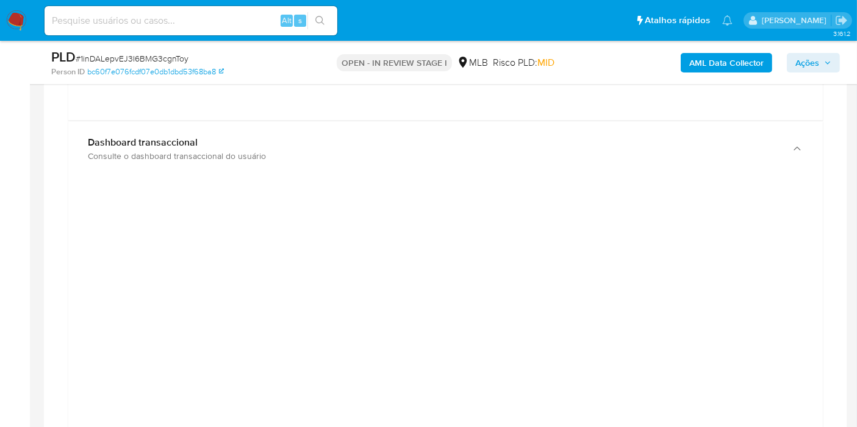
scroll to position [1521, 0]
click at [798, 67] on span "Ações" at bounding box center [807, 63] width 24 height 20
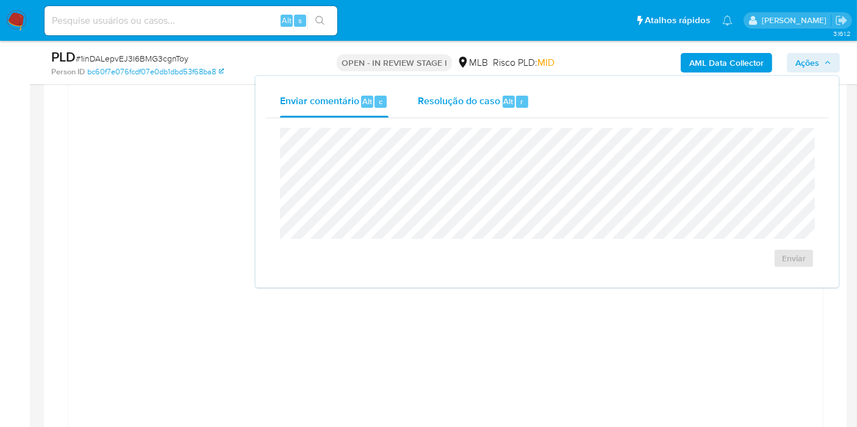
click at [476, 105] on span "Resolução do caso" at bounding box center [459, 101] width 82 height 14
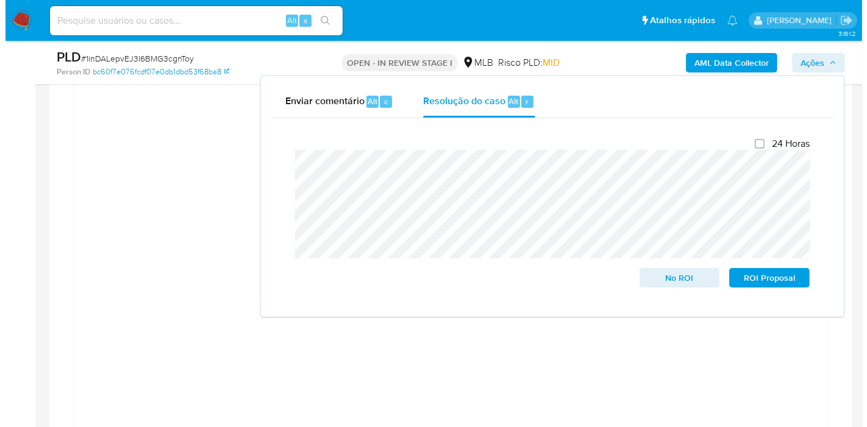
scroll to position [233, 0]
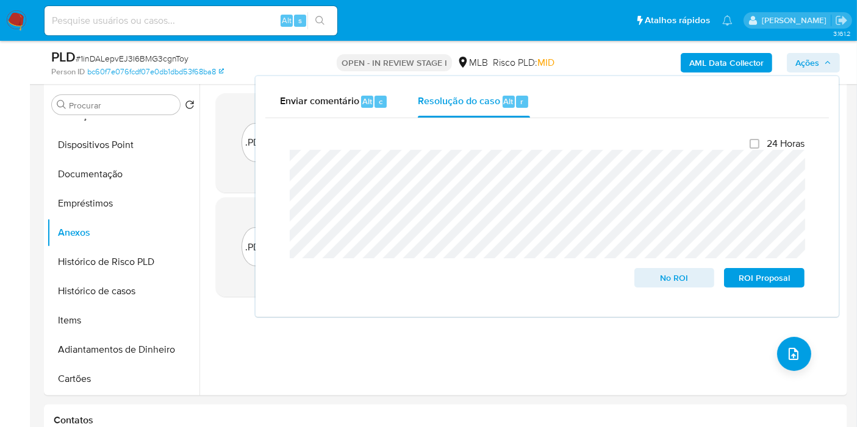
click at [834, 67] on button "Ações" at bounding box center [813, 63] width 53 height 20
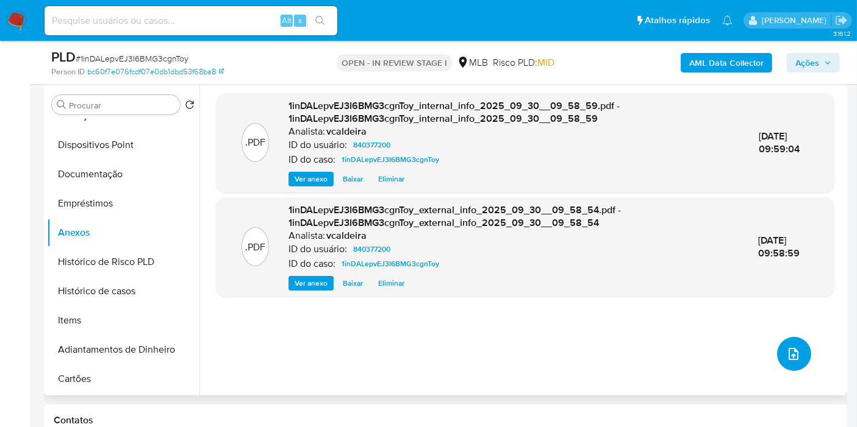
click at [788, 355] on icon "upload-file" at bounding box center [793, 354] width 15 height 15
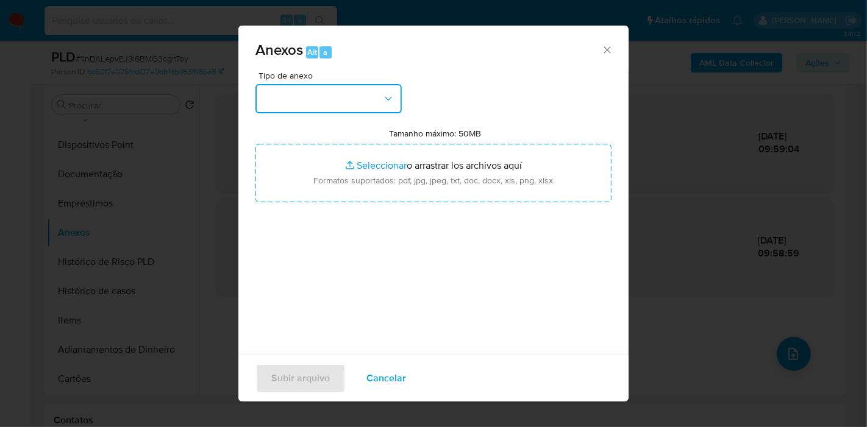
click at [379, 100] on button "button" at bounding box center [328, 98] width 146 height 29
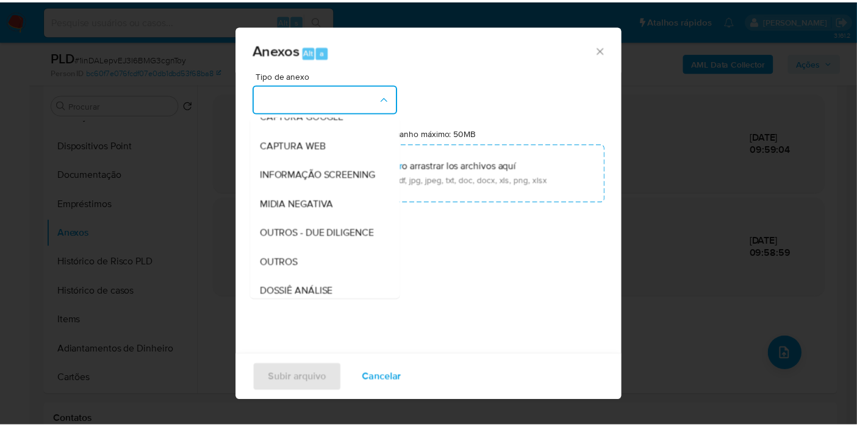
scroll to position [187, 0]
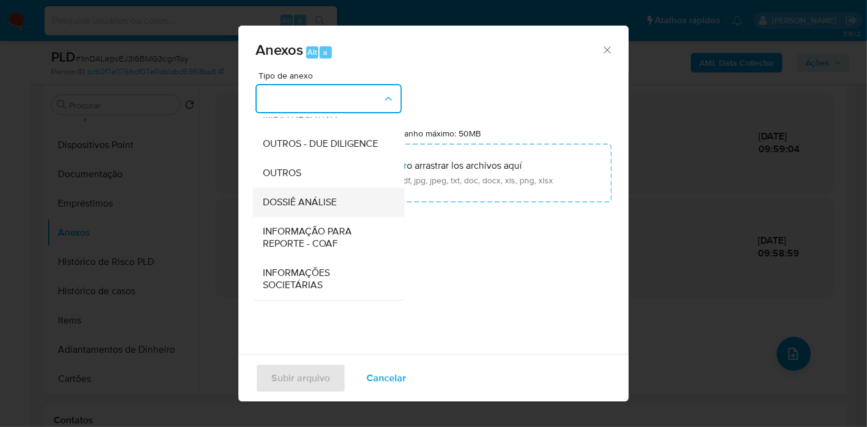
click at [296, 202] on span "DOSSIÊ ANÁLISE" at bounding box center [300, 202] width 74 height 12
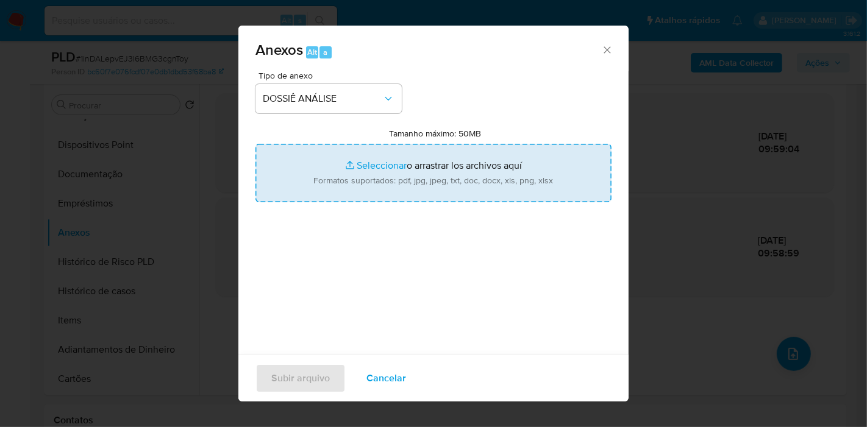
type input "C:\fakepath\SAR - (xxx) - CPF 09463967524 - ANNA BEATRIZ BATISTA NASCIMENTO.pdf"
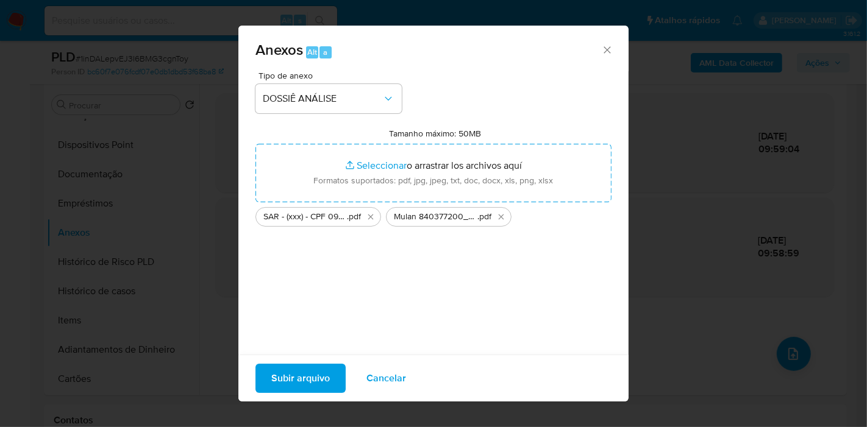
click at [310, 387] on span "Subir arquivo" at bounding box center [300, 378] width 59 height 27
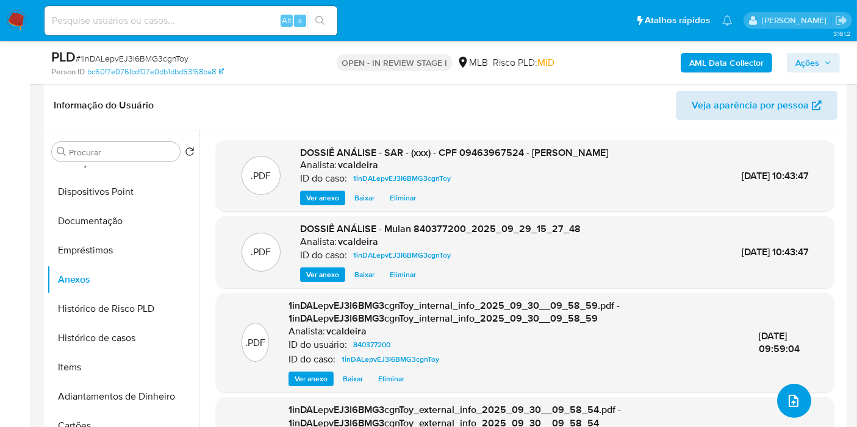
scroll to position [165, 0]
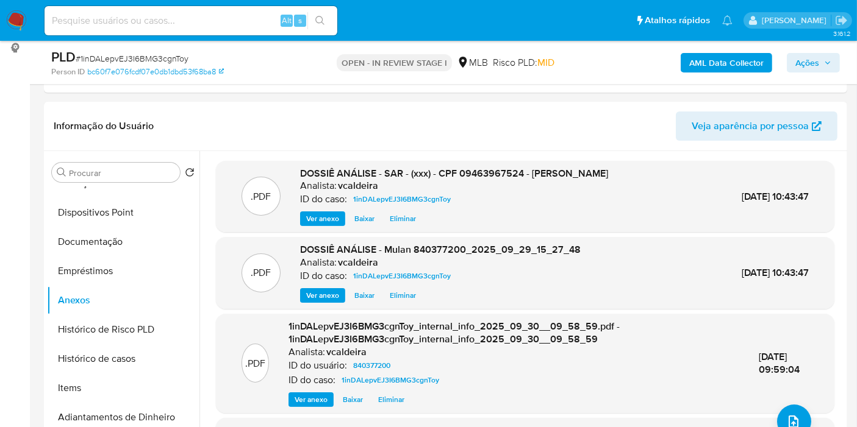
click at [808, 66] on span "Ações" at bounding box center [807, 63] width 24 height 20
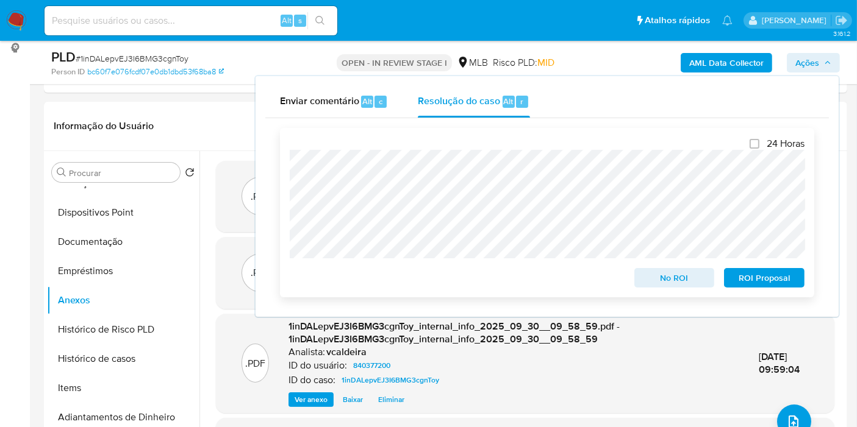
click at [765, 277] on span "ROI Proposal" at bounding box center [763, 278] width 63 height 17
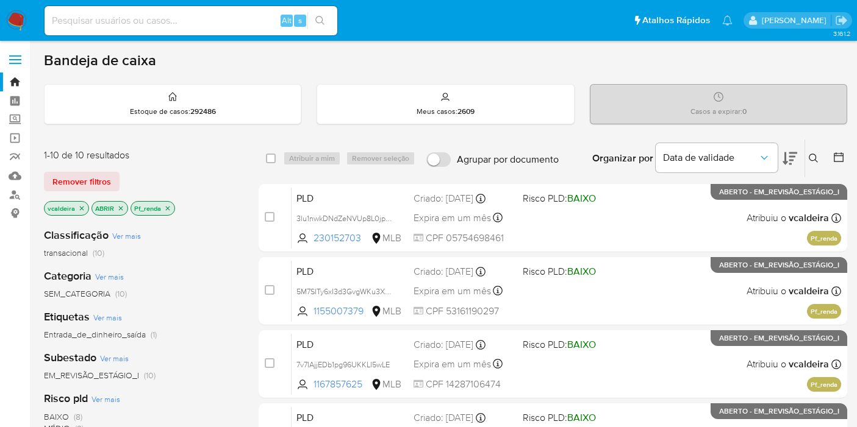
scroll to position [338, 0]
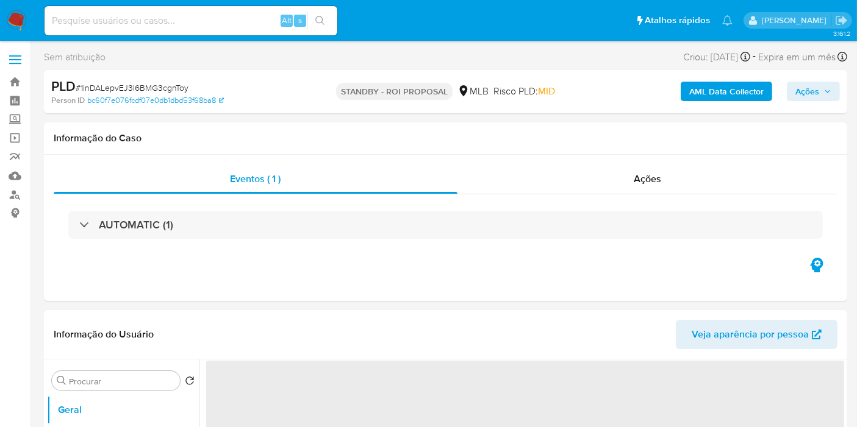
select select "10"
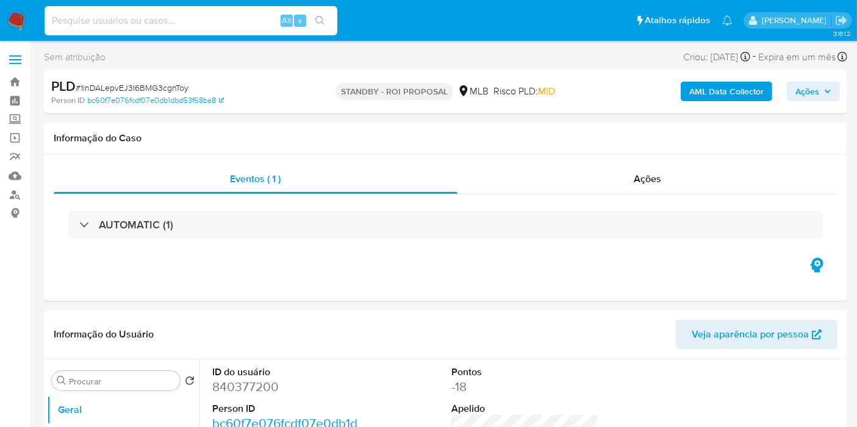
click at [149, 16] on input at bounding box center [191, 21] width 293 height 16
paste input "fPecCo3feHcpyrSjmsaqEznQ"
type input "fPecCo3feHcpyrSjmsaqEznQ"
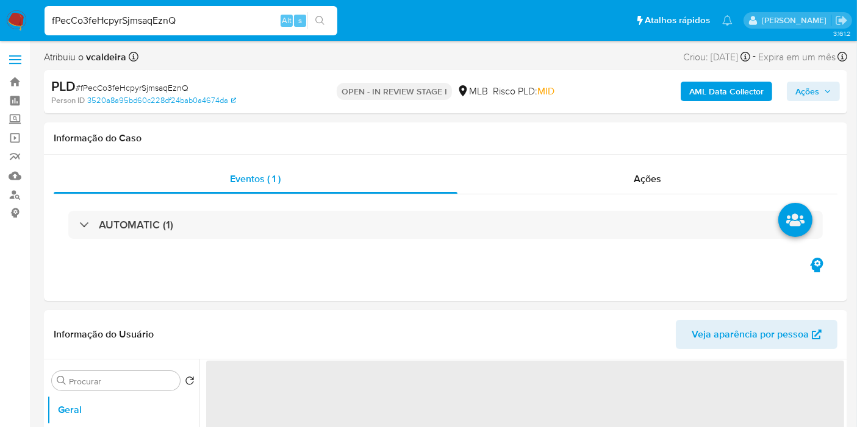
select select "10"
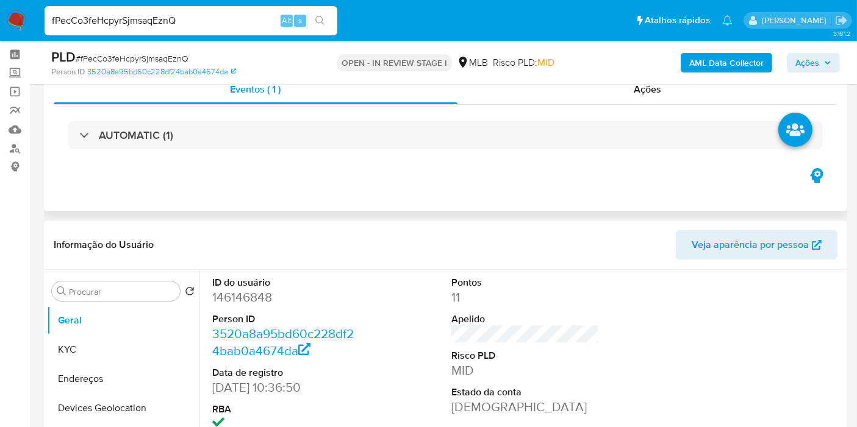
scroll to position [135, 0]
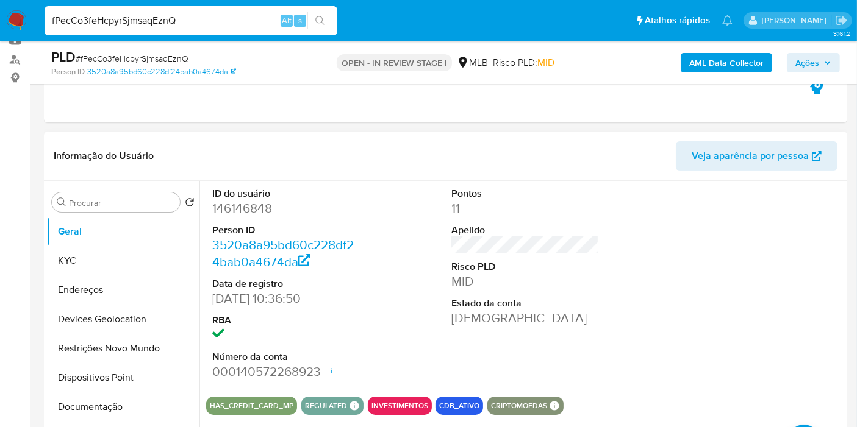
click at [246, 202] on dd "146146848" at bounding box center [286, 208] width 148 height 17
click at [245, 201] on dd "146146848" at bounding box center [286, 208] width 148 height 17
copy dd "146146848"
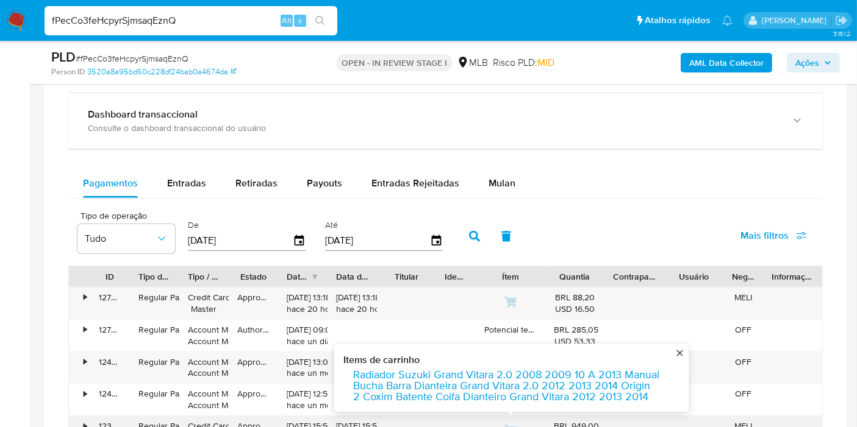
scroll to position [813, 0]
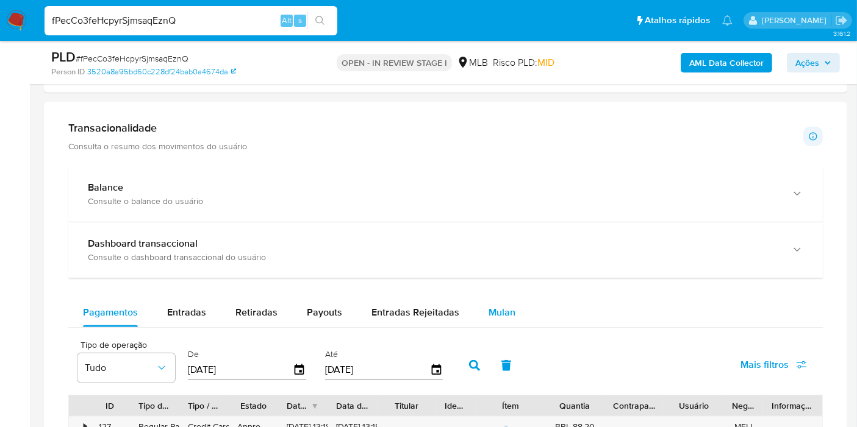
click at [492, 311] on span "Mulan" at bounding box center [501, 312] width 27 height 14
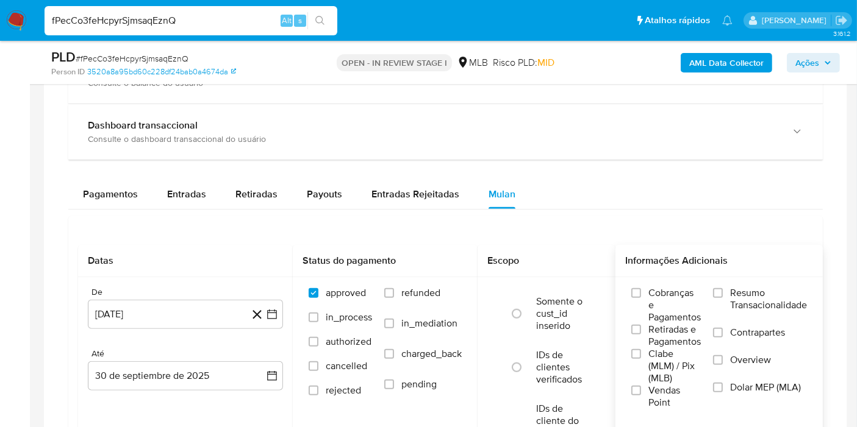
scroll to position [1016, 0]
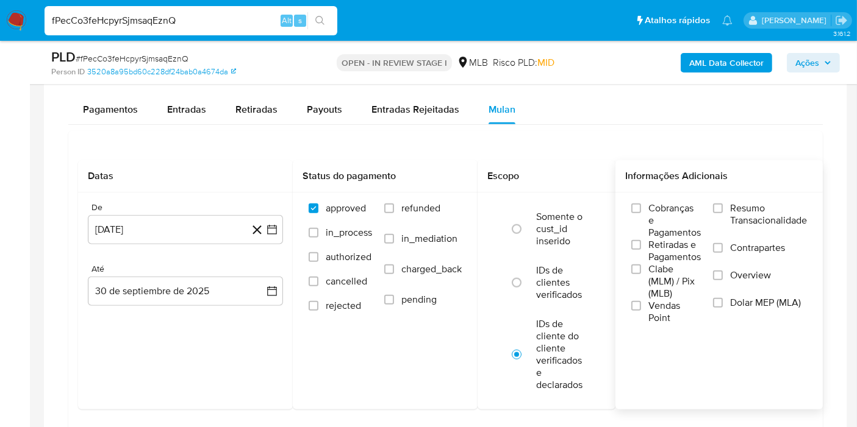
click at [763, 221] on span "Resumo Transacionalidade" at bounding box center [768, 214] width 77 height 24
click at [723, 213] on input "Resumo Transacionalidade" at bounding box center [718, 209] width 10 height 10
click at [194, 238] on button "[DATE]" at bounding box center [185, 229] width 195 height 29
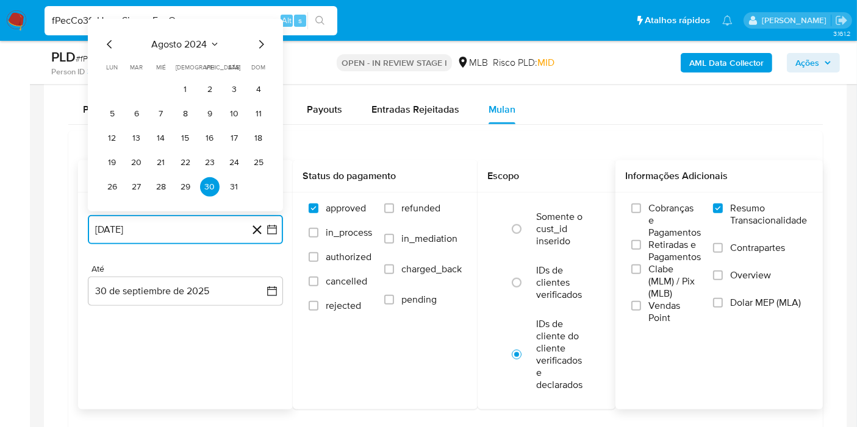
click at [198, 41] on span "agosto 2024" at bounding box center [179, 44] width 55 height 12
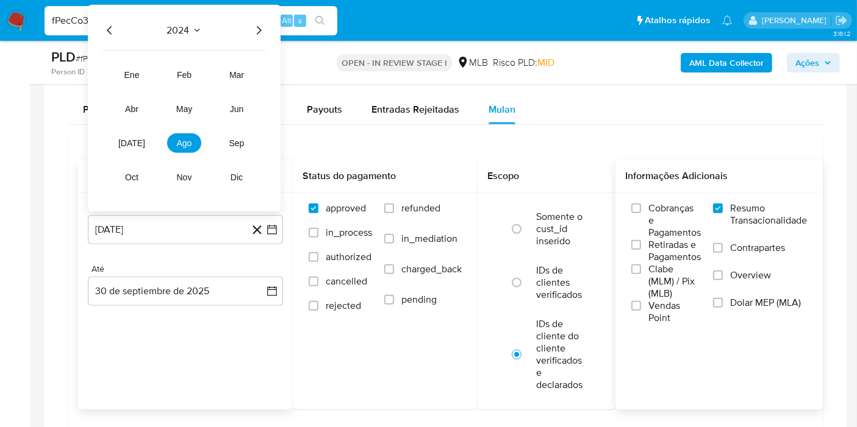
click at [257, 16] on div "2024 2024 ene feb mar abr may jun [DATE] ago sep oct nov dic" at bounding box center [184, 108] width 193 height 207
click at [256, 19] on div "2024 2024 ene feb mar abr may jun [DATE] ago sep oct nov dic" at bounding box center [184, 108] width 193 height 207
click at [260, 24] on icon "Año siguiente" at bounding box center [258, 30] width 15 height 15
click at [243, 109] on span "jun" at bounding box center [237, 109] width 14 height 10
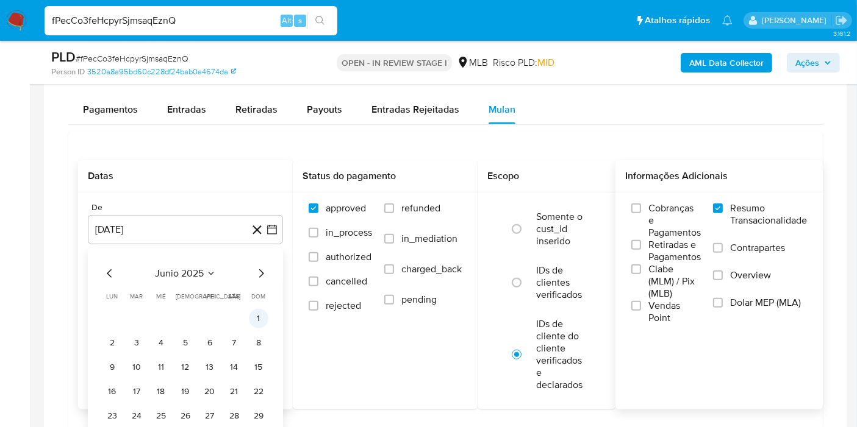
click at [259, 319] on button "1" at bounding box center [259, 319] width 20 height 20
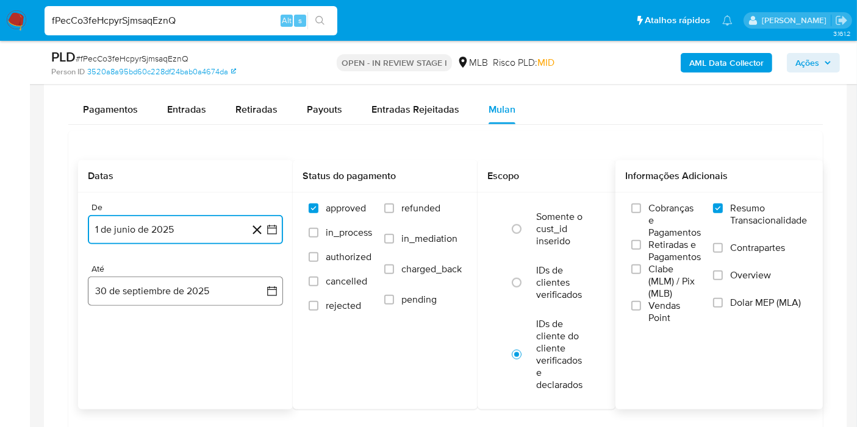
click at [168, 300] on button "30 de septiembre de 2025" at bounding box center [185, 291] width 195 height 29
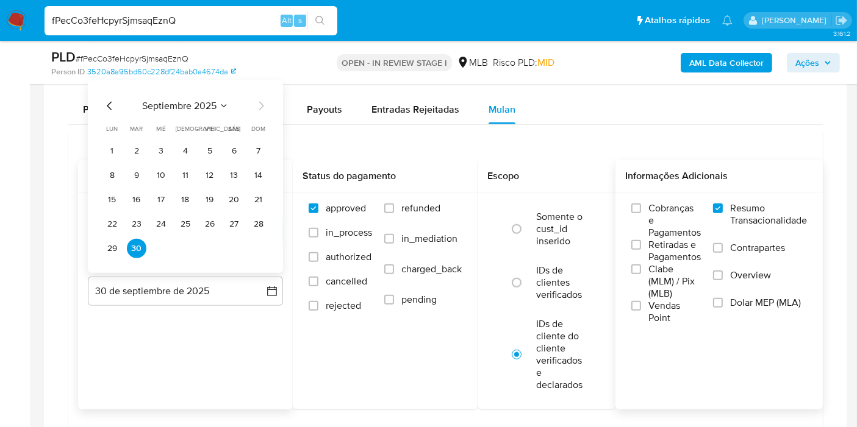
click at [145, 103] on span "septiembre 2025" at bounding box center [179, 106] width 74 height 12
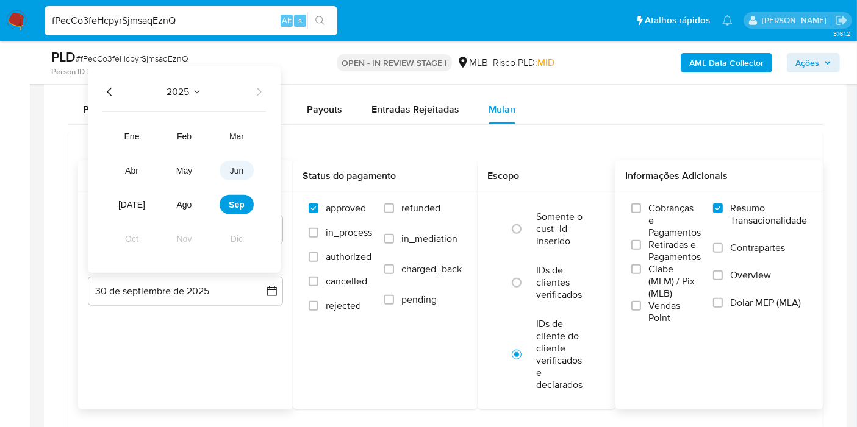
click at [235, 168] on span "jun" at bounding box center [237, 171] width 14 height 10
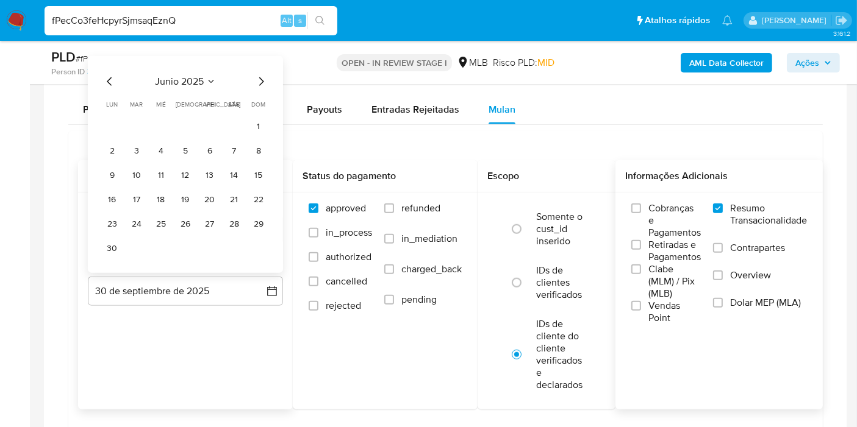
click at [184, 79] on span "junio 2025" at bounding box center [179, 82] width 49 height 12
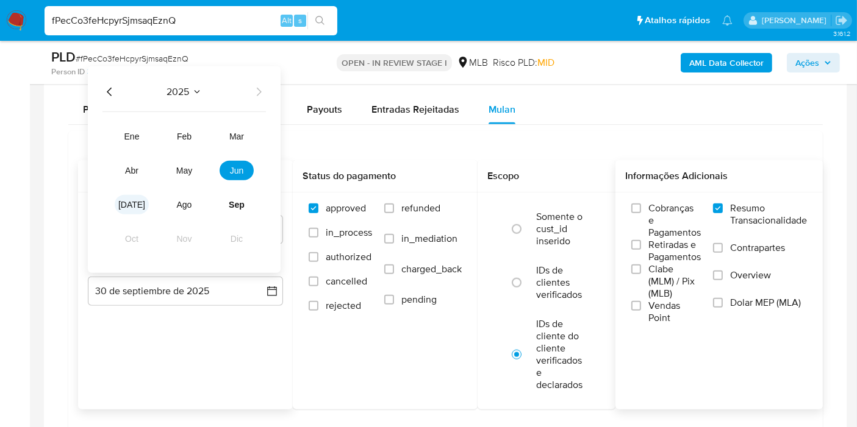
click at [129, 204] on span "[DATE]" at bounding box center [131, 205] width 27 height 10
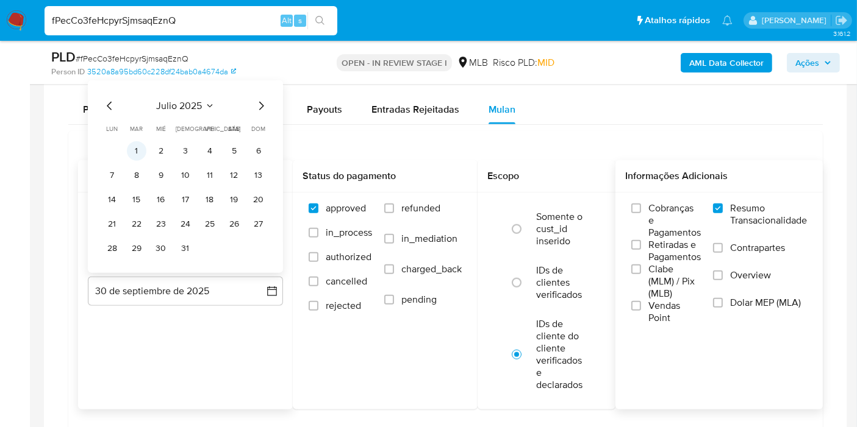
click at [132, 147] on button "1" at bounding box center [137, 151] width 20 height 20
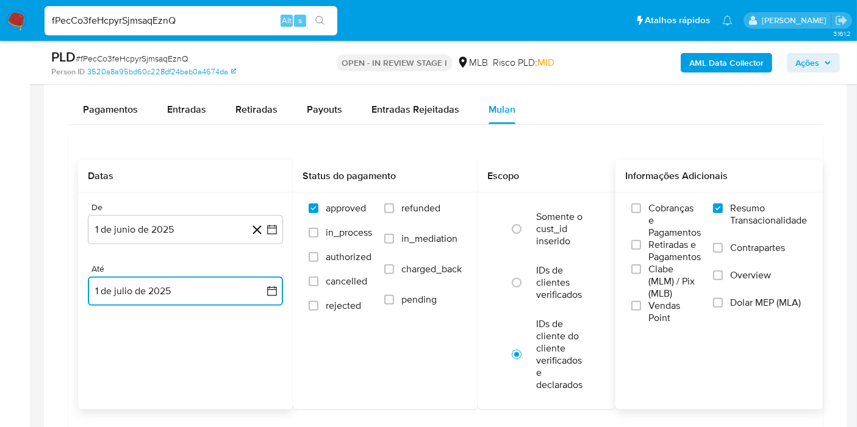
click at [122, 296] on button "1 de julio de 2025" at bounding box center [185, 291] width 195 height 29
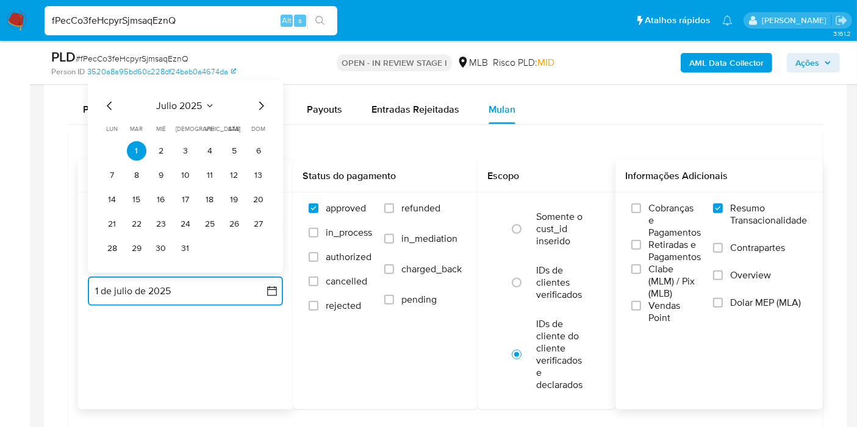
click at [203, 105] on button "julio 2025" at bounding box center [186, 106] width 58 height 12
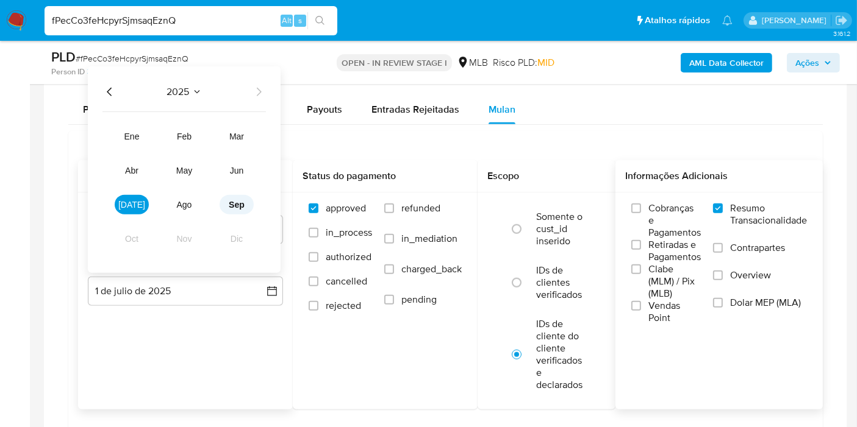
click at [235, 202] on span "sep" at bounding box center [237, 205] width 16 height 10
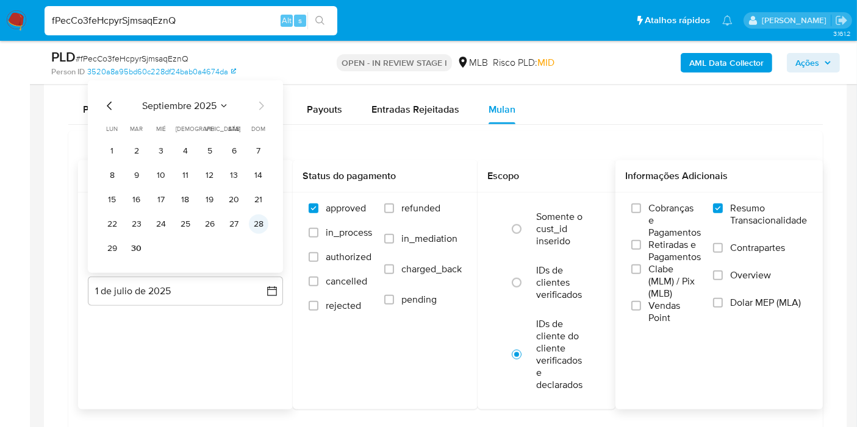
click at [254, 222] on button "28" at bounding box center [259, 225] width 20 height 20
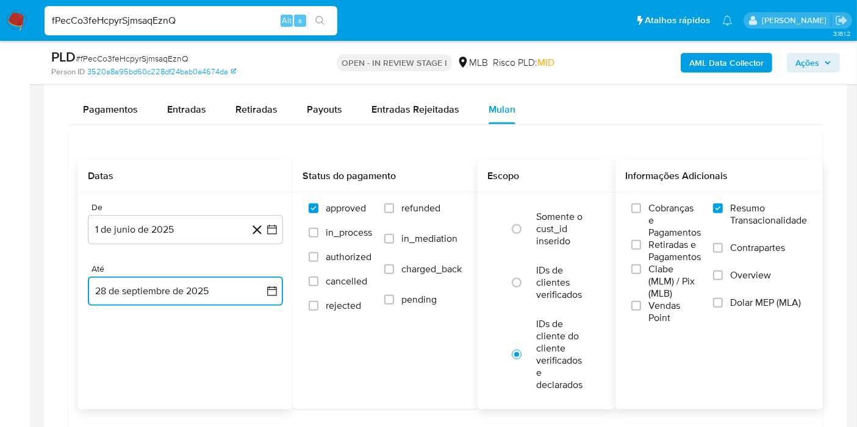
scroll to position [1151, 0]
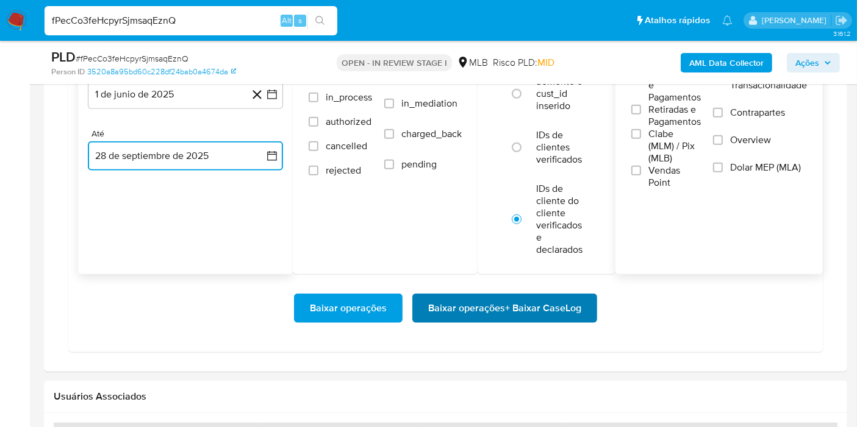
click at [471, 306] on span "Baixar operações + Baixar CaseLog" at bounding box center [504, 308] width 153 height 27
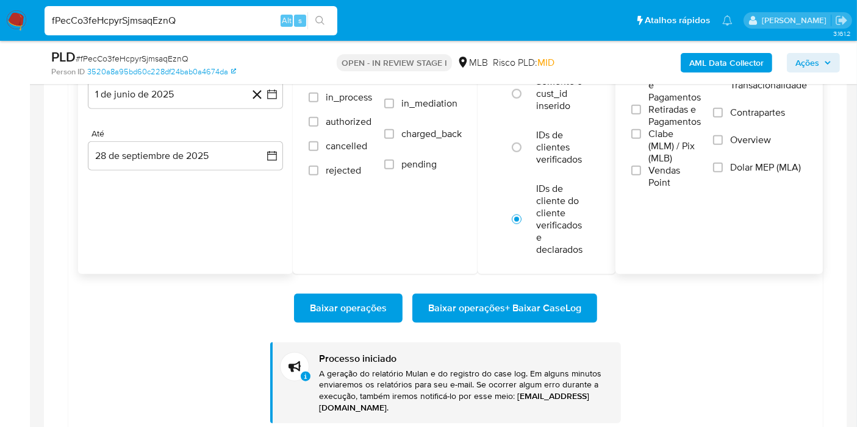
click at [187, 29] on div "fPecCo3feHcpyrSjmsaqEznQ Alt s" at bounding box center [191, 20] width 293 height 29
click at [184, 27] on input "fPecCo3feHcpyrSjmsaqEznQ" at bounding box center [191, 21] width 293 height 16
paste input "7v7IAjjEDb1pg96UKKLI5wLE"
type input "7v7IAjjEDb1pg96UKKLI5wLE"
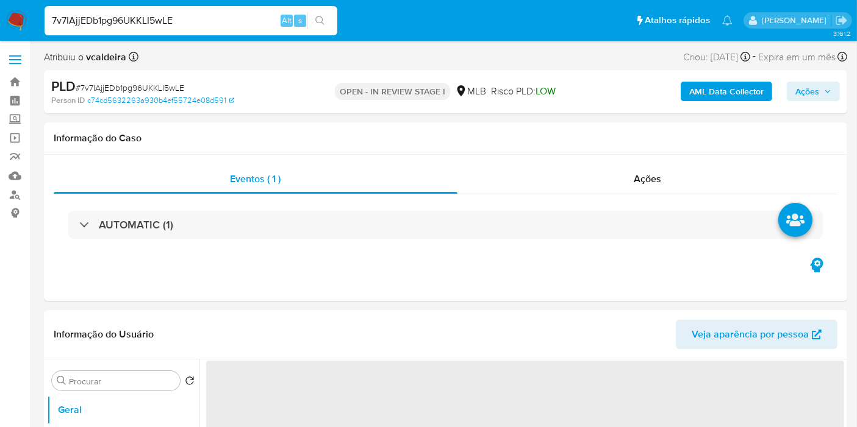
select select "10"
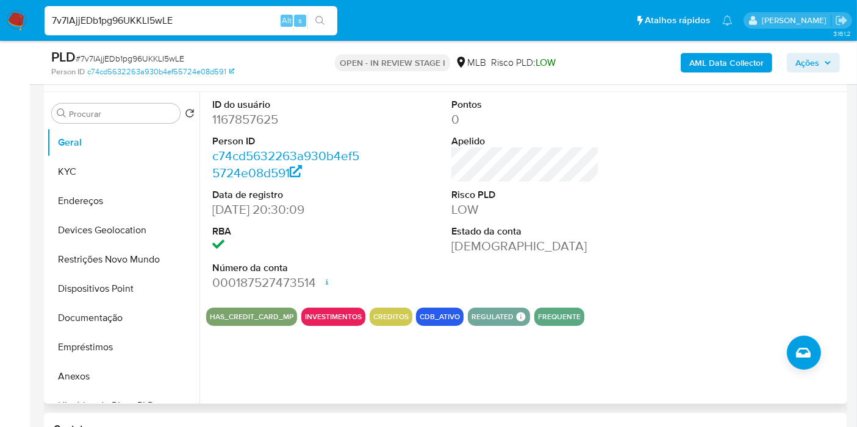
scroll to position [203, 0]
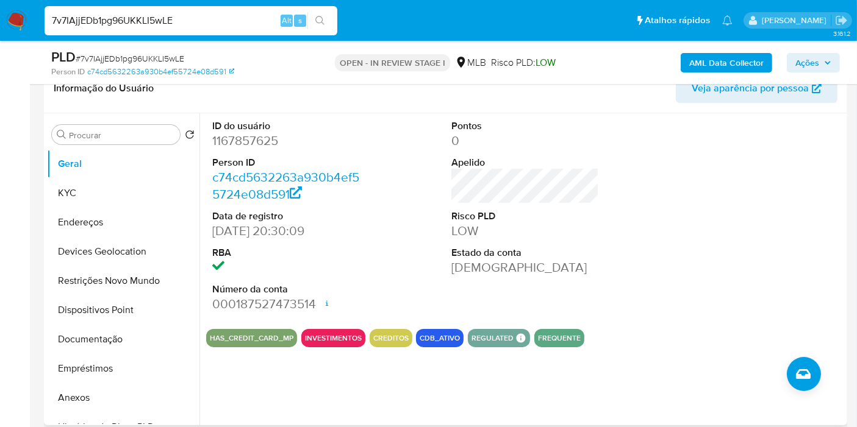
click at [240, 139] on dd "1167857625" at bounding box center [286, 140] width 148 height 17
copy dd "1167857625"
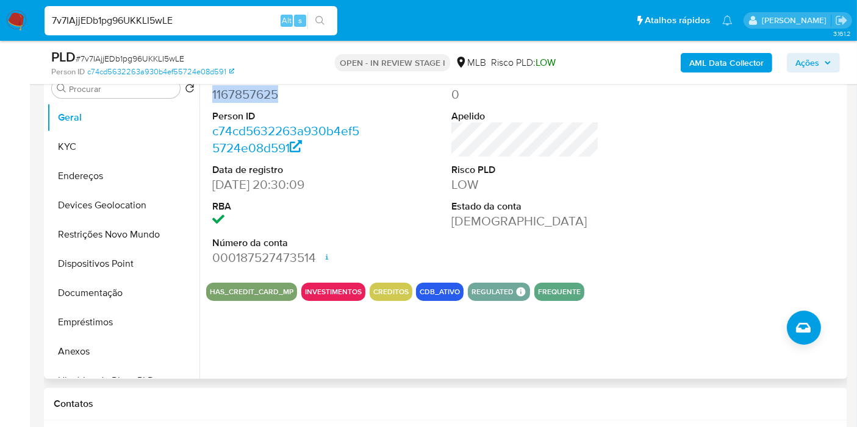
scroll to position [271, 0]
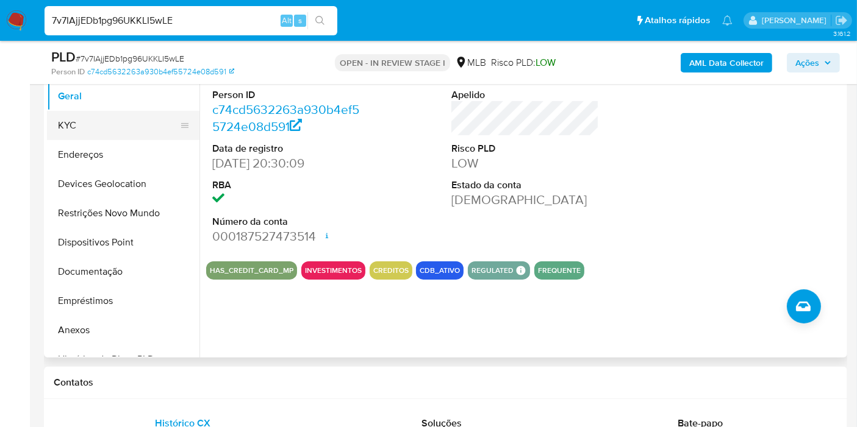
click at [92, 124] on button "KYC" at bounding box center [118, 125] width 143 height 29
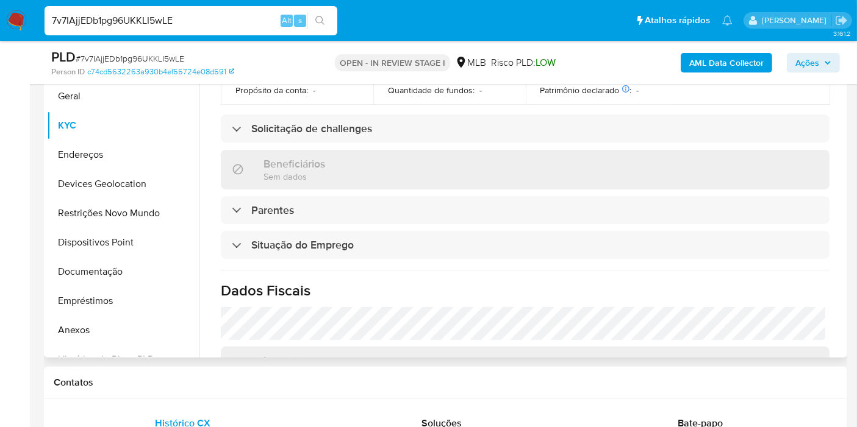
scroll to position [554, 0]
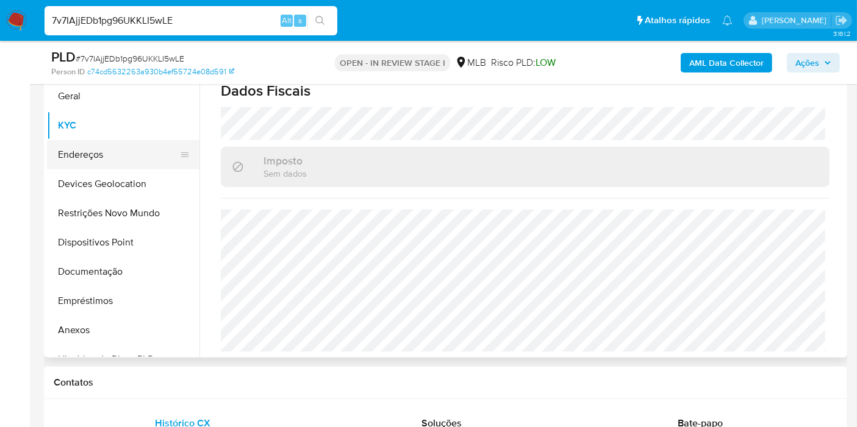
click at [90, 151] on button "Endereços" at bounding box center [118, 154] width 143 height 29
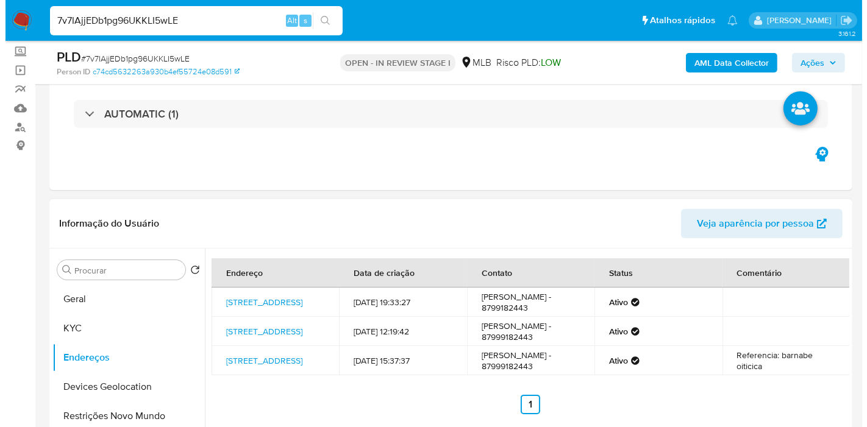
scroll to position [135, 0]
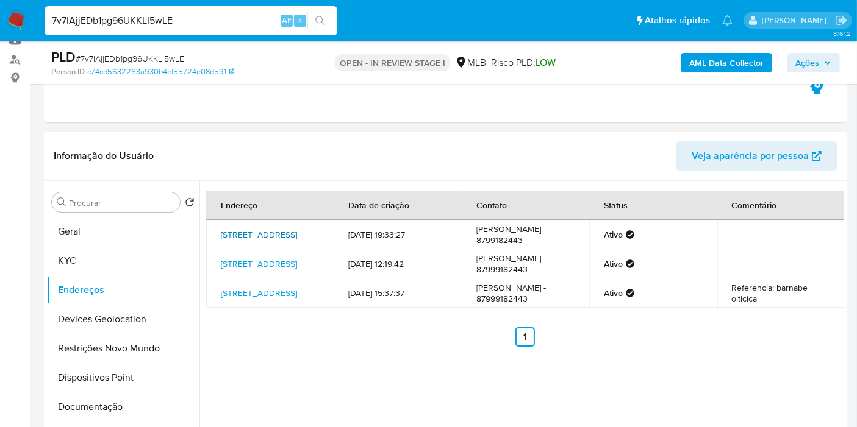
click at [273, 230] on link "[STREET_ADDRESS]" at bounding box center [259, 235] width 76 height 12
click at [78, 263] on button "KYC" at bounding box center [118, 260] width 143 height 29
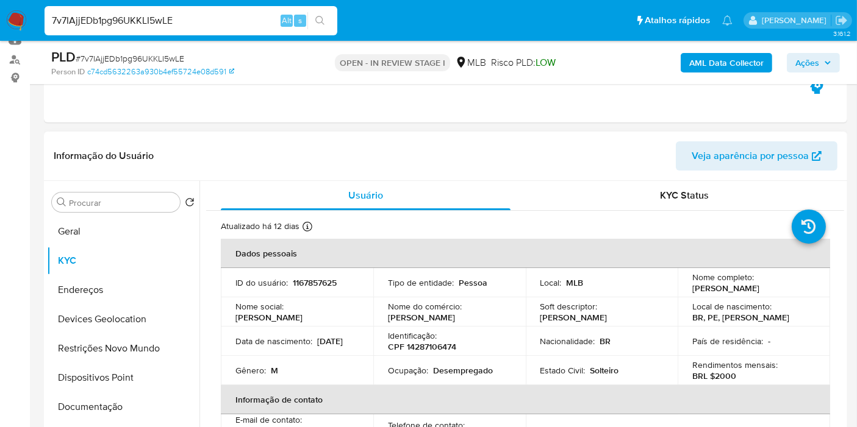
drag, startPoint x: 798, startPoint y: 291, endPoint x: 689, endPoint y: 291, distance: 109.1
click at [692, 291] on div "Nome completo : [PERSON_NAME]" at bounding box center [753, 283] width 123 height 22
copy p "[PERSON_NAME]"
click at [707, 64] on b "AML Data Collector" at bounding box center [726, 63] width 74 height 20
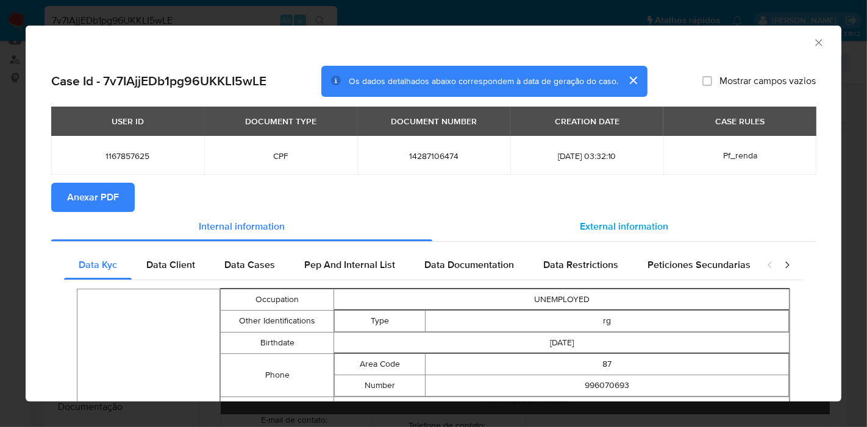
click at [599, 227] on span "External information" at bounding box center [624, 227] width 88 height 14
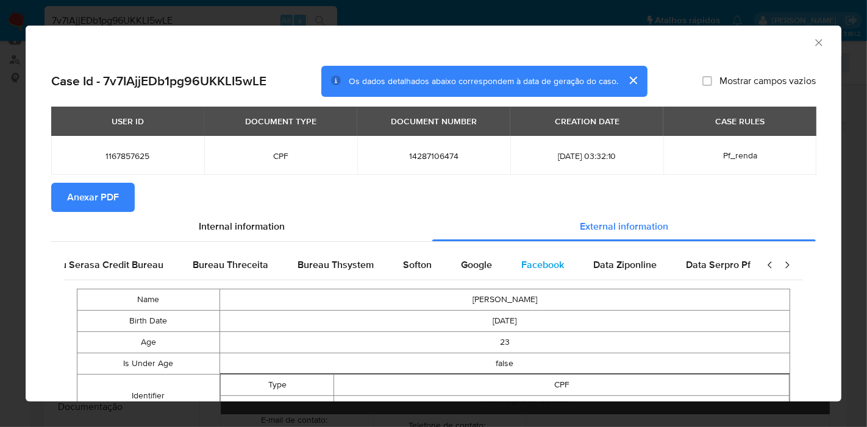
scroll to position [0, 410]
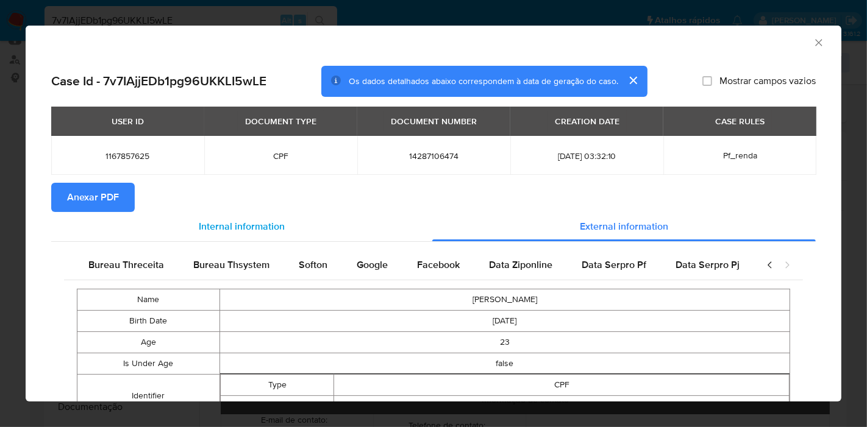
drag, startPoint x: 112, startPoint y: 191, endPoint x: 183, endPoint y: 227, distance: 79.1
click at [112, 192] on span "Anexar PDF" at bounding box center [93, 197] width 52 height 27
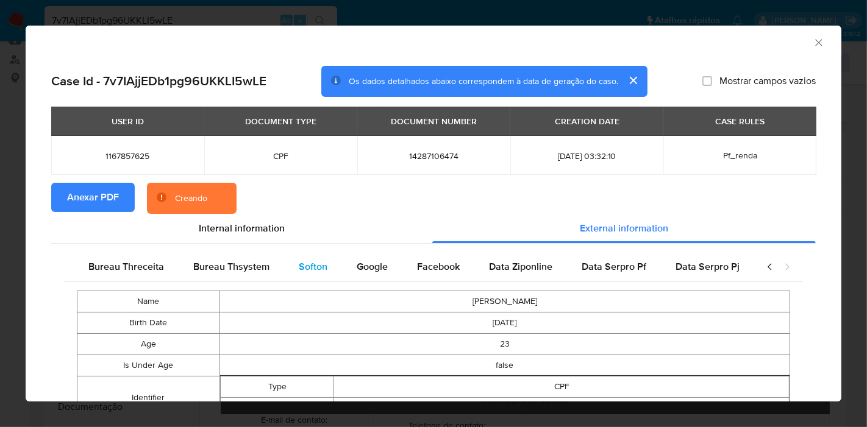
click at [303, 270] on span "Softon" at bounding box center [313, 267] width 29 height 14
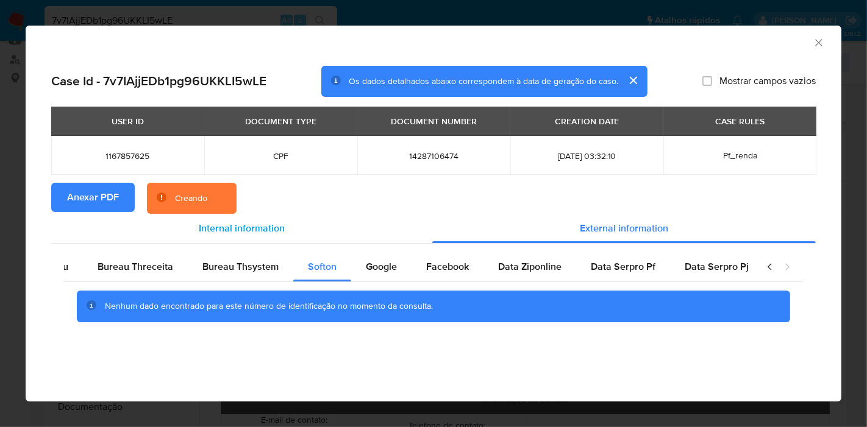
drag, startPoint x: 363, startPoint y: 262, endPoint x: 400, endPoint y: 227, distance: 50.9
click at [366, 262] on span "Google" at bounding box center [381, 267] width 31 height 14
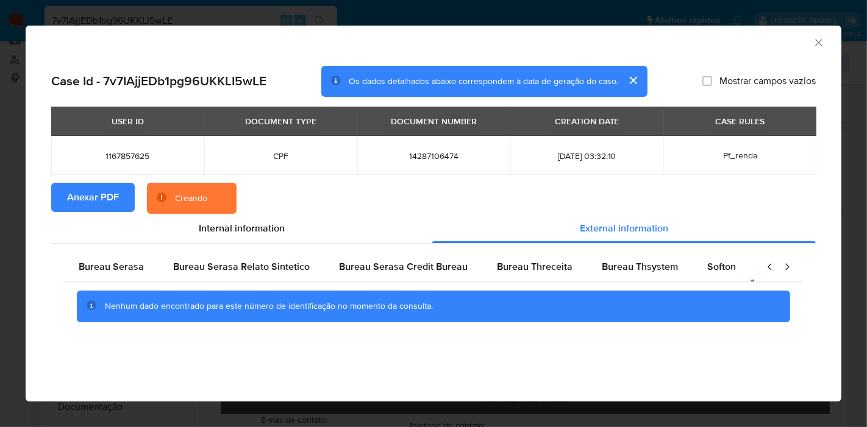
scroll to position [0, 0]
click at [134, 271] on span "Bureau Serasa" at bounding box center [111, 267] width 65 height 14
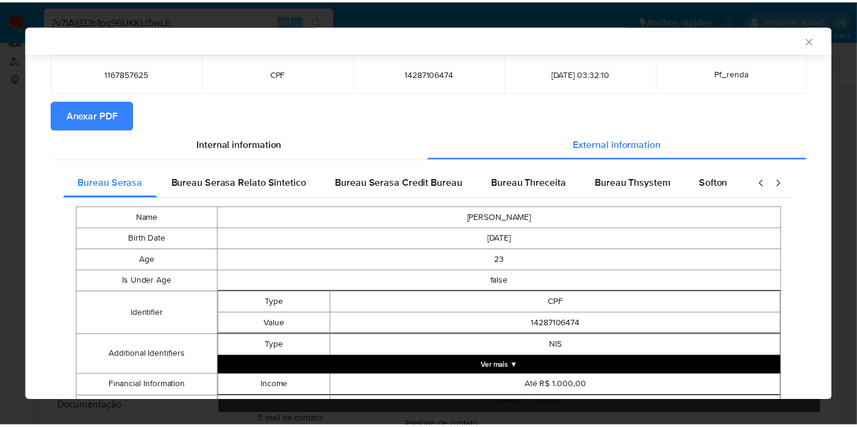
scroll to position [159, 0]
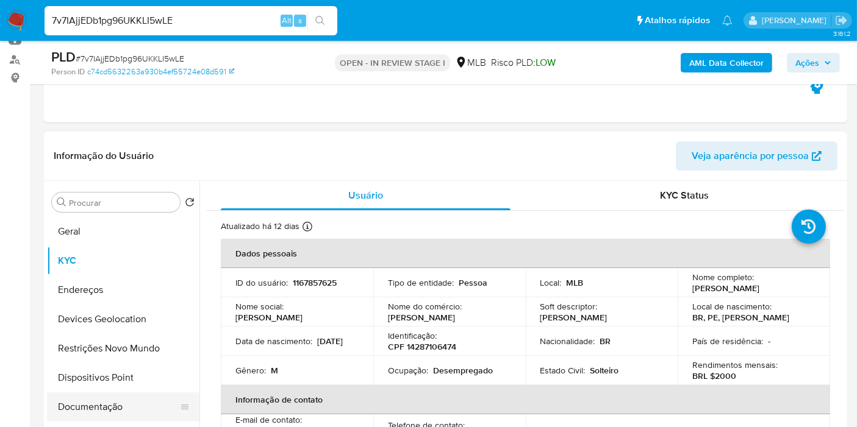
click at [68, 398] on button "Documentação" at bounding box center [118, 407] width 143 height 29
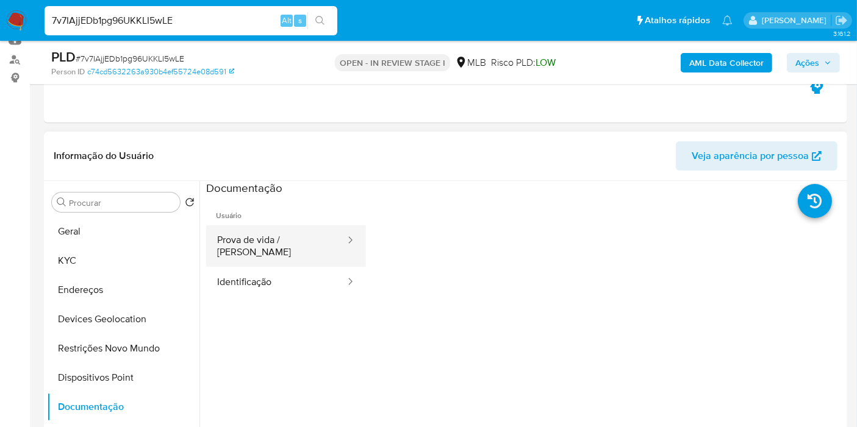
click at [287, 238] on button "Prova de vida / [PERSON_NAME]" at bounding box center [276, 246] width 140 height 41
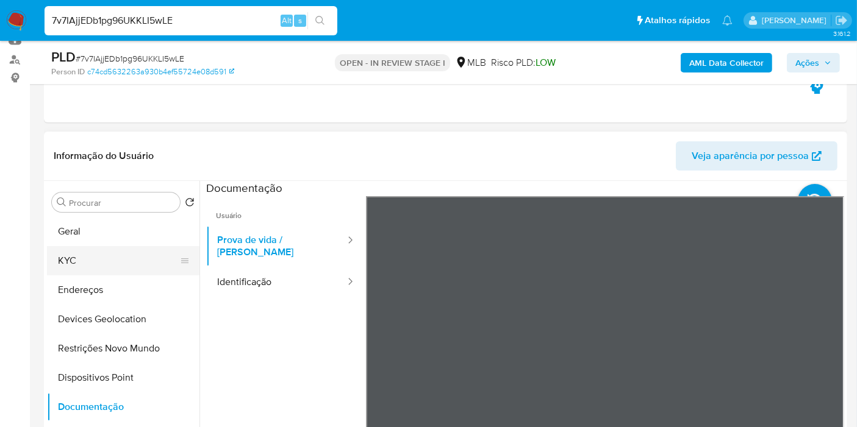
click at [79, 257] on button "KYC" at bounding box center [118, 260] width 143 height 29
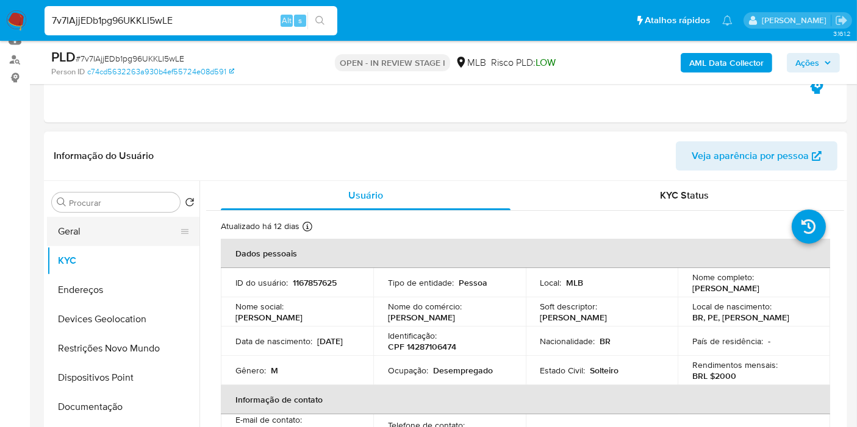
click at [87, 234] on button "Geral" at bounding box center [118, 231] width 143 height 29
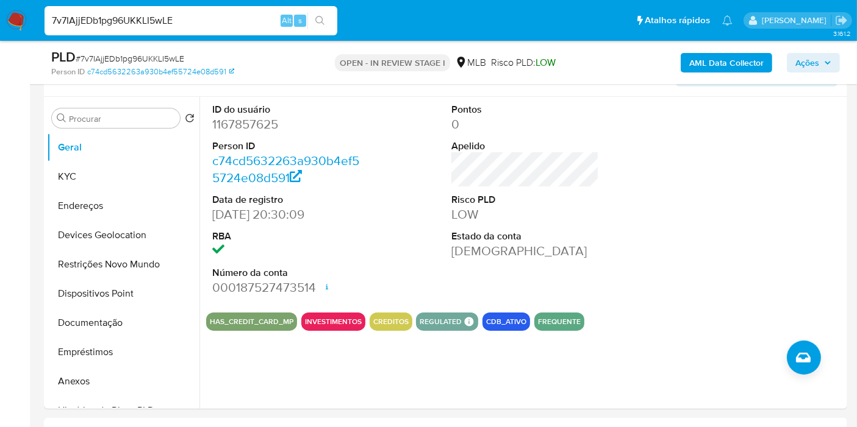
scroll to position [214, 0]
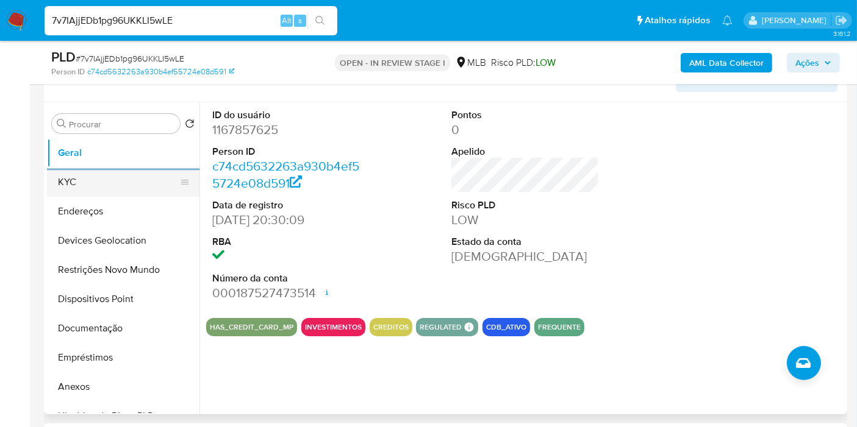
click at [110, 187] on button "KYC" at bounding box center [118, 182] width 143 height 29
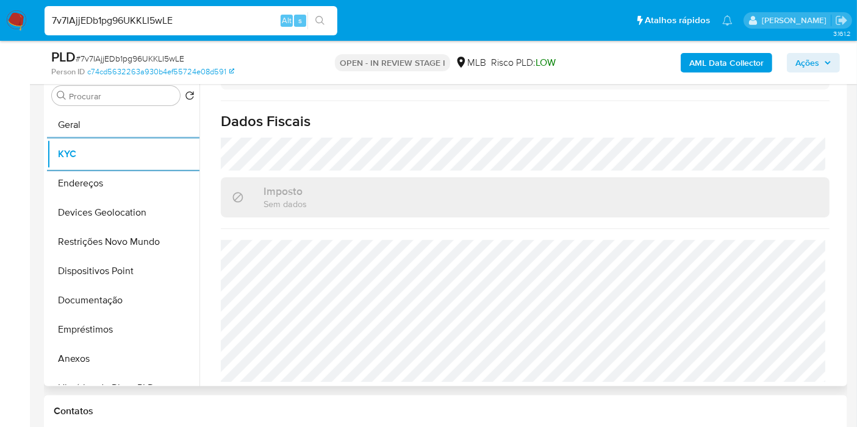
scroll to position [554, 0]
click at [114, 185] on button "Endereços" at bounding box center [118, 183] width 143 height 29
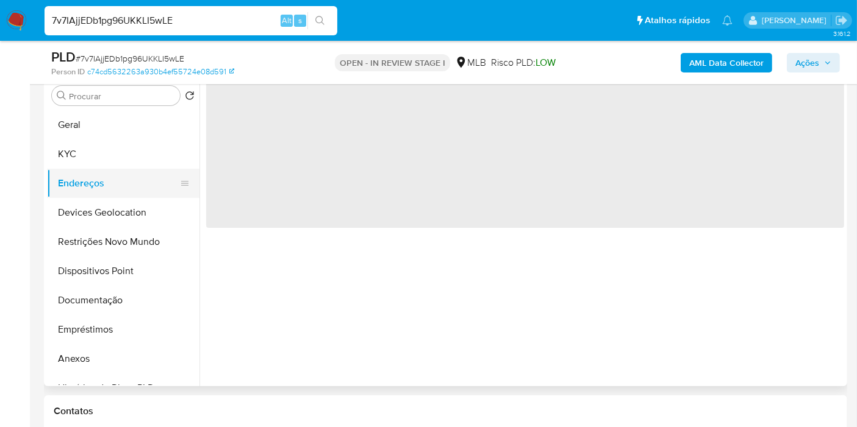
scroll to position [0, 0]
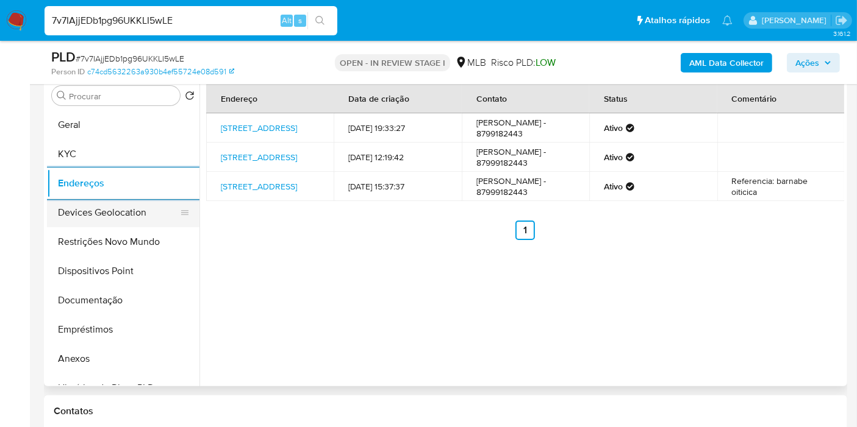
click at [121, 200] on button "Devices Geolocation" at bounding box center [118, 212] width 143 height 29
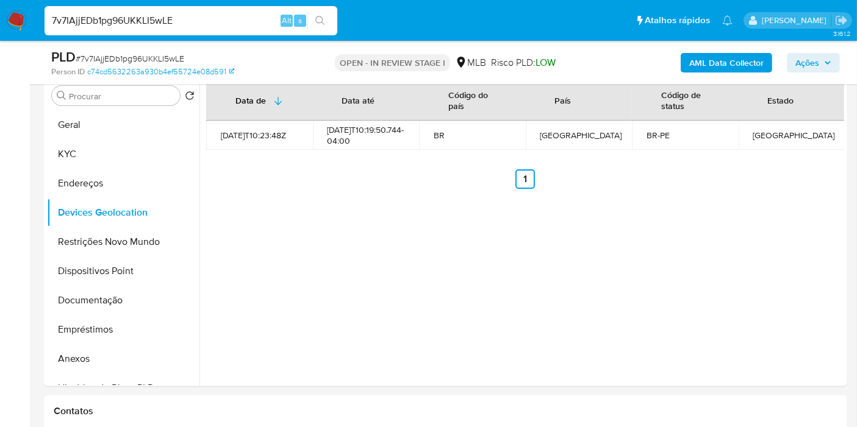
click at [366, 182] on ul "Anterior 1 Siguiente" at bounding box center [525, 180] width 638 height 20
click at [80, 250] on button "Restrições Novo Mundo" at bounding box center [118, 241] width 143 height 29
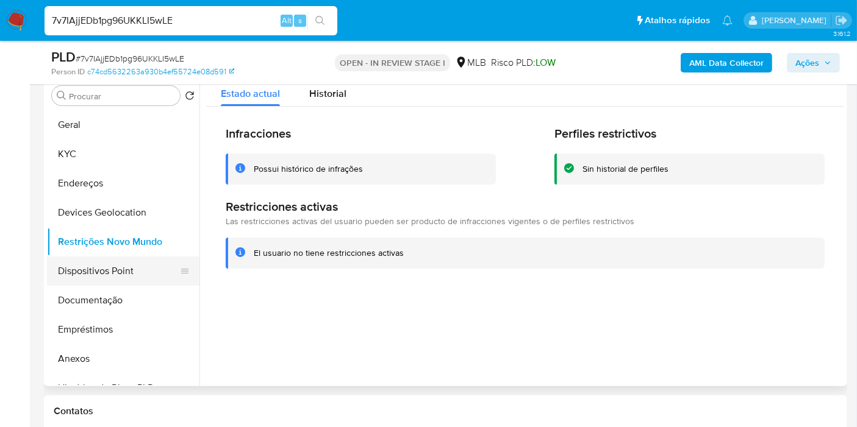
click at [98, 274] on button "Dispositivos Point" at bounding box center [118, 271] width 143 height 29
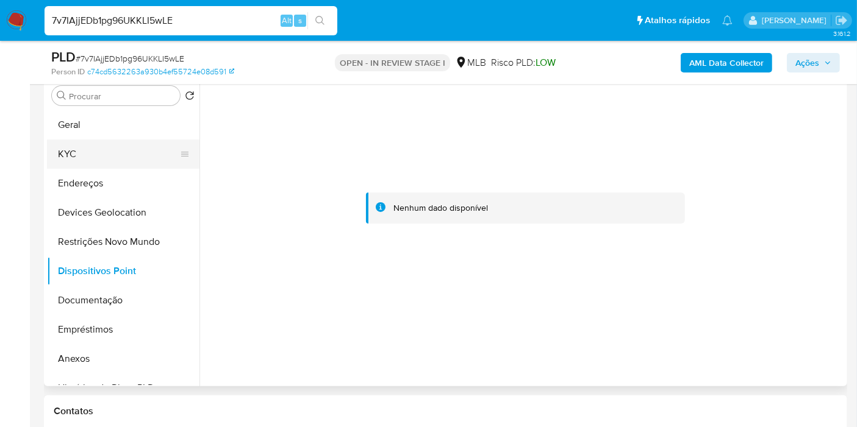
drag, startPoint x: 76, startPoint y: 157, endPoint x: 90, endPoint y: 148, distance: 16.7
click at [79, 155] on button "KYC" at bounding box center [118, 154] width 143 height 29
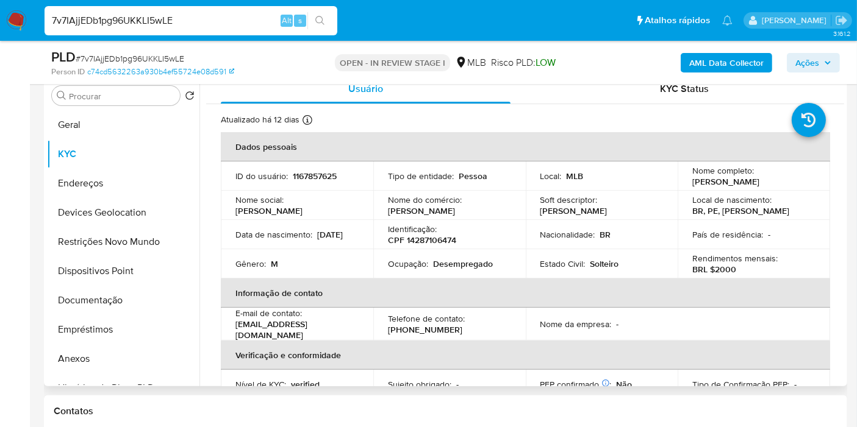
click at [462, 259] on p "Desempregado" at bounding box center [463, 264] width 60 height 11
click at [460, 271] on td "Ocupação : Desempregado" at bounding box center [449, 263] width 152 height 29
click at [463, 269] on p "Desempregado" at bounding box center [463, 264] width 60 height 11
copy p "Desempregado"
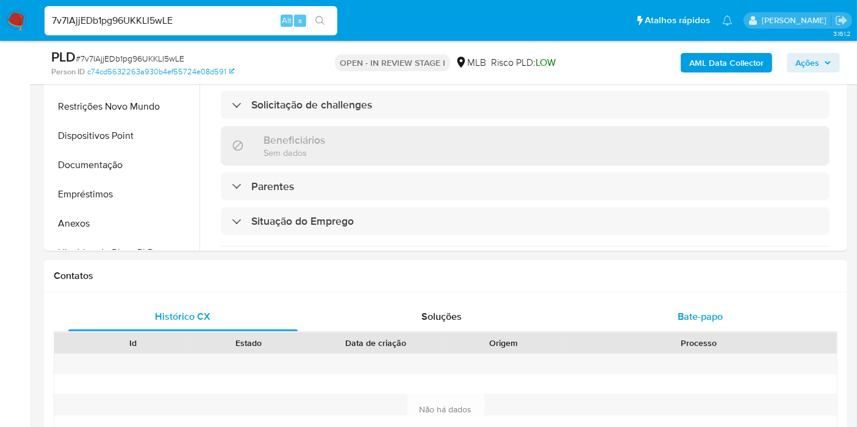
click at [725, 309] on div "Bate-papo" at bounding box center [699, 316] width 229 height 29
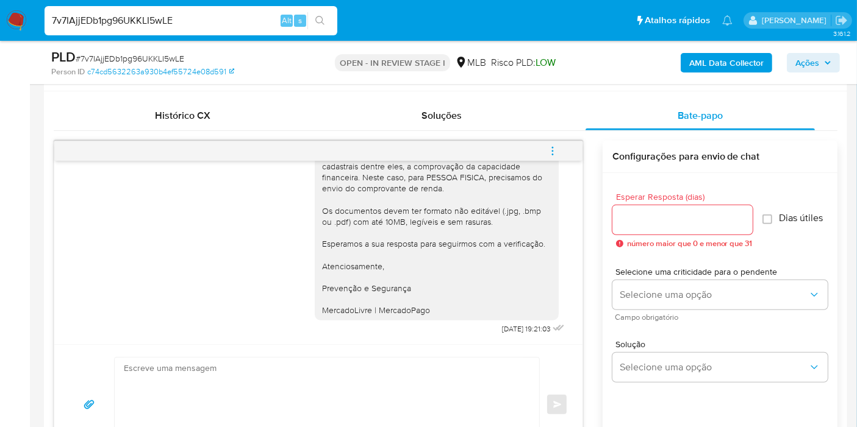
scroll to position [648, 0]
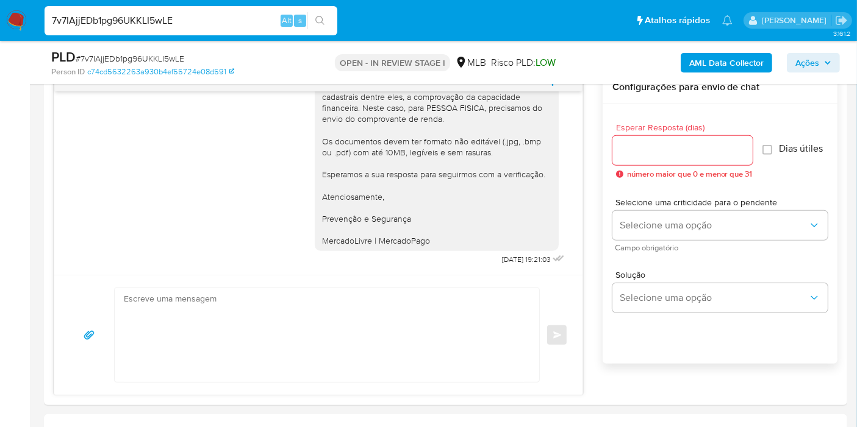
click at [823, 55] on span "Ações" at bounding box center [813, 62] width 36 height 17
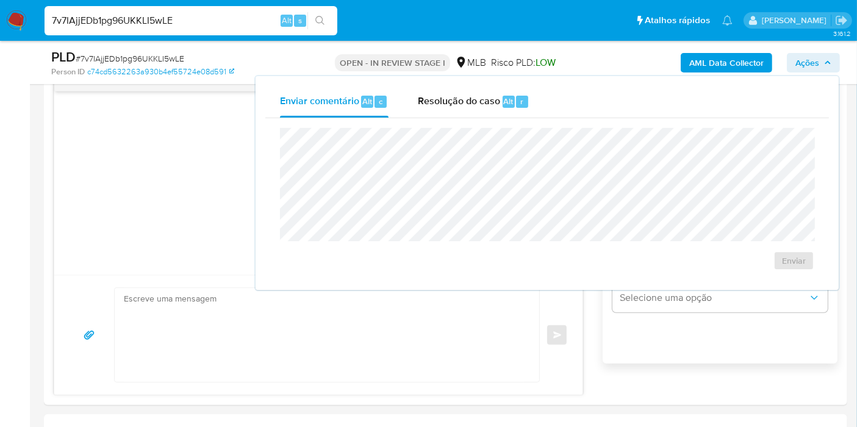
drag, startPoint x: 463, startPoint y: 101, endPoint x: 462, endPoint y: 124, distance: 23.8
click at [462, 101] on span "Resolução do caso" at bounding box center [459, 101] width 82 height 14
